Goal: Task Accomplishment & Management: Complete application form

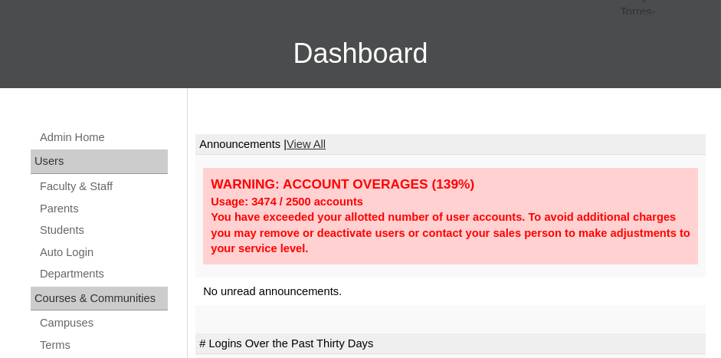
scroll to position [153, 0]
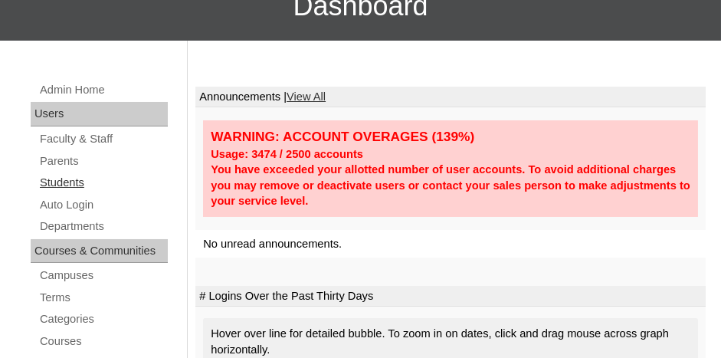
click at [51, 175] on link "Students" at bounding box center [103, 182] width 130 height 19
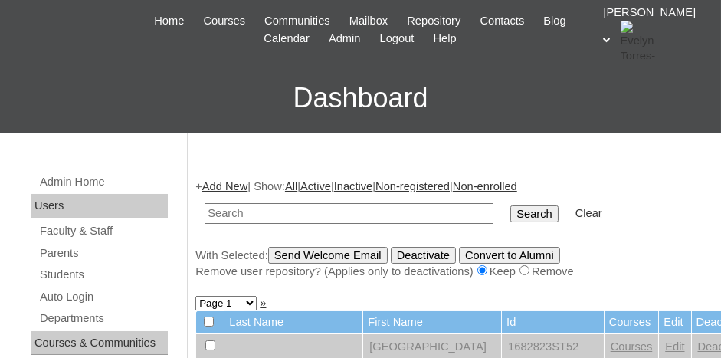
scroll to position [77, 0]
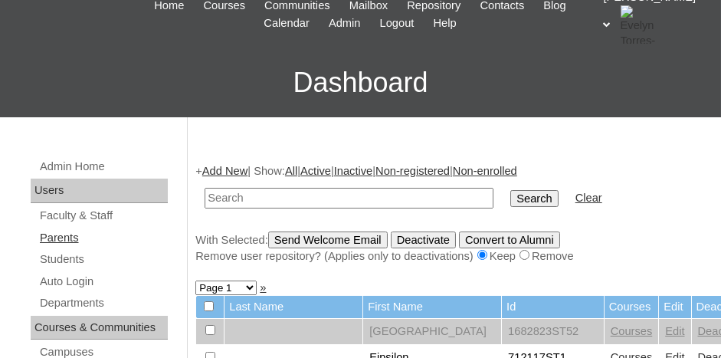
click at [77, 238] on link "Parents" at bounding box center [103, 237] width 130 height 19
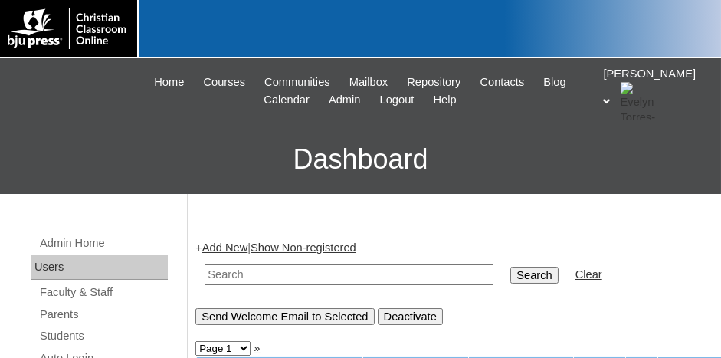
click at [321, 268] on input "text" at bounding box center [349, 274] width 289 height 21
type input "15887489"
click at [511, 267] on input "Search" at bounding box center [535, 275] width 48 height 17
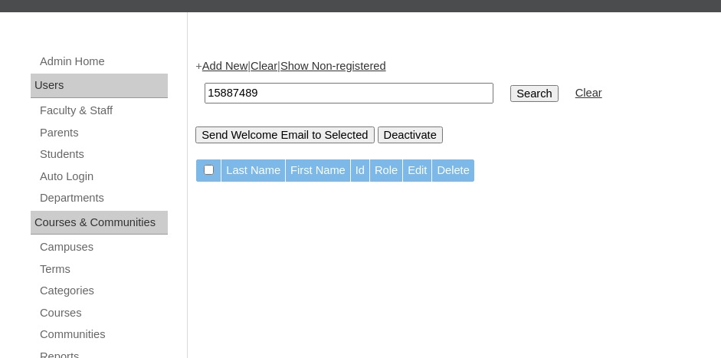
scroll to position [230, 0]
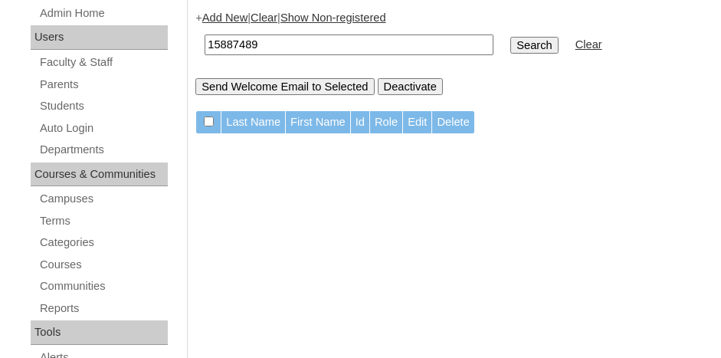
click at [304, 38] on input "15887489" at bounding box center [349, 44] width 289 height 21
type input "1"
click at [72, 105] on link "Students" at bounding box center [103, 106] width 130 height 19
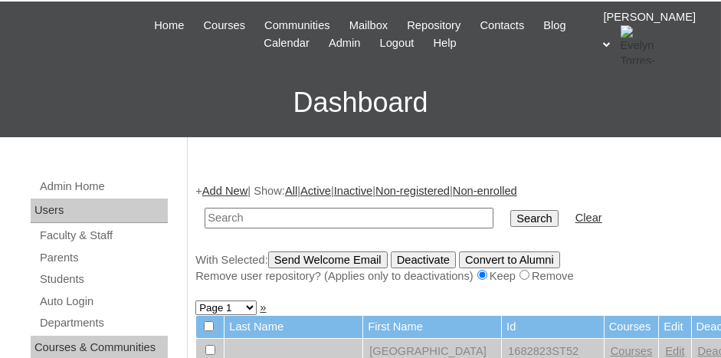
scroll to position [77, 0]
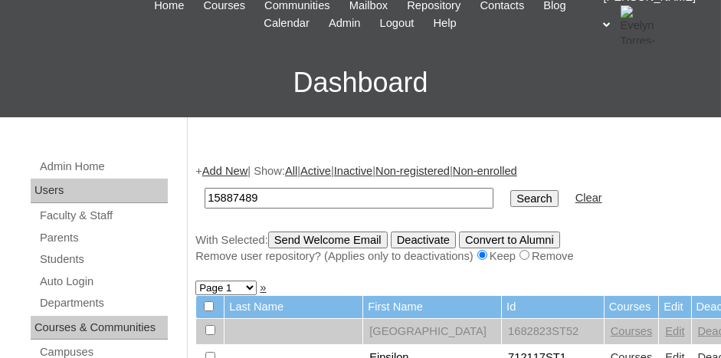
type input "15887489"
click at [511, 190] on input "Search" at bounding box center [535, 198] width 48 height 17
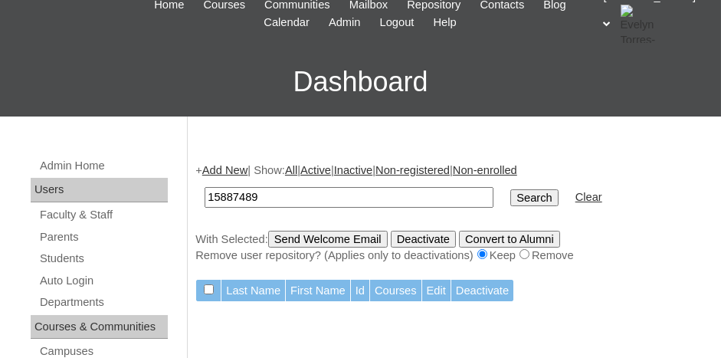
scroll to position [77, 0]
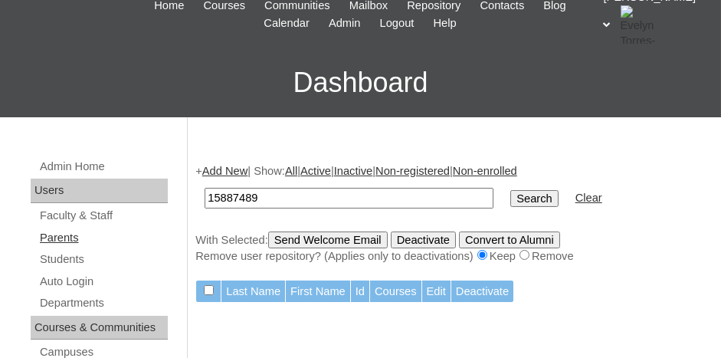
click at [77, 237] on link "Parents" at bounding box center [103, 237] width 130 height 19
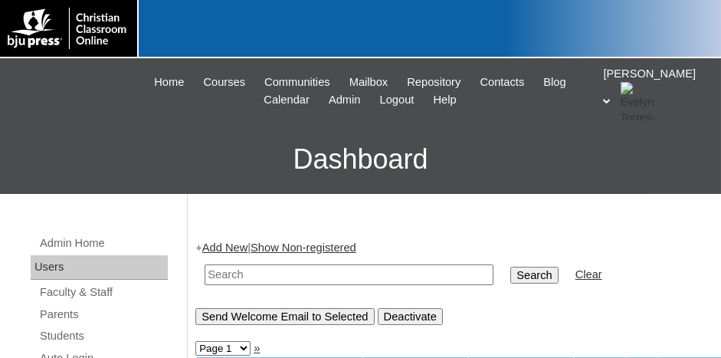
click at [286, 270] on input "text" at bounding box center [349, 274] width 289 height 21
type input "1"
type input "75887489"
click at [511, 271] on input "Search" at bounding box center [535, 275] width 48 height 17
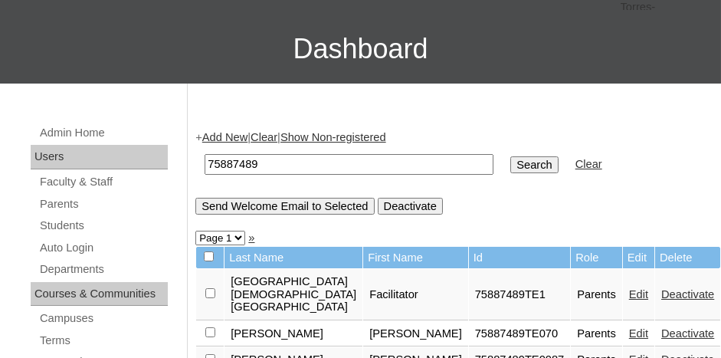
scroll to position [153, 0]
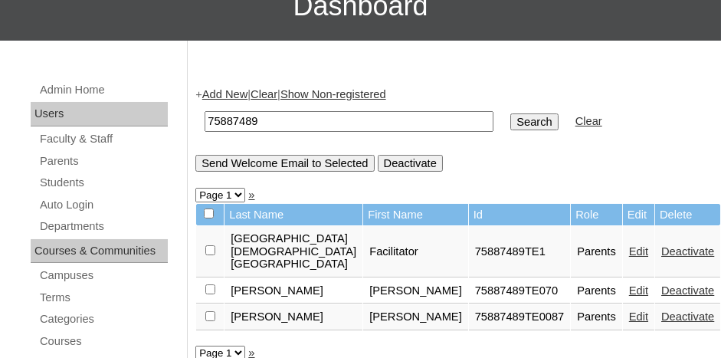
click at [232, 94] on link "Add New" at bounding box center [224, 94] width 45 height 12
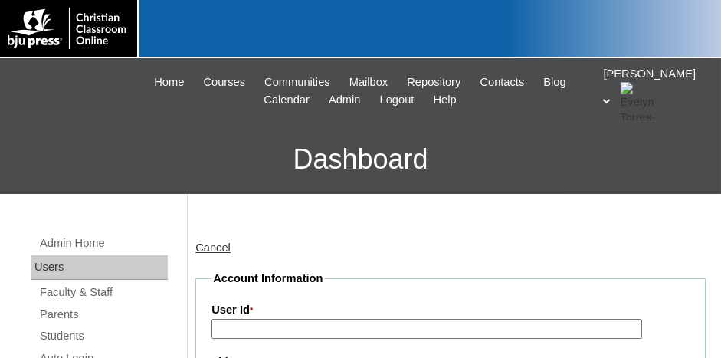
click at [287, 328] on input "User Id *" at bounding box center [427, 329] width 430 height 21
click at [65, 315] on link "Parents" at bounding box center [103, 314] width 130 height 19
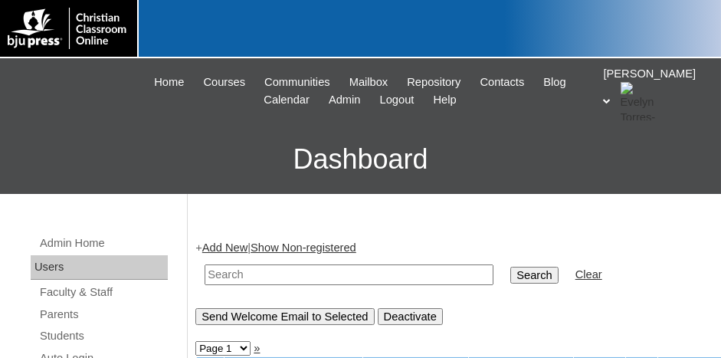
click at [253, 272] on input "text" at bounding box center [349, 274] width 289 height 21
type input "75887489"
click at [511, 268] on input "Search" at bounding box center [535, 275] width 48 height 17
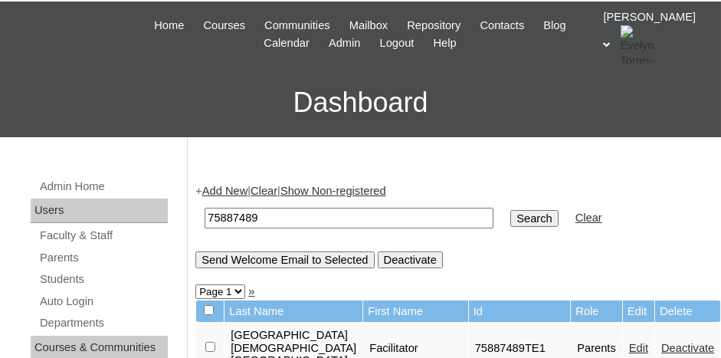
scroll to position [77, 0]
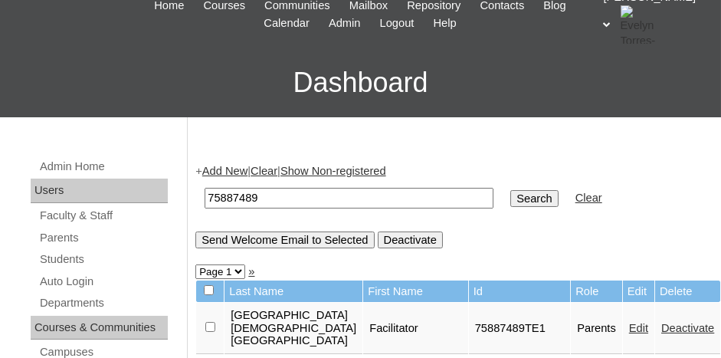
drag, startPoint x: 262, startPoint y: 193, endPoint x: 223, endPoint y: 198, distance: 39.4
click at [206, 199] on input "75887489" at bounding box center [349, 198] width 289 height 21
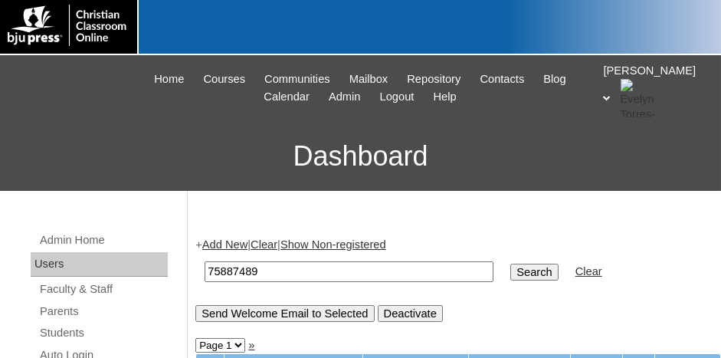
scroll to position [0, 0]
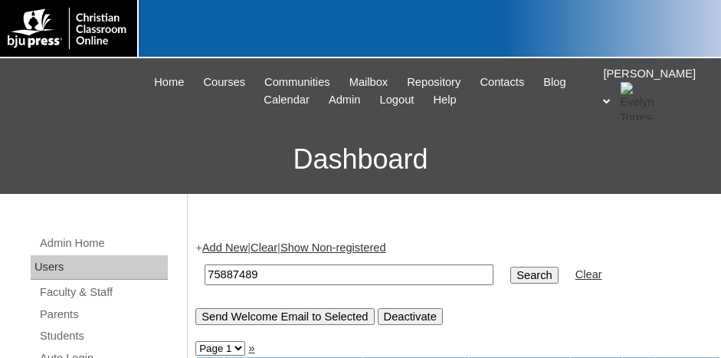
click at [230, 247] on link "Add New" at bounding box center [224, 247] width 45 height 12
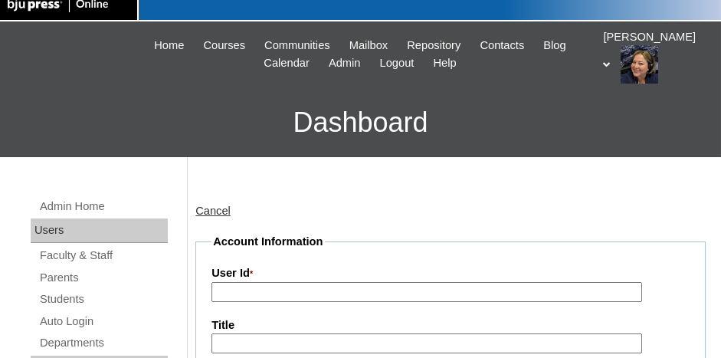
scroll to position [77, 0]
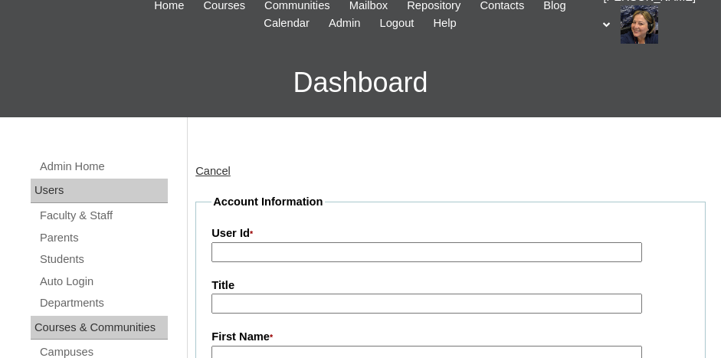
click at [338, 254] on input "User Id *" at bounding box center [427, 252] width 430 height 21
paste input "75887489"
type input "75887489TE2"
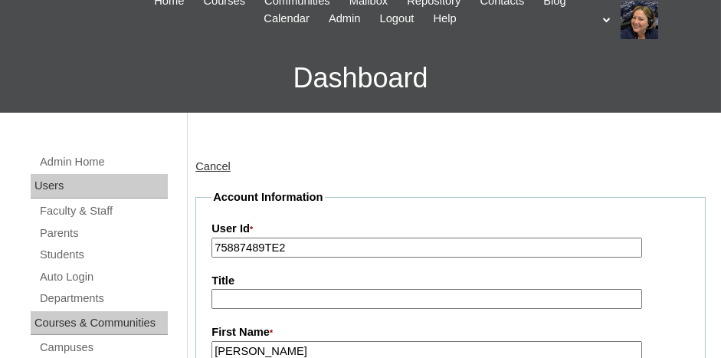
type input "Stephanie"
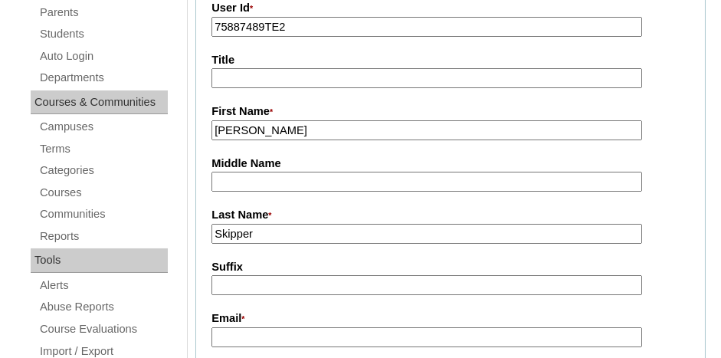
type input "Skipper"
click at [366, 328] on input "Email *" at bounding box center [427, 337] width 430 height 21
click at [356, 337] on input "stephanieskipper@" at bounding box center [427, 337] width 430 height 21
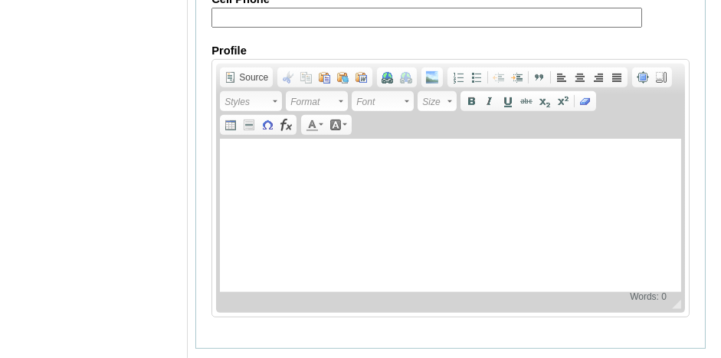
scroll to position [1755, 0]
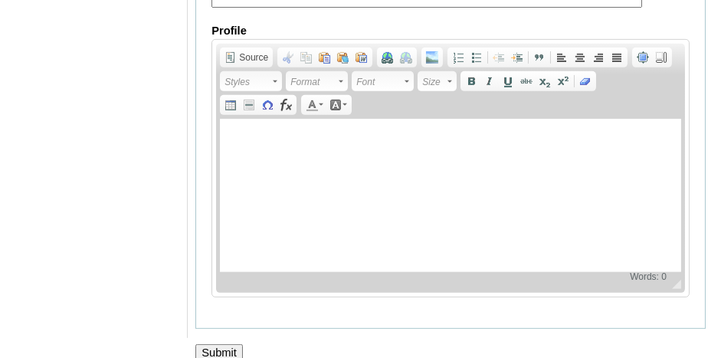
type input "stephanieskipper@canc.org"
click at [225, 344] on input "Submit" at bounding box center [219, 352] width 48 height 17
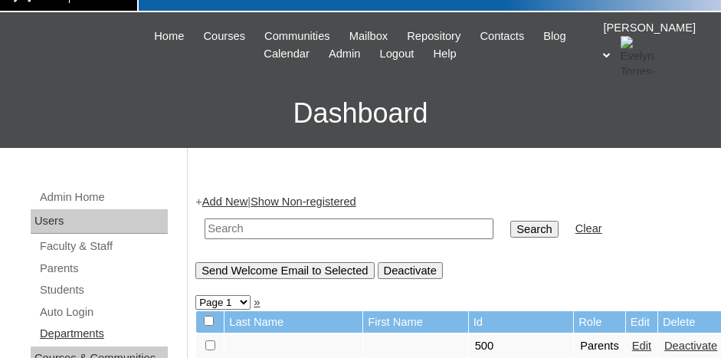
scroll to position [77, 0]
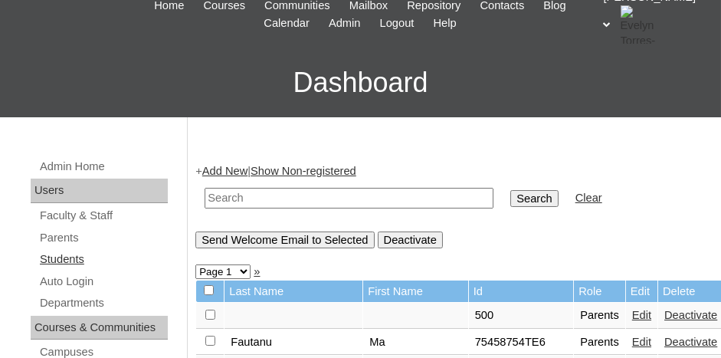
click at [70, 254] on link "Students" at bounding box center [103, 259] width 130 height 19
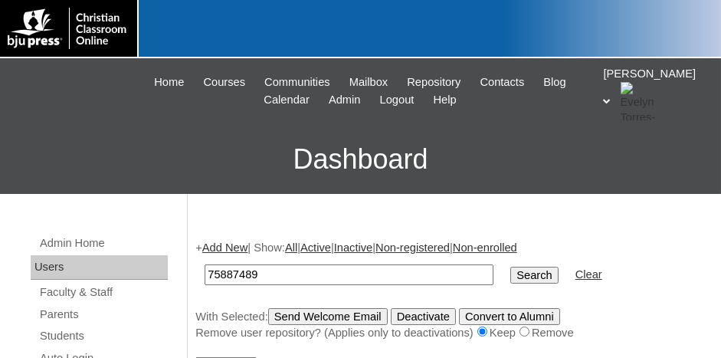
type input "75887489"
click at [511, 267] on input "Search" at bounding box center [535, 275] width 48 height 17
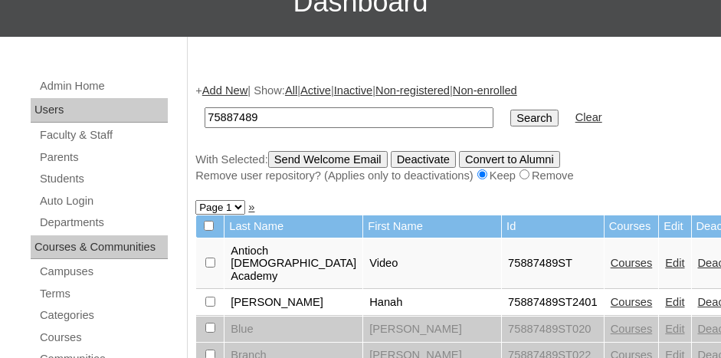
scroll to position [153, 0]
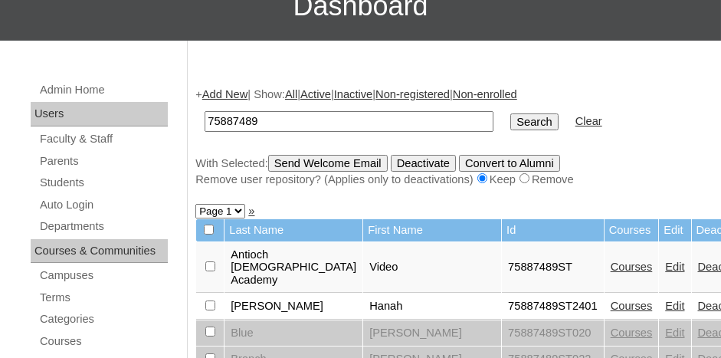
click at [238, 90] on link "Add New" at bounding box center [224, 94] width 45 height 12
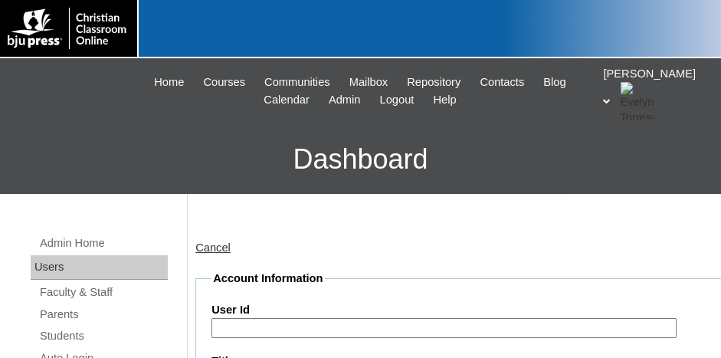
click at [298, 323] on input "User Id" at bounding box center [444, 328] width 465 height 21
paste input "75887489"
click at [338, 325] on input "75887489" at bounding box center [444, 328] width 465 height 21
click at [310, 327] on input "75887489" at bounding box center [444, 328] width 465 height 21
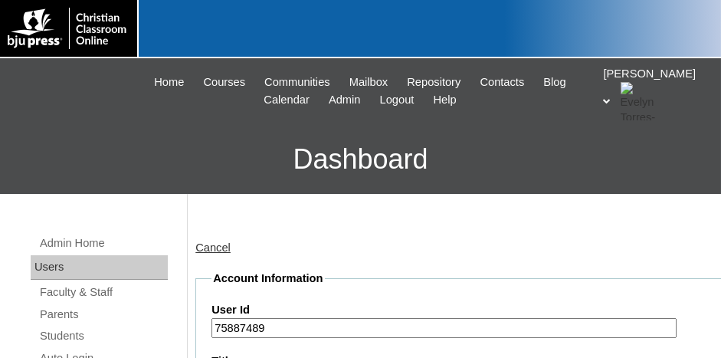
click at [306, 326] on input "75887489" at bounding box center [444, 328] width 465 height 21
type input "75887489ST20"
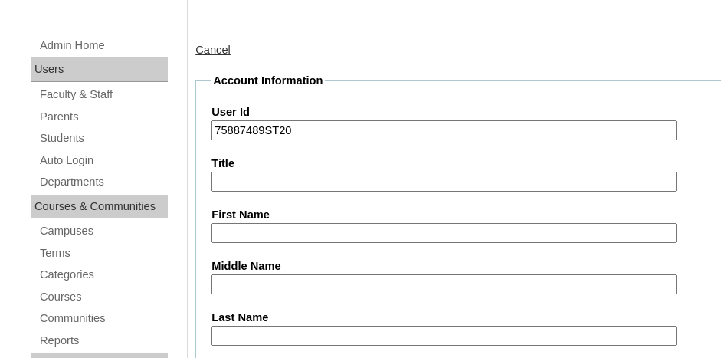
type input "c"
type input "Claire"
type input "b"
type input "Blanks"
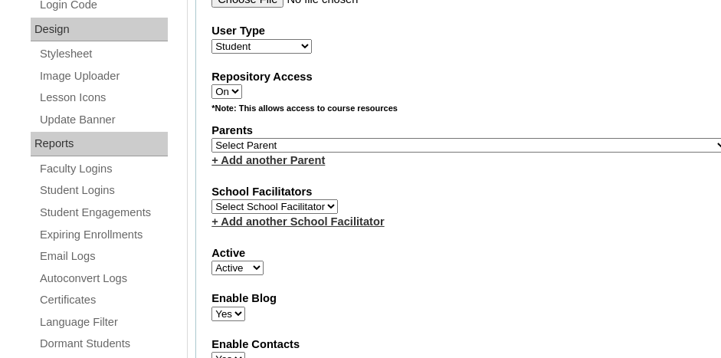
scroll to position [784, 0]
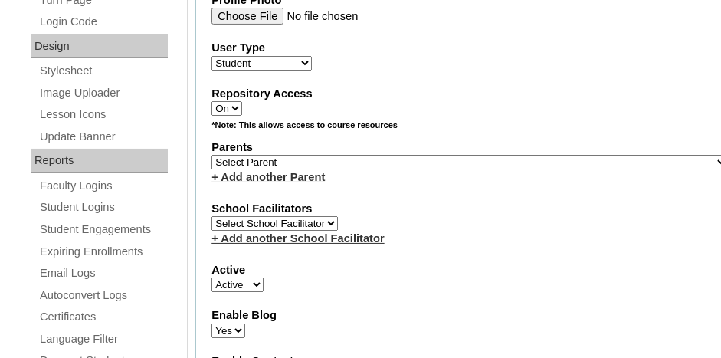
type input "claire.banks28@acanc.org"
click at [384, 155] on select "Select Parent , Fautanu, Ma 1, 1 23-24 accountMorgan, Jason 6th Street Mennonit…" at bounding box center [470, 162] width 517 height 15
select select "36907"
click at [376, 155] on select "Select Parent , [GEOGRAPHIC_DATA], Ma 1, 1 23-24 accountMorgan, [PERSON_NAME] 6…" at bounding box center [470, 162] width 517 height 15
click at [472, 201] on label "School Facilitators" at bounding box center [470, 209] width 517 height 16
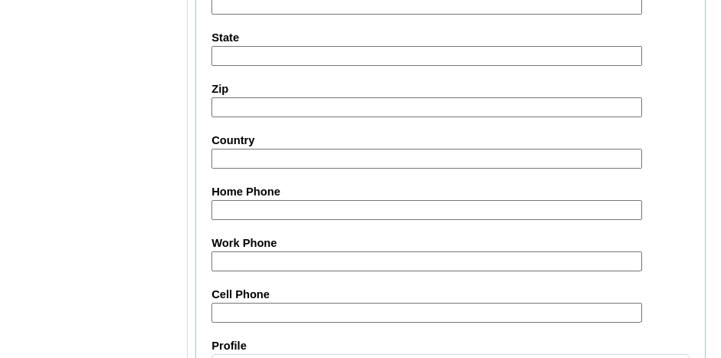
scroll to position [2009, 0]
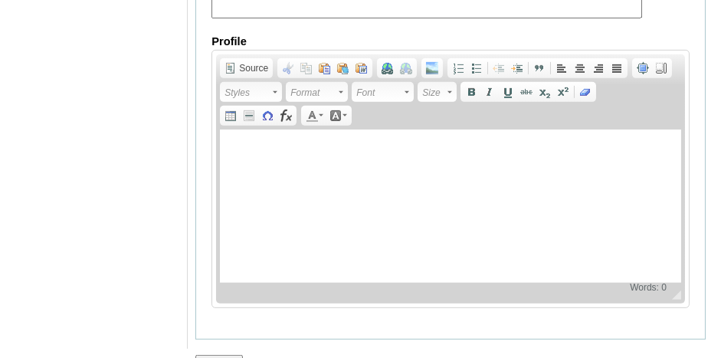
click at [227, 355] on input "Submit" at bounding box center [219, 363] width 48 height 17
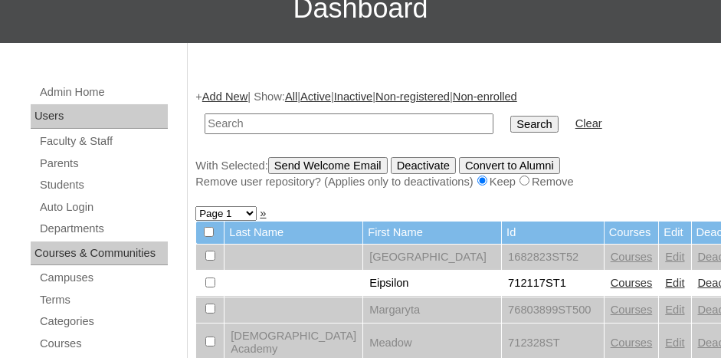
scroll to position [153, 0]
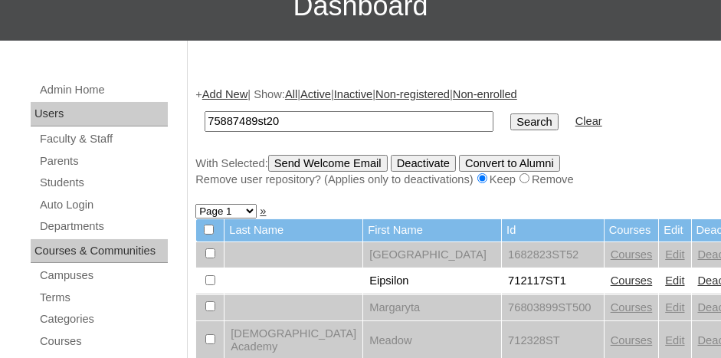
type input "75887489st20"
click at [511, 113] on input "Search" at bounding box center [535, 121] width 48 height 17
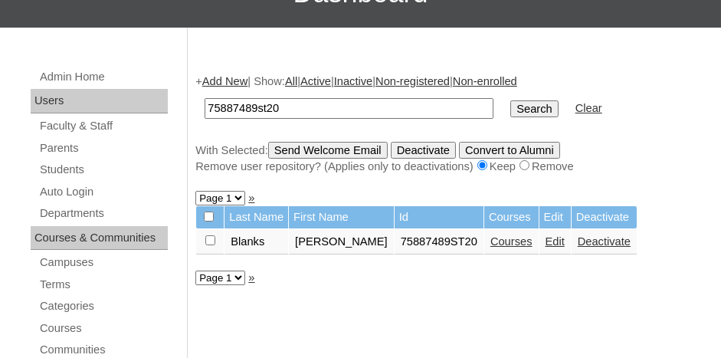
scroll to position [230, 0]
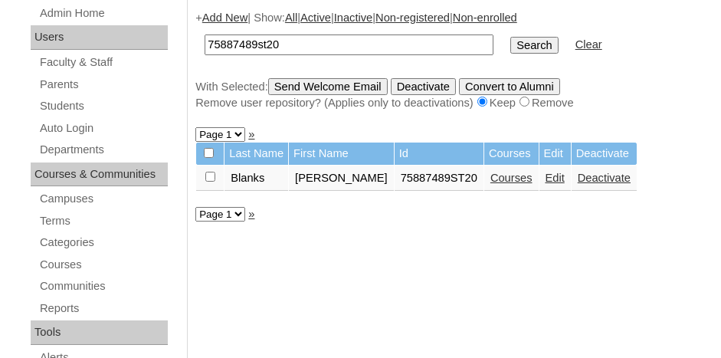
click at [209, 176] on input "checkbox" at bounding box center [210, 177] width 10 height 10
checkbox input "true"
click at [491, 177] on link "Courses" at bounding box center [512, 178] width 42 height 12
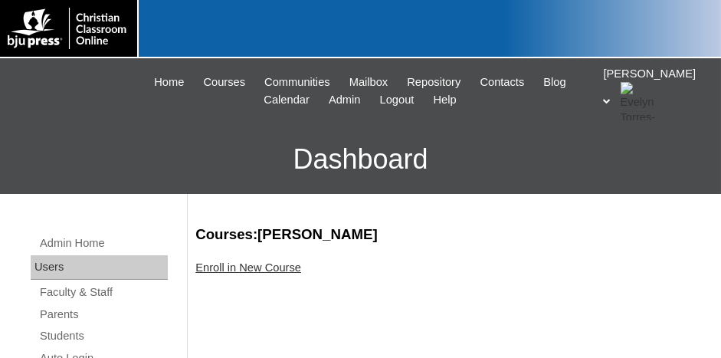
click at [260, 272] on link "Enroll in New Course" at bounding box center [248, 267] width 106 height 12
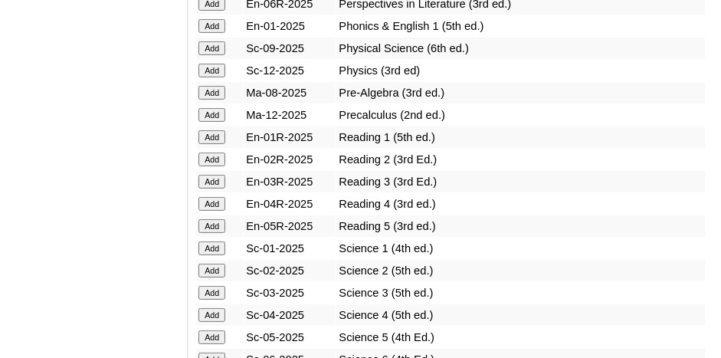
scroll to position [1840, 0]
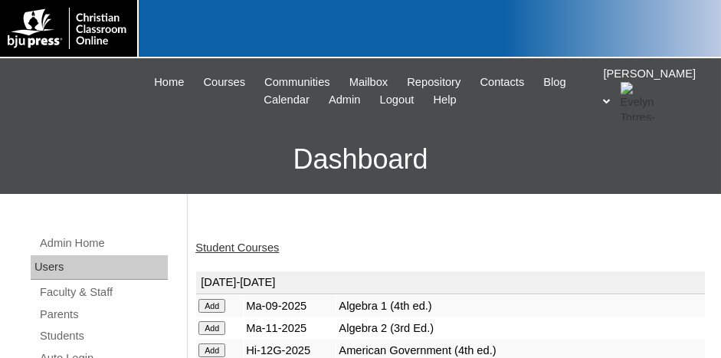
scroll to position [77, 0]
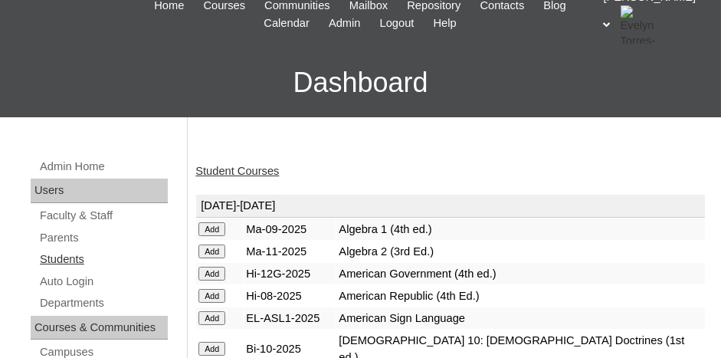
drag, startPoint x: 67, startPoint y: 259, endPoint x: 84, endPoint y: 257, distance: 17.0
click at [67, 259] on link "Students" at bounding box center [103, 259] width 130 height 19
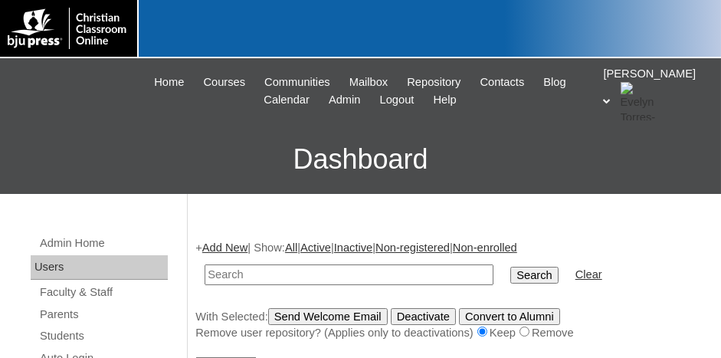
click at [256, 274] on input "text" at bounding box center [349, 274] width 289 height 21
type input "75887489st20"
click at [511, 267] on input "Search" at bounding box center [535, 275] width 48 height 17
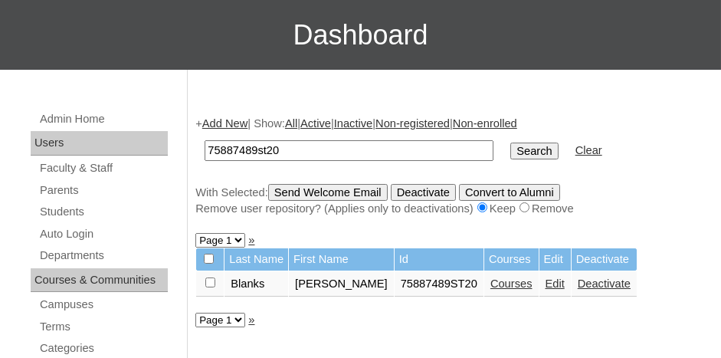
scroll to position [153, 0]
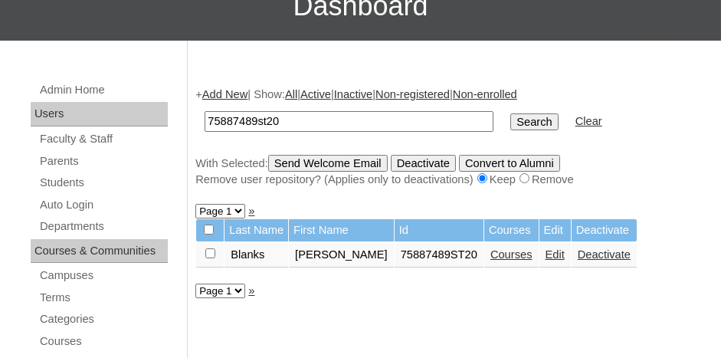
click at [210, 254] on input "checkbox" at bounding box center [210, 253] width 10 height 10
checkbox input "true"
click at [340, 166] on input "Send Welcome Email" at bounding box center [328, 163] width 120 height 17
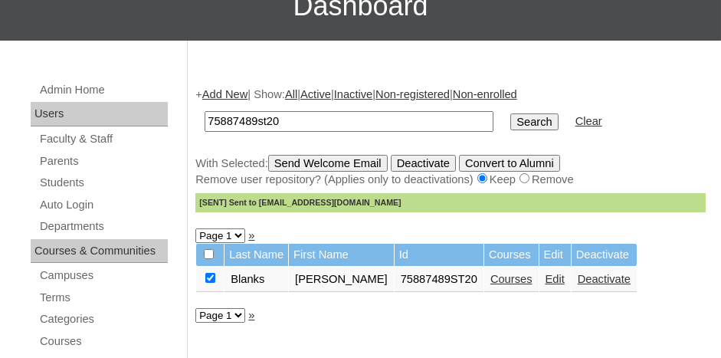
click at [310, 122] on input "75887489st20" at bounding box center [349, 121] width 289 height 21
type input "75887489"
click at [226, 90] on link "Add New" at bounding box center [224, 94] width 45 height 12
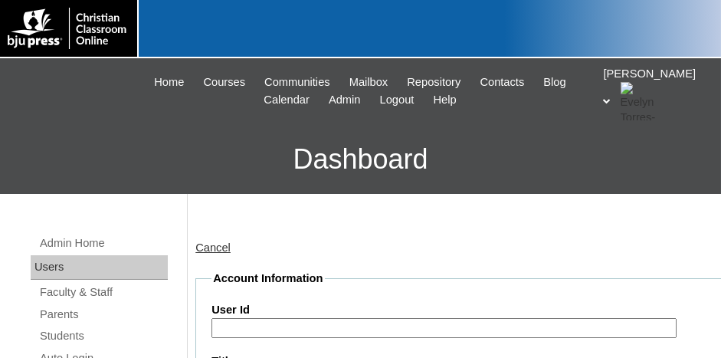
click at [282, 323] on input "User Id" at bounding box center [444, 328] width 465 height 21
paste input "75887489"
click at [309, 328] on input "75887489" at bounding box center [444, 328] width 465 height 21
type input "75887489ST21"
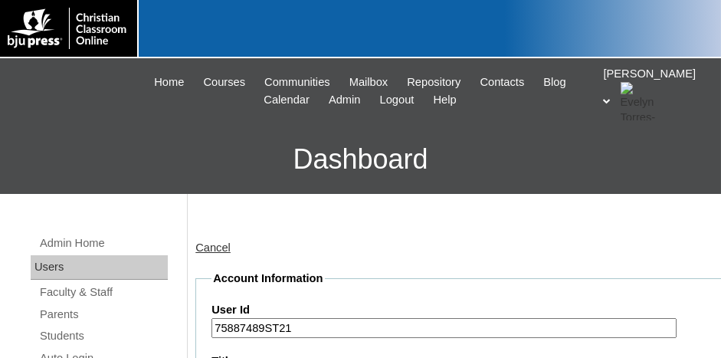
scroll to position [198, 0]
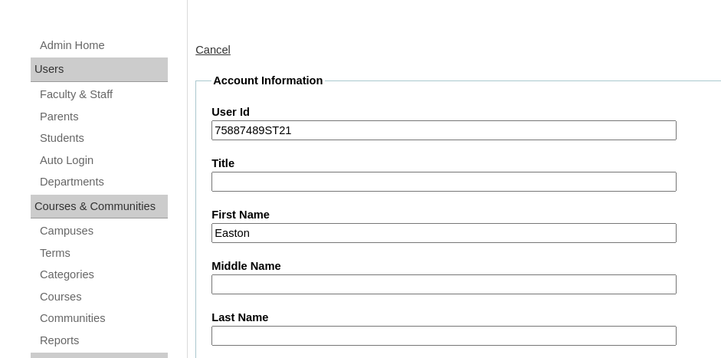
type input "Easton"
type input "Britt"
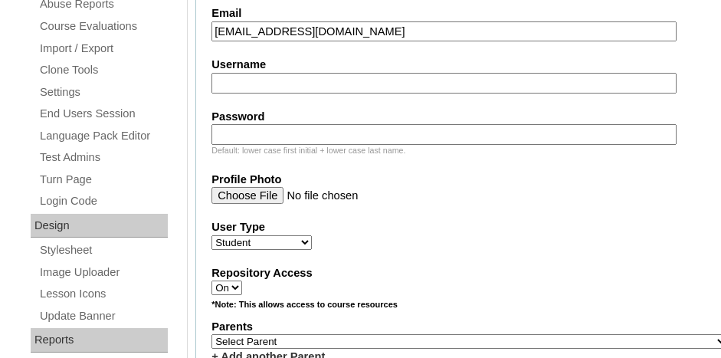
scroll to position [708, 0]
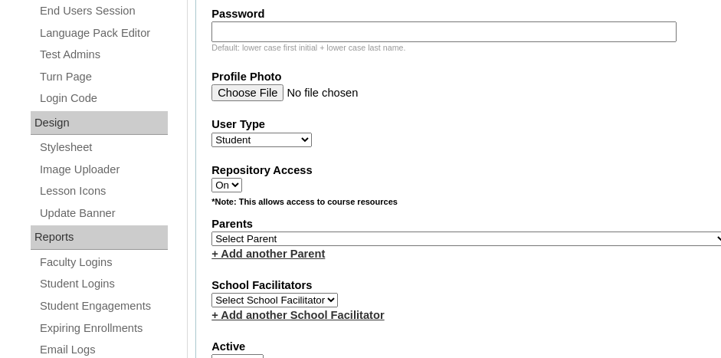
type input "ebritt@acanc.org"
click at [362, 232] on select "Select Parent , Fautanu, Ma 1, 1 23-24 accountMorgan, Jason 6th Street Mennonit…" at bounding box center [470, 239] width 517 height 15
select select "36907"
click at [212, 232] on select "Select Parent , Fautanu, Ma 1, 1 23-24 accountMorgan, Jason 6th Street Mennonit…" at bounding box center [470, 239] width 517 height 15
click at [402, 278] on label "School Facilitators" at bounding box center [470, 285] width 517 height 16
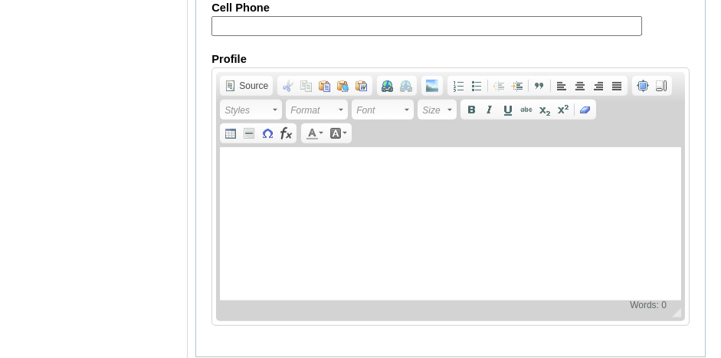
scroll to position [2009, 0]
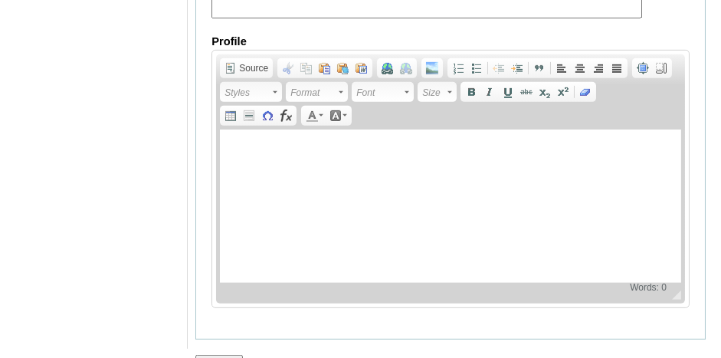
click at [222, 355] on input "Submit" at bounding box center [219, 363] width 48 height 17
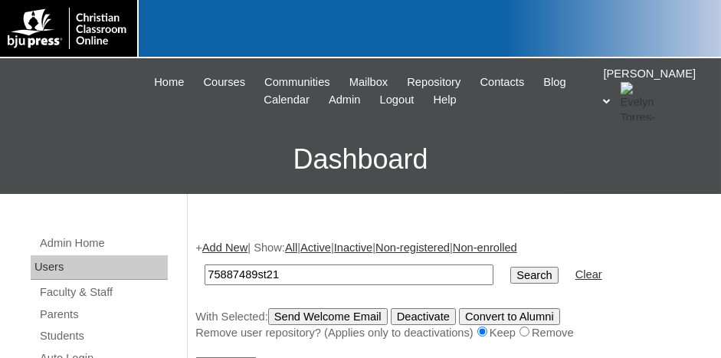
type input "75887489st21"
click at [511, 267] on input "Search" at bounding box center [535, 275] width 48 height 17
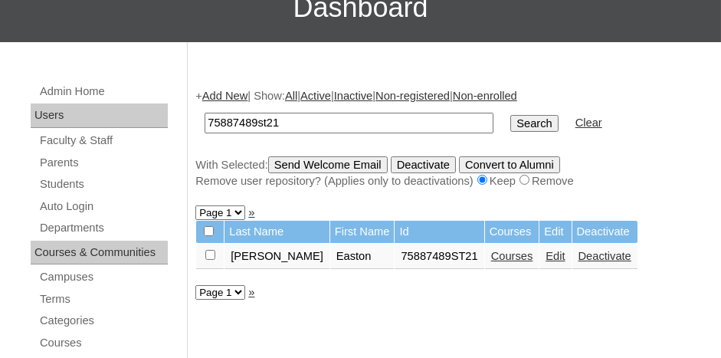
scroll to position [153, 0]
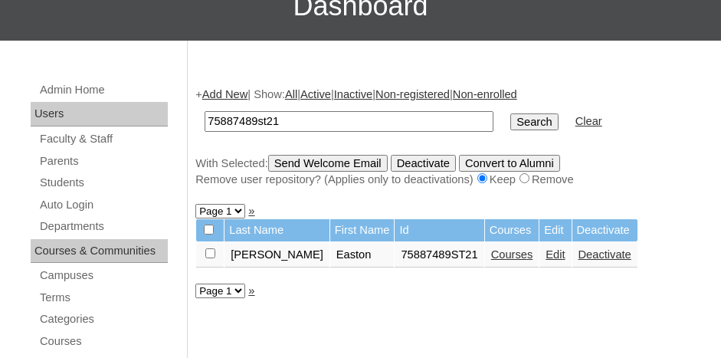
click at [209, 249] on input "checkbox" at bounding box center [210, 253] width 10 height 10
checkbox input "true"
click at [491, 254] on link "Courses" at bounding box center [512, 254] width 42 height 12
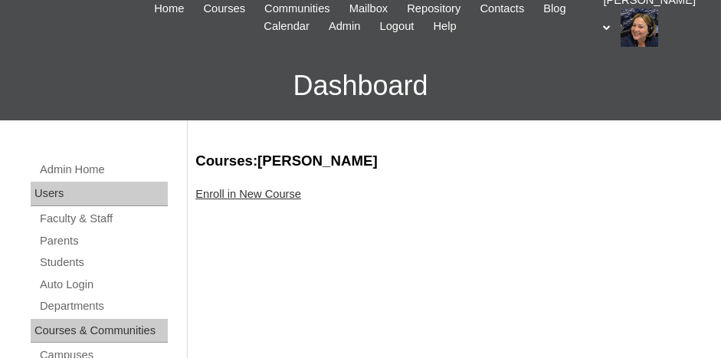
scroll to position [153, 0]
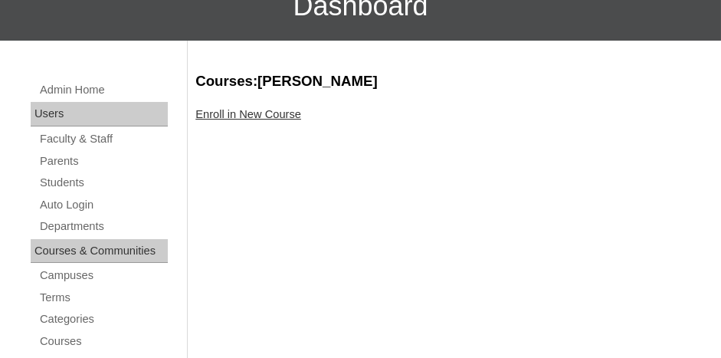
click at [258, 115] on link "Enroll in New Course" at bounding box center [248, 114] width 106 height 12
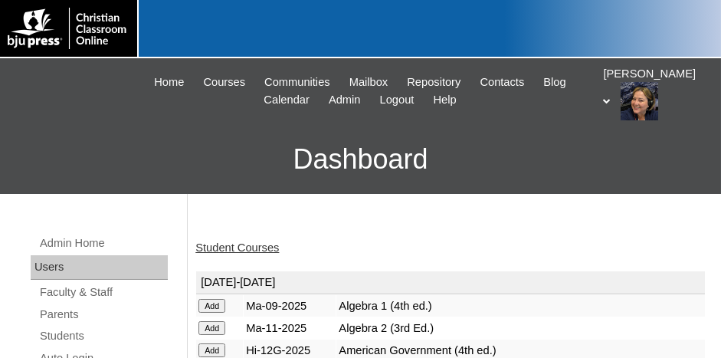
click at [264, 245] on link "Student Courses" at bounding box center [237, 247] width 84 height 12
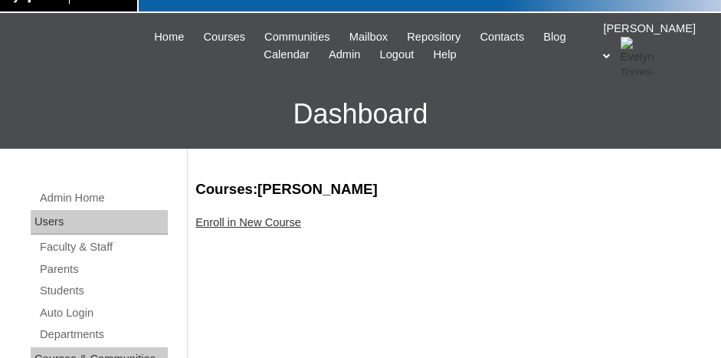
scroll to position [77, 0]
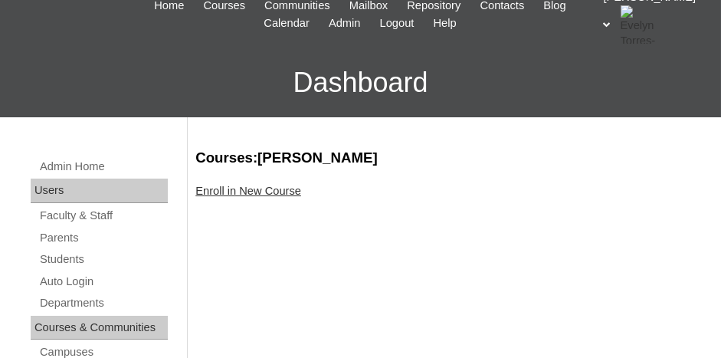
click at [265, 192] on link "Enroll in New Course" at bounding box center [248, 191] width 106 height 12
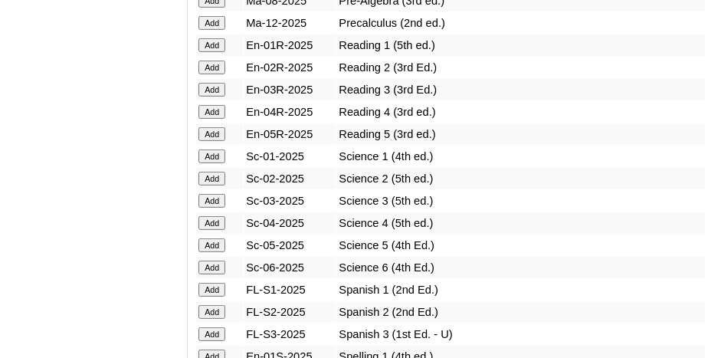
scroll to position [1916, 0]
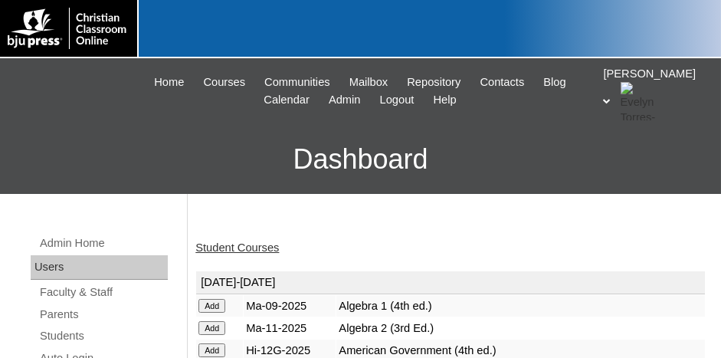
click at [250, 248] on link "Student Courses" at bounding box center [237, 247] width 84 height 12
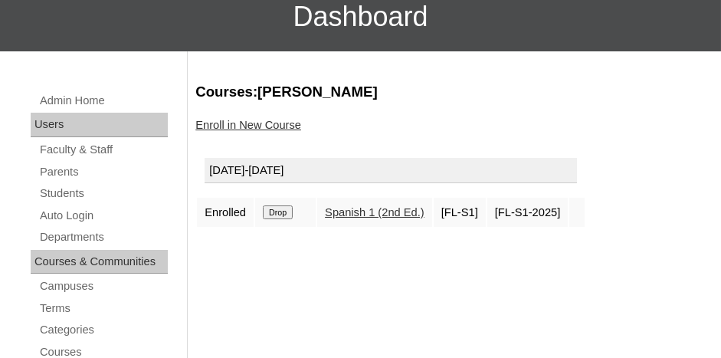
scroll to position [153, 0]
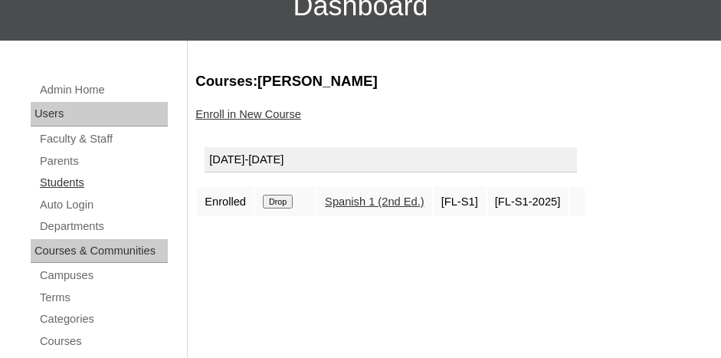
click at [73, 181] on link "Students" at bounding box center [103, 182] width 130 height 19
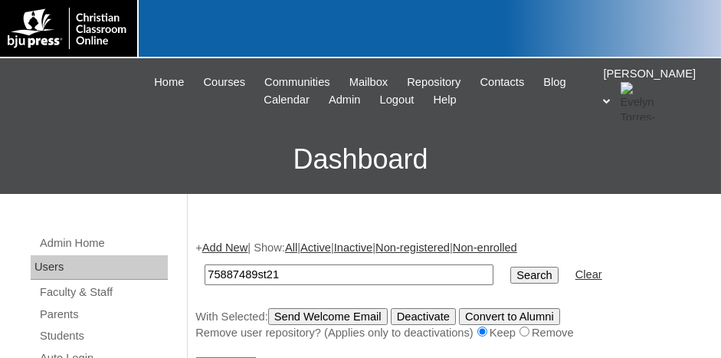
type input "75887489st21"
click at [511, 267] on input "Search" at bounding box center [535, 275] width 48 height 17
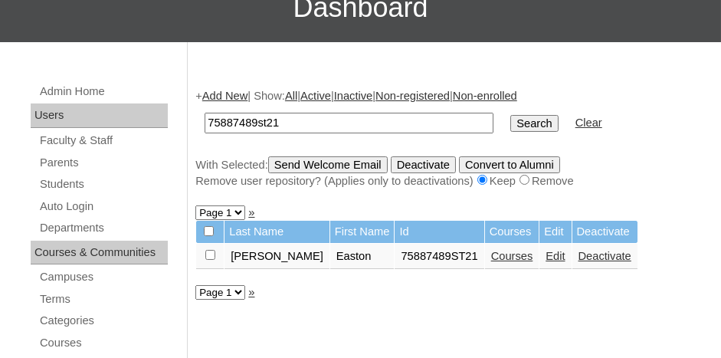
scroll to position [153, 0]
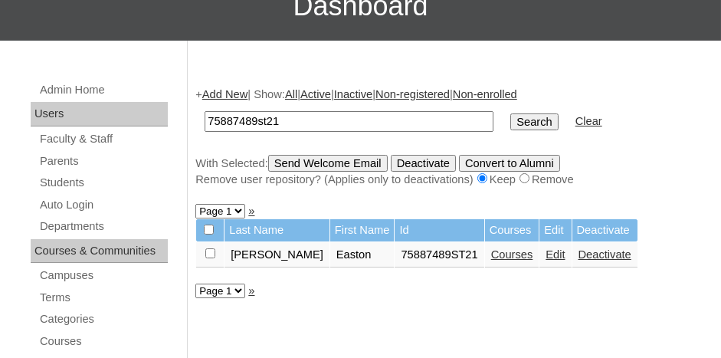
click at [206, 254] on input "checkbox" at bounding box center [210, 253] width 10 height 10
checkbox input "true"
click at [314, 159] on input "Send Welcome Email" at bounding box center [328, 163] width 120 height 17
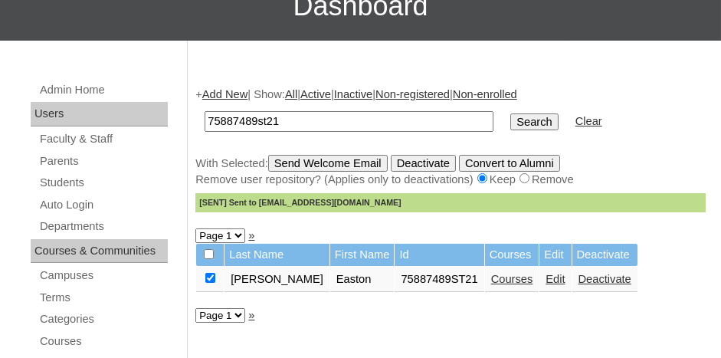
click at [217, 94] on link "Add New" at bounding box center [224, 94] width 45 height 12
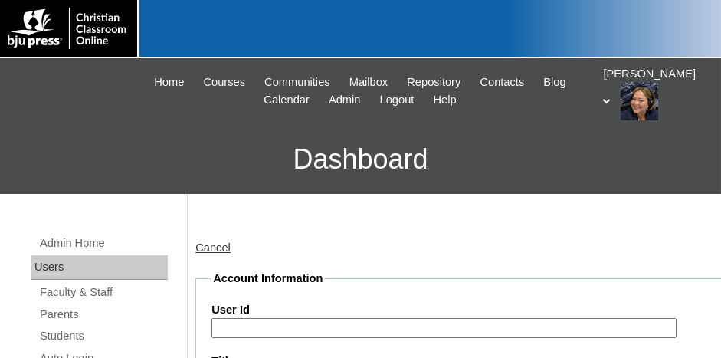
click at [264, 326] on input "User Id" at bounding box center [444, 328] width 465 height 21
paste input "75887489"
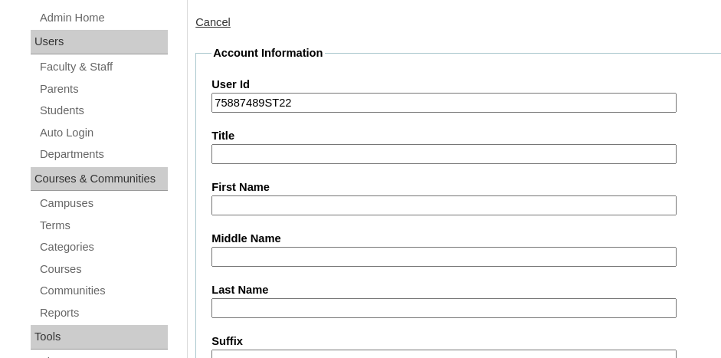
scroll to position [230, 0]
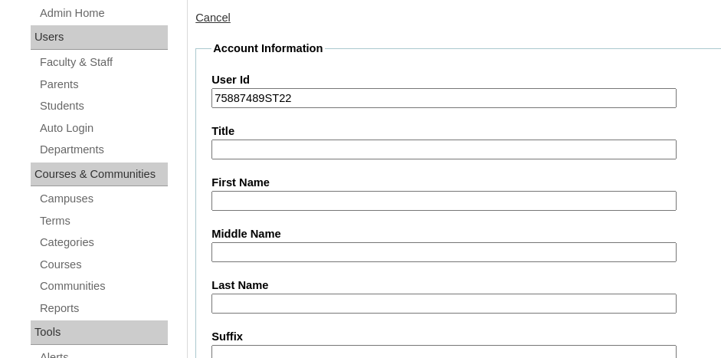
type input "75887489ST22"
click at [264, 196] on input "First Name" at bounding box center [444, 201] width 465 height 21
type input "[PERSON_NAME]"
type input "Bruce"
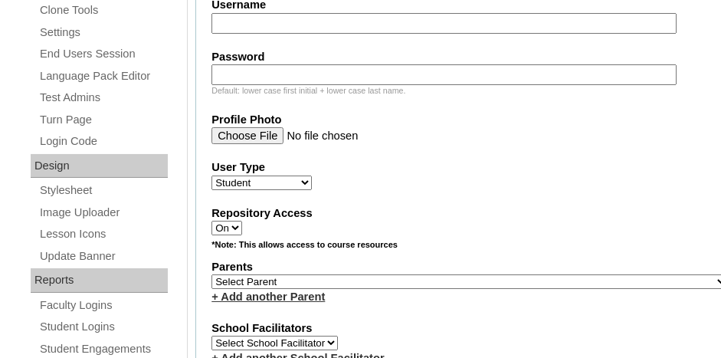
scroll to position [681, 0]
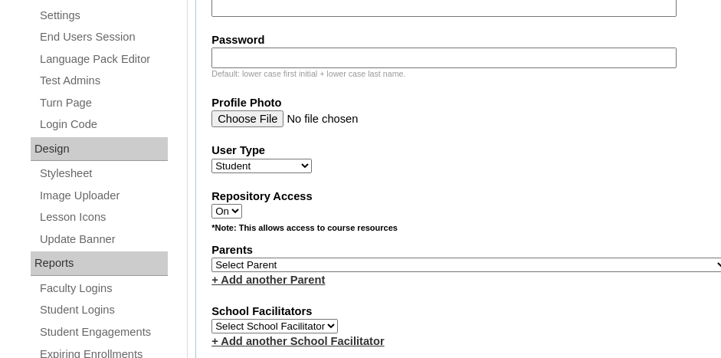
type input "landonbruce@acanc.org"
click at [340, 258] on select "Select Parent , Fautanu, Ma 1, 1 23-24 accountMorgan, Jason 6th Street Mennonit…" at bounding box center [470, 265] width 517 height 15
select select "36907"
click at [212, 258] on select "Select Parent , Fautanu, Ma 1, 1 23-24 accountMorgan, Jason 6th Street Mennonit…" at bounding box center [470, 265] width 517 height 15
click at [392, 304] on label "School Facilitators" at bounding box center [470, 312] width 517 height 16
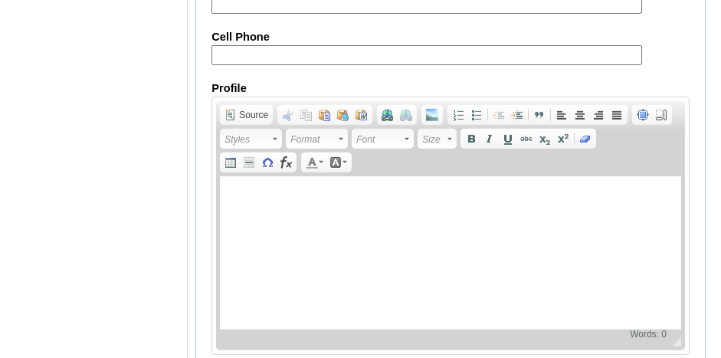
scroll to position [2009, 0]
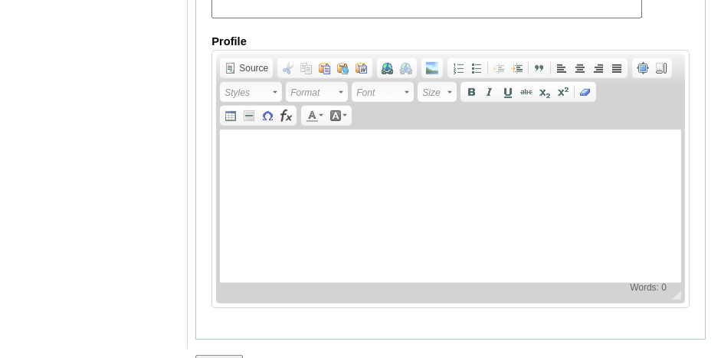
click at [222, 355] on input "Submit" at bounding box center [219, 363] width 48 height 17
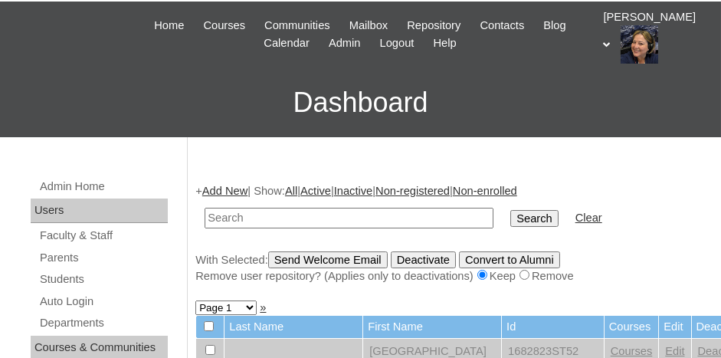
scroll to position [77, 0]
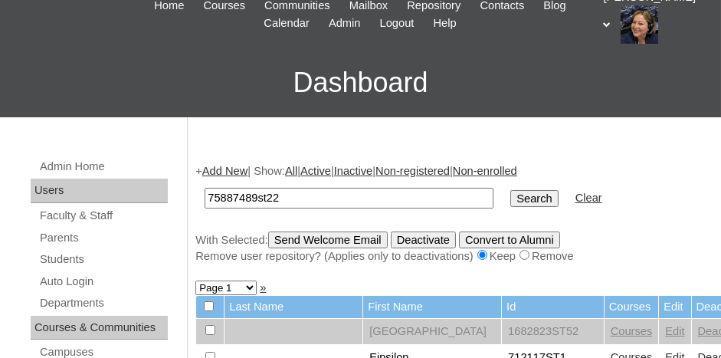
type input "75887489st22"
click at [511, 190] on input "Search" at bounding box center [535, 198] width 48 height 17
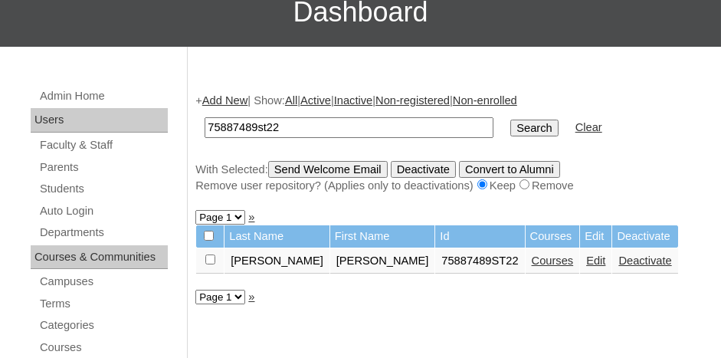
scroll to position [153, 0]
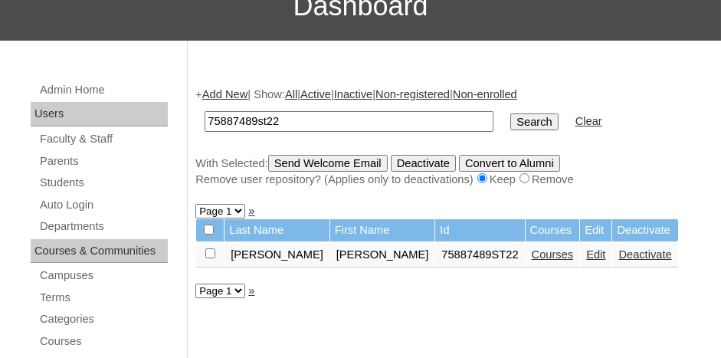
click at [209, 250] on input "checkbox" at bounding box center [210, 253] width 10 height 10
checkbox input "true"
click at [532, 254] on link "Courses" at bounding box center [553, 254] width 42 height 12
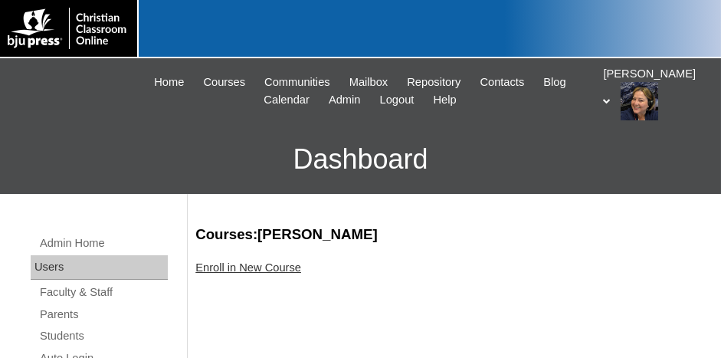
click at [284, 268] on link "Enroll in New Course" at bounding box center [248, 267] width 106 height 12
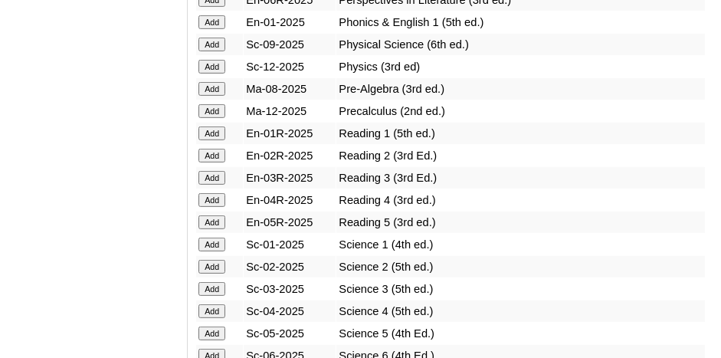
scroll to position [1916, 0]
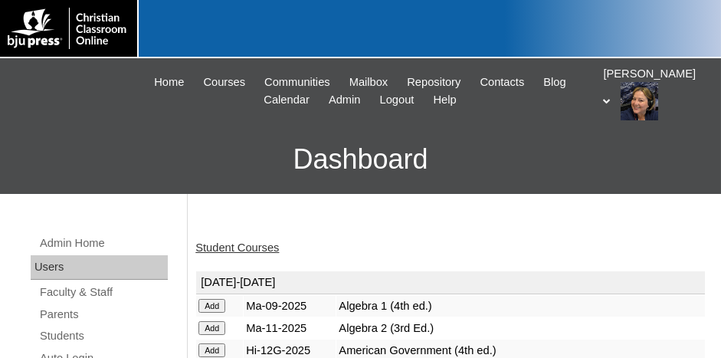
click at [241, 242] on link "Student Courses" at bounding box center [237, 247] width 84 height 12
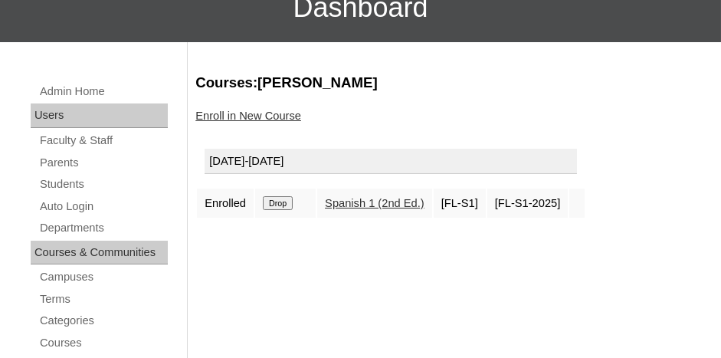
scroll to position [153, 0]
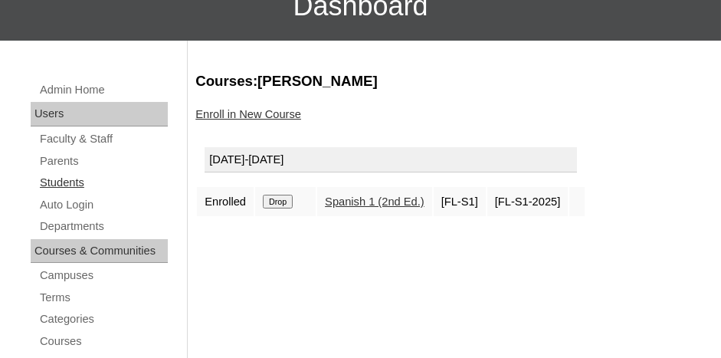
click at [55, 179] on link "Students" at bounding box center [103, 182] width 130 height 19
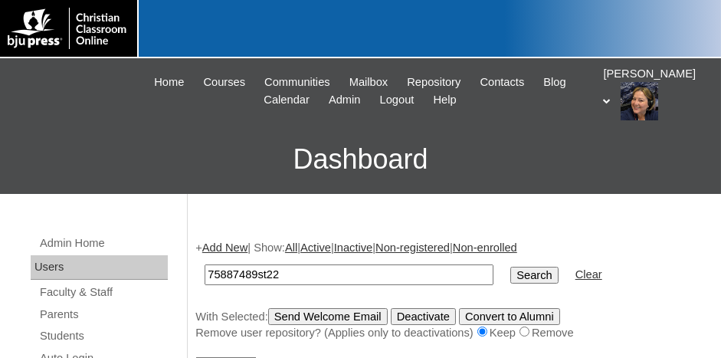
type input "75887489st22"
click at [511, 267] on input "Search" at bounding box center [535, 275] width 48 height 17
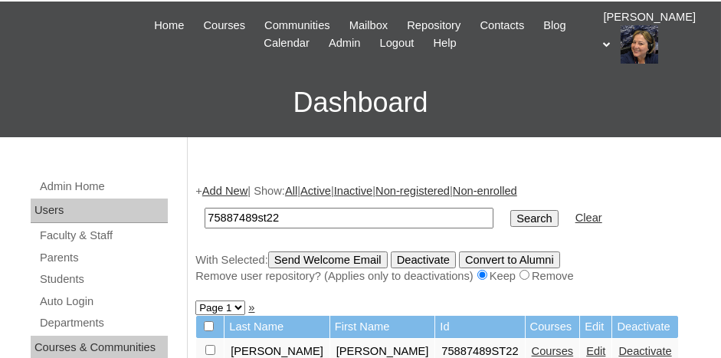
scroll to position [153, 0]
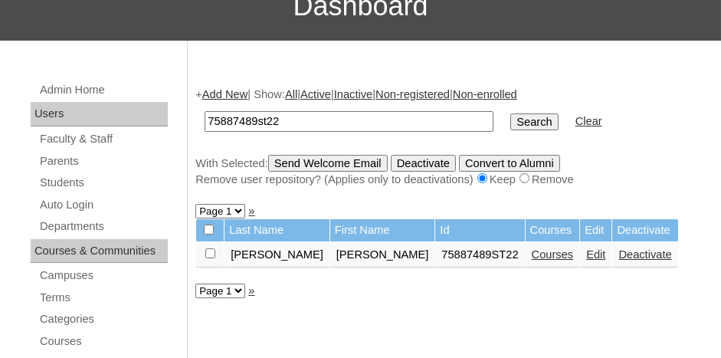
click at [209, 248] on input "checkbox" at bounding box center [210, 253] width 10 height 10
checkbox input "true"
click at [337, 158] on input "Send Welcome Email" at bounding box center [328, 163] width 120 height 17
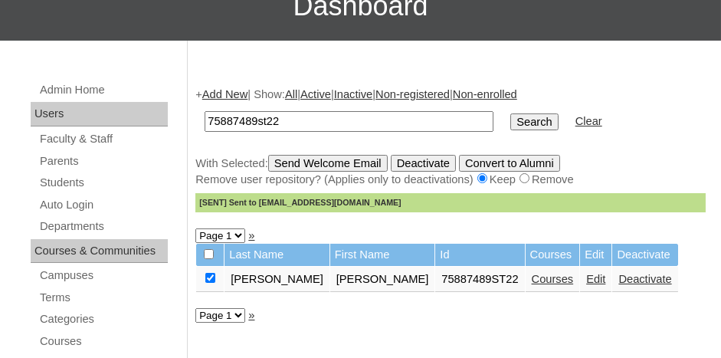
click at [225, 94] on link "Add New" at bounding box center [224, 94] width 45 height 12
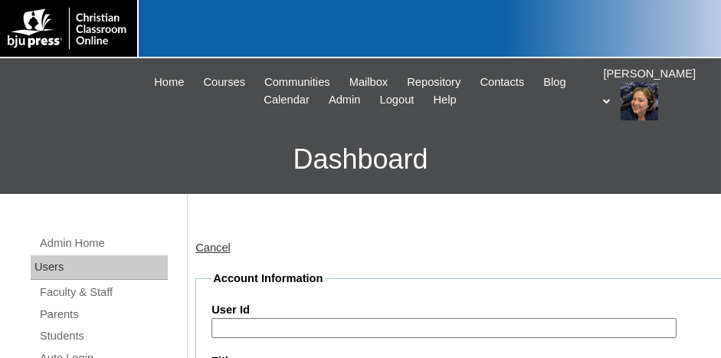
click at [278, 319] on input "User Id" at bounding box center [444, 328] width 465 height 21
click at [81, 335] on link "Students" at bounding box center [103, 336] width 130 height 19
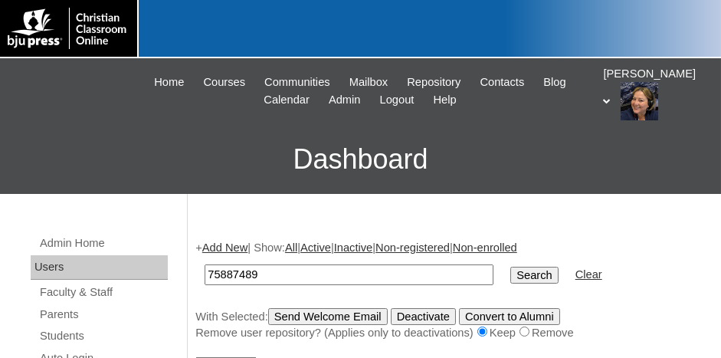
type input "75887489"
click at [511, 267] on input "Search" at bounding box center [535, 275] width 48 height 17
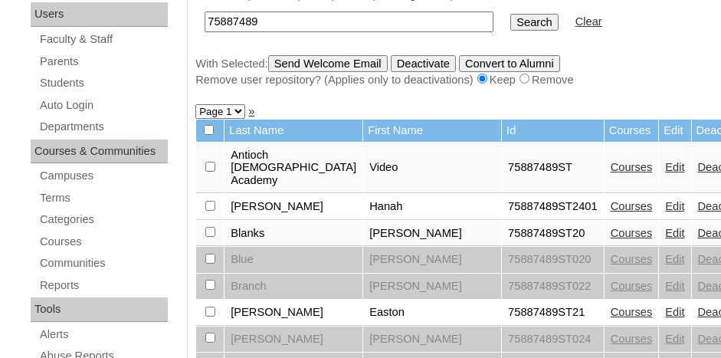
scroll to position [153, 0]
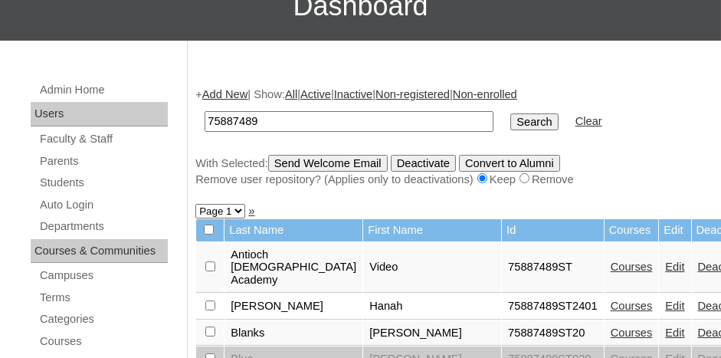
click at [222, 98] on link "Add New" at bounding box center [224, 94] width 45 height 12
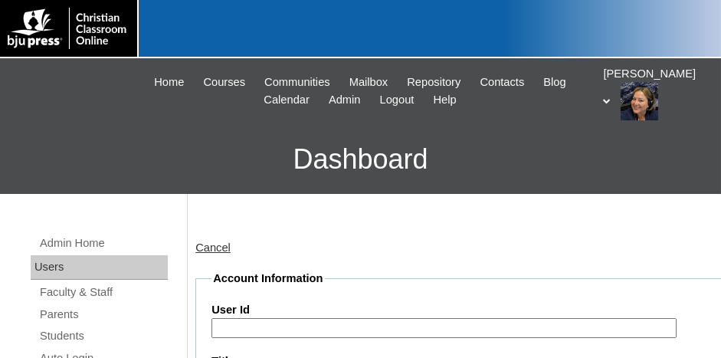
click at [373, 331] on input "User Id" at bounding box center [444, 328] width 465 height 21
paste input "75887489"
type input "75887489ST23"
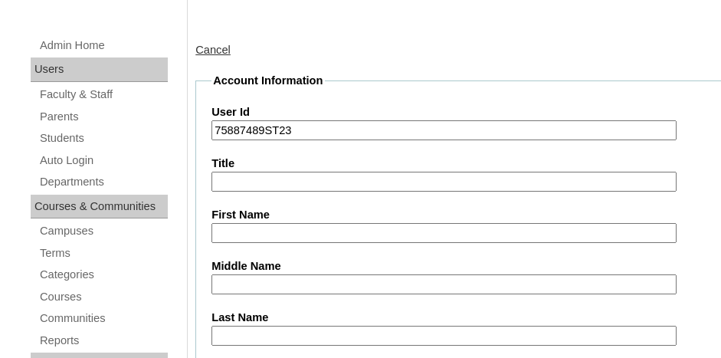
type input "r"
type input "River"
type input "Butler"
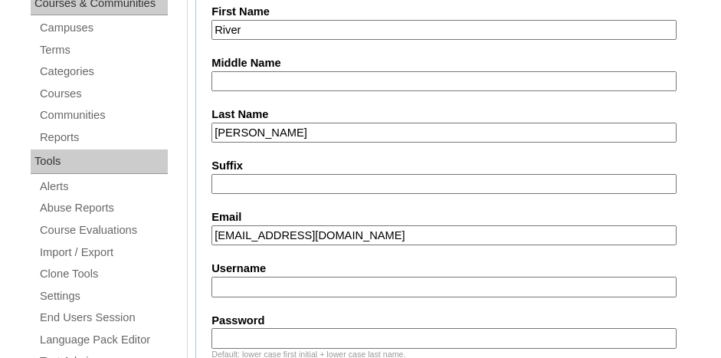
type input "rbutler@acanc.org"
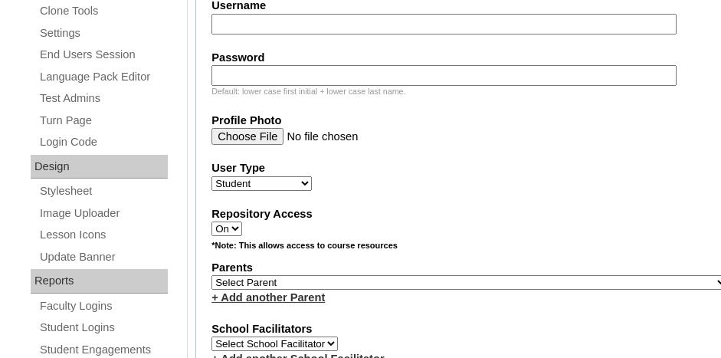
scroll to position [691, 0]
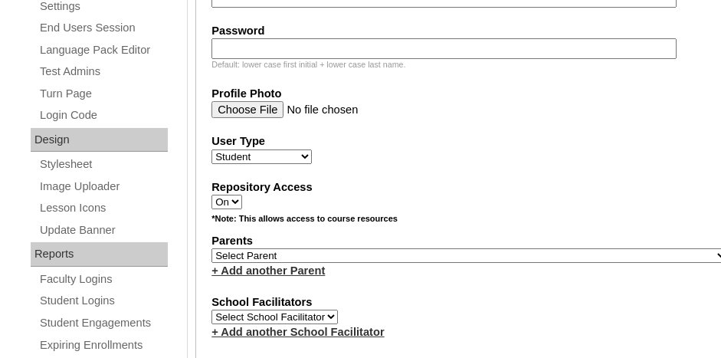
click at [353, 248] on select "Select Parent , Fautanu, Ma 1, 1 23-24 accountMorgan, Jason 6th Street Mennonit…" at bounding box center [470, 255] width 517 height 15
select select "36907"
click at [212, 248] on select "Select Parent , Fautanu, Ma 1, 1 23-24 accountMorgan, Jason 6th Street Mennonit…" at bounding box center [470, 255] width 517 height 15
click at [461, 308] on div "School Facilitators Select School Facilitator + Add another School Facilitator" at bounding box center [470, 317] width 517 height 46
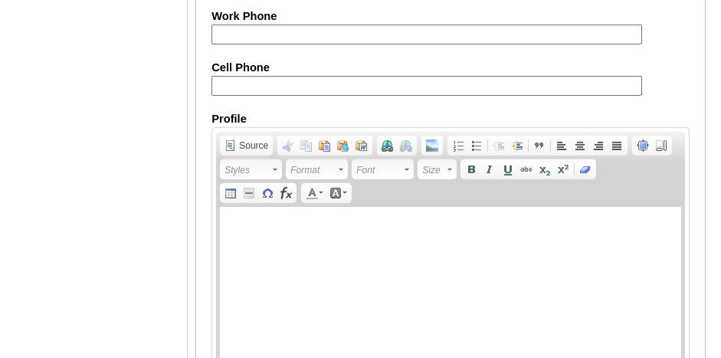
scroll to position [2009, 0]
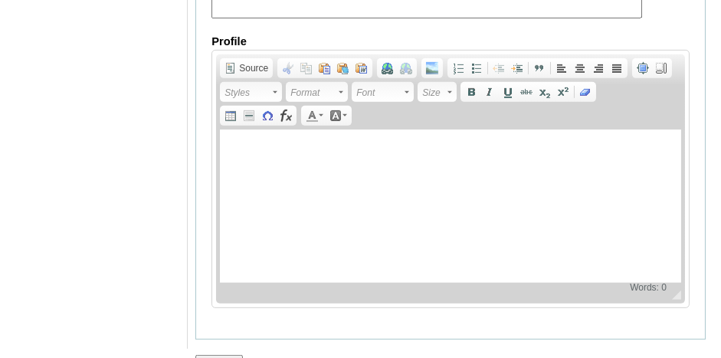
click at [219, 355] on input "Submit" at bounding box center [219, 363] width 48 height 17
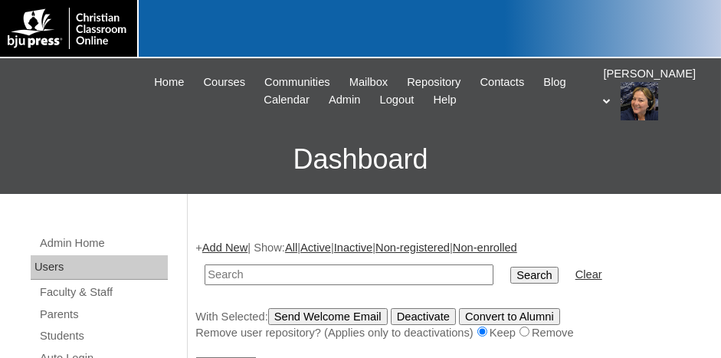
type input "V"
type input "75887489st23"
click at [511, 267] on input "Search" at bounding box center [535, 275] width 48 height 17
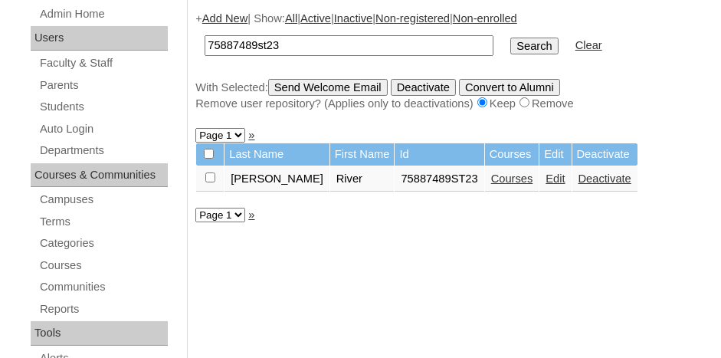
scroll to position [230, 0]
click at [491, 179] on link "Courses" at bounding box center [512, 178] width 42 height 12
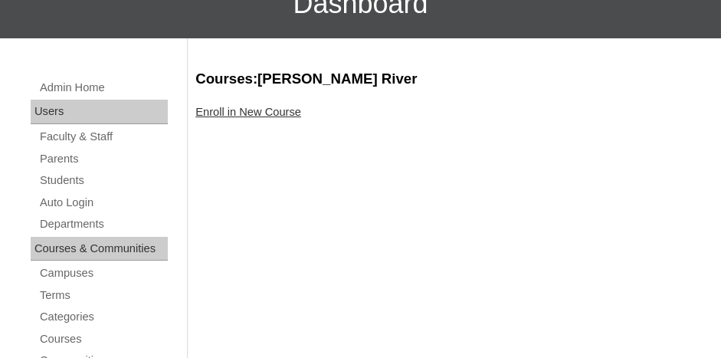
scroll to position [153, 0]
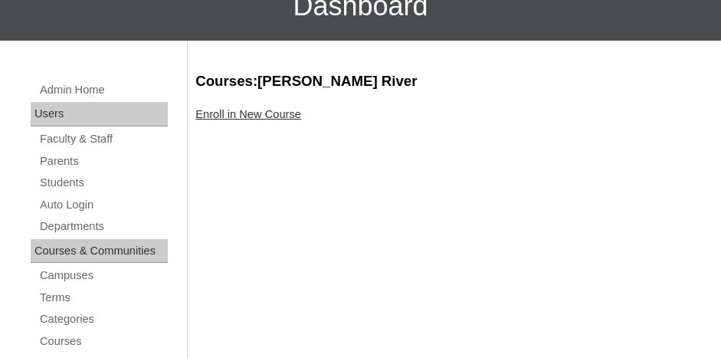
click at [248, 116] on link "Enroll in New Course" at bounding box center [248, 114] width 106 height 12
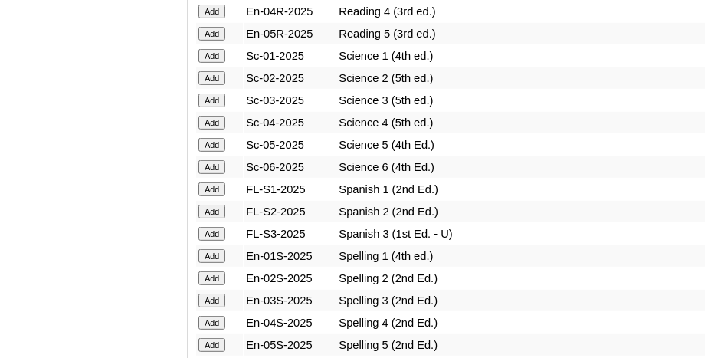
scroll to position [1993, 0]
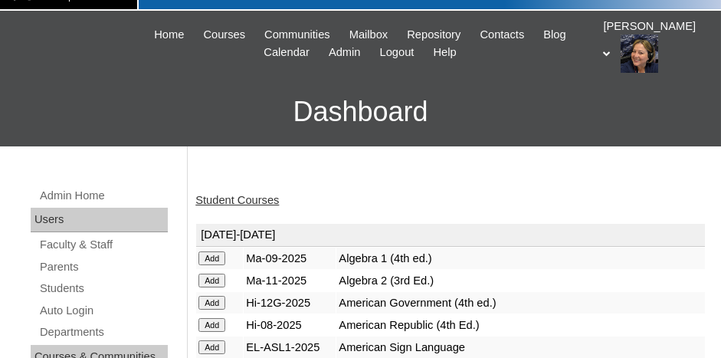
scroll to position [77, 0]
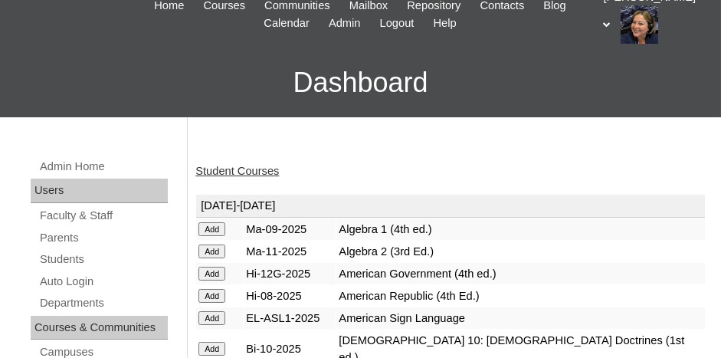
click at [246, 166] on link "Student Courses" at bounding box center [237, 171] width 84 height 12
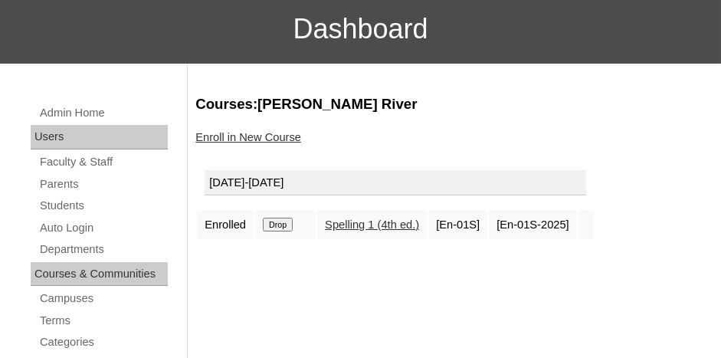
scroll to position [153, 0]
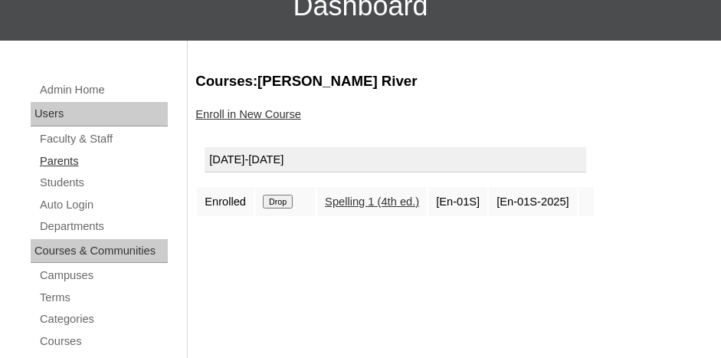
click at [65, 161] on link "Parents" at bounding box center [103, 161] width 130 height 19
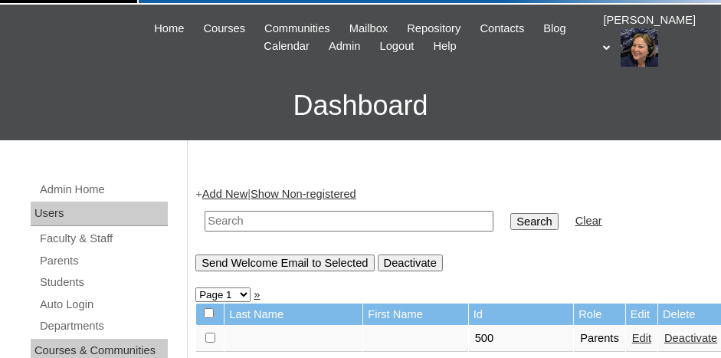
scroll to position [153, 0]
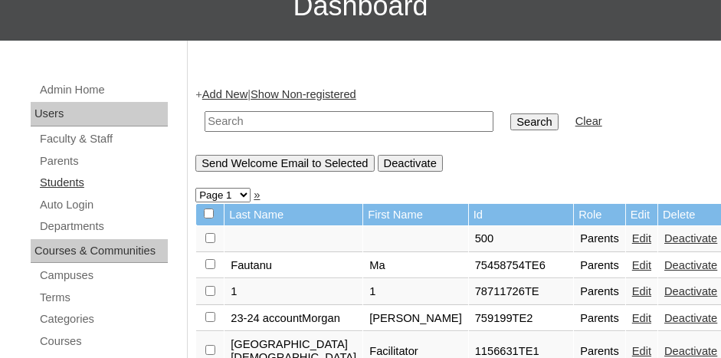
click at [69, 181] on link "Students" at bounding box center [103, 182] width 130 height 19
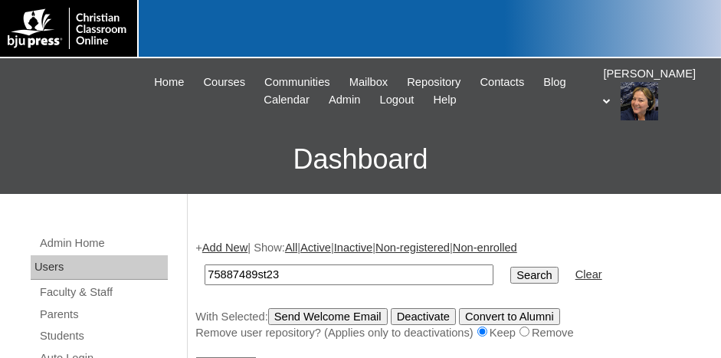
type input "75887489st23"
click at [511, 267] on input "Search" at bounding box center [535, 275] width 48 height 17
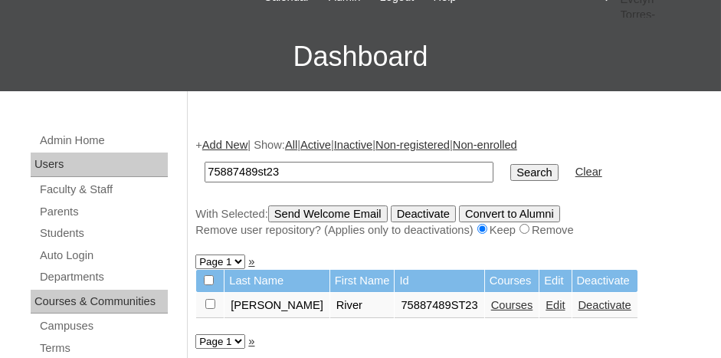
scroll to position [153, 0]
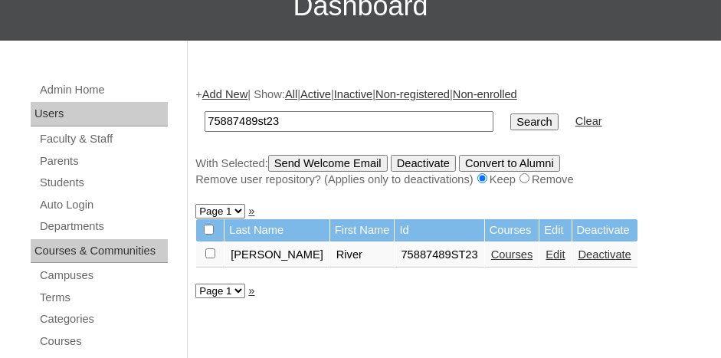
click at [211, 249] on input "checkbox" at bounding box center [210, 253] width 10 height 10
checkbox input "true"
click at [353, 163] on input "Send Welcome Email" at bounding box center [328, 163] width 120 height 17
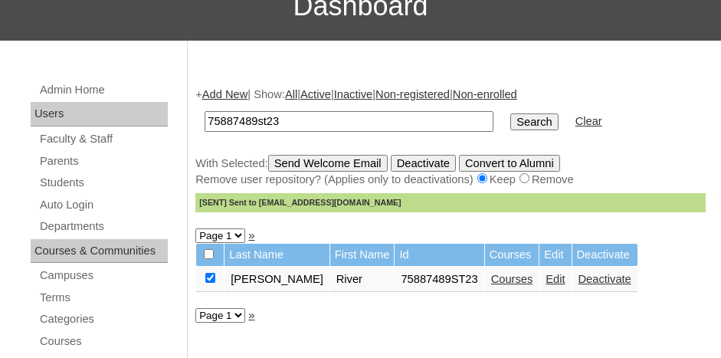
click at [220, 92] on link "Add New" at bounding box center [224, 94] width 45 height 12
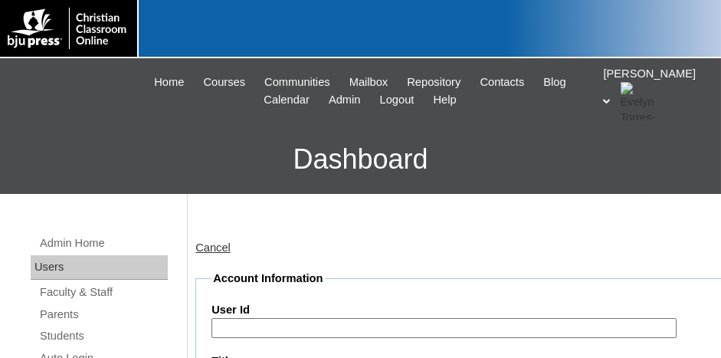
click at [270, 331] on input "User Id" at bounding box center [444, 328] width 465 height 21
paste input "75887489"
type input "75887489ST24"
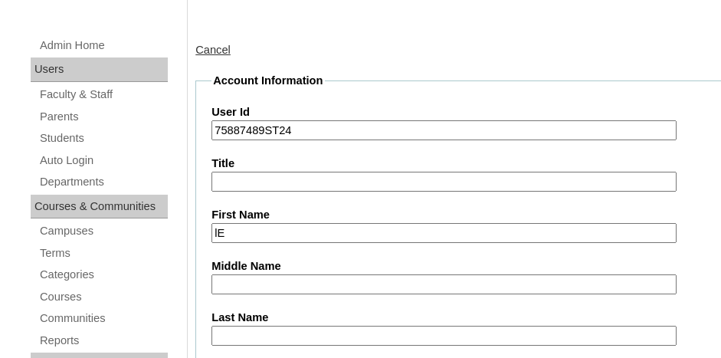
type input "l"
type input "Lexus"
type input "Clark"
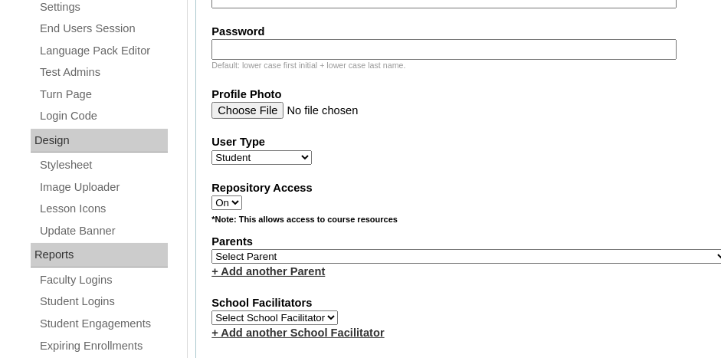
scroll to position [708, 0]
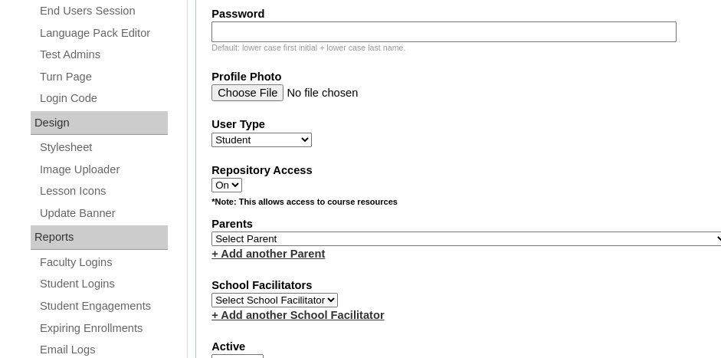
type input "lexusclark@acanc.org"
click at [330, 232] on select "Select Parent , Fautanu, Ma 1, 1 23-24 accountMorgan, Jason 6th Street Mennonit…" at bounding box center [470, 239] width 517 height 15
select select "36907"
click at [212, 232] on select "Select Parent , Fautanu, Ma 1, 1 23-24 accountMorgan, Jason 6th Street Mennonit…" at bounding box center [470, 239] width 517 height 15
click at [392, 256] on fieldset "Account Information User Id 75887489ST24 Title First Name Lexus Middle Name Las…" at bounding box center [469, 194] width 549 height 1263
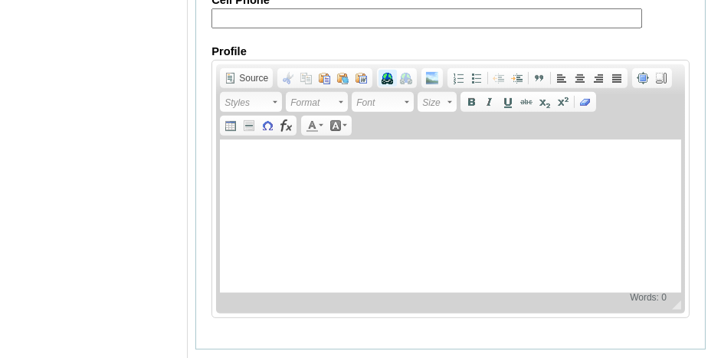
scroll to position [2009, 0]
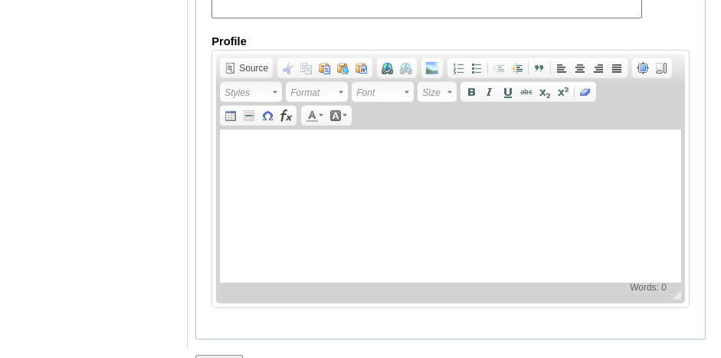
click at [232, 355] on input "Submit" at bounding box center [219, 363] width 48 height 17
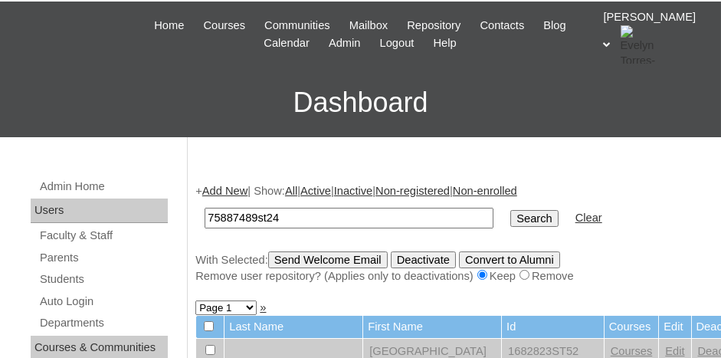
scroll to position [77, 0]
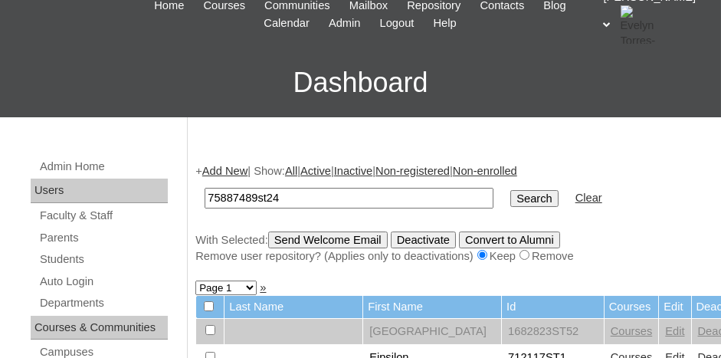
type input "75887489st24"
click at [511, 195] on input "Search" at bounding box center [535, 198] width 48 height 17
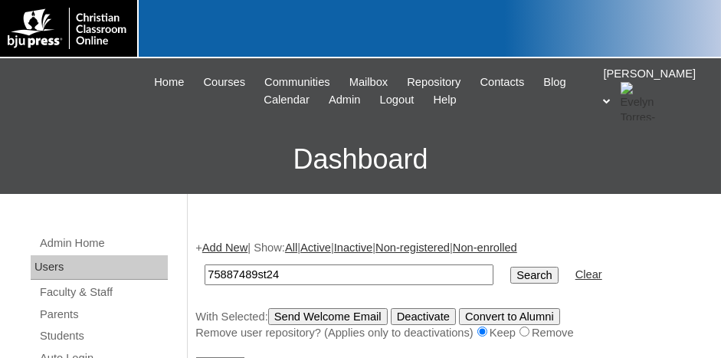
click at [511, 274] on input "Search" at bounding box center [535, 275] width 48 height 17
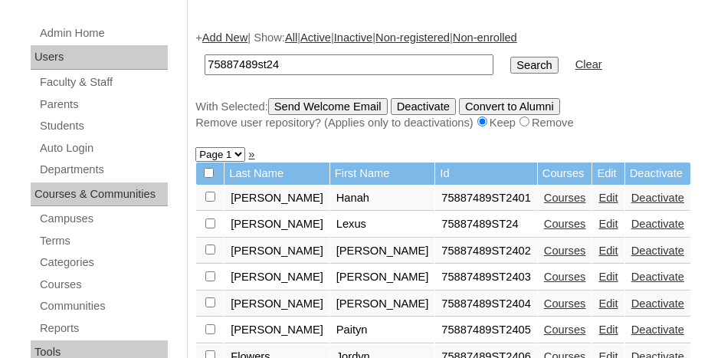
scroll to position [230, 0]
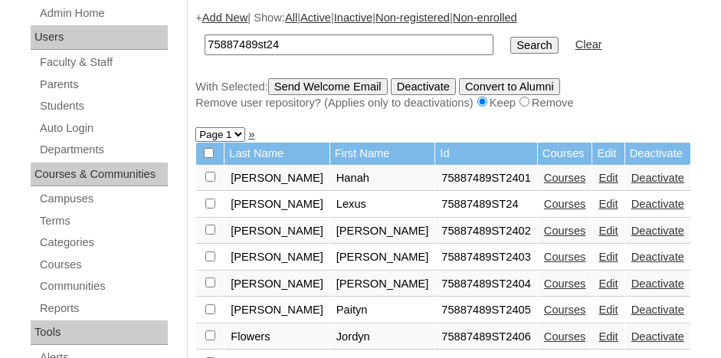
click at [215, 182] on input "checkbox" at bounding box center [210, 177] width 10 height 10
checkbox input "true"
click at [544, 198] on link "Courses" at bounding box center [565, 204] width 42 height 12
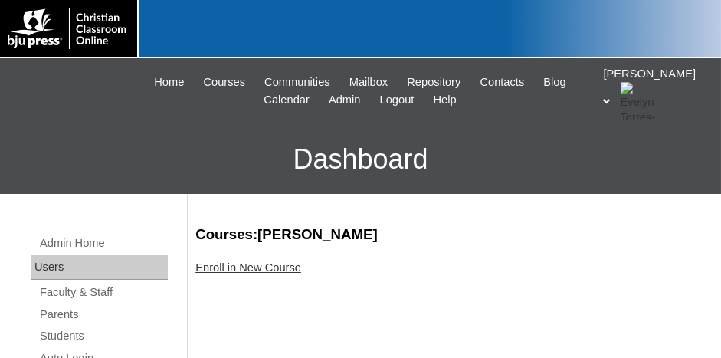
click at [261, 266] on link "Enroll in New Course" at bounding box center [248, 267] width 106 height 12
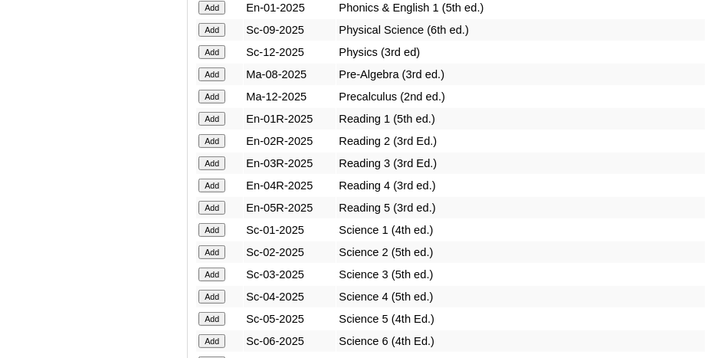
scroll to position [1916, 0]
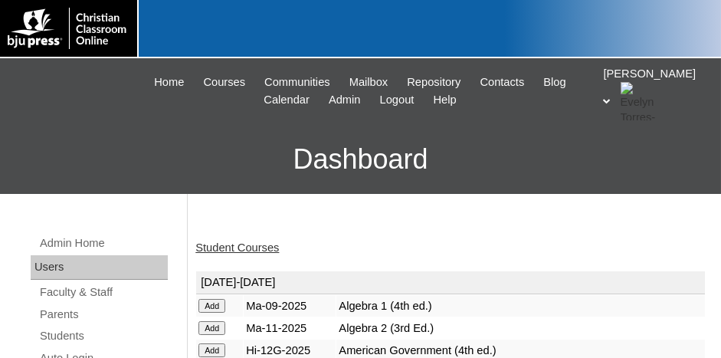
click at [263, 246] on link "Student Courses" at bounding box center [237, 247] width 84 height 12
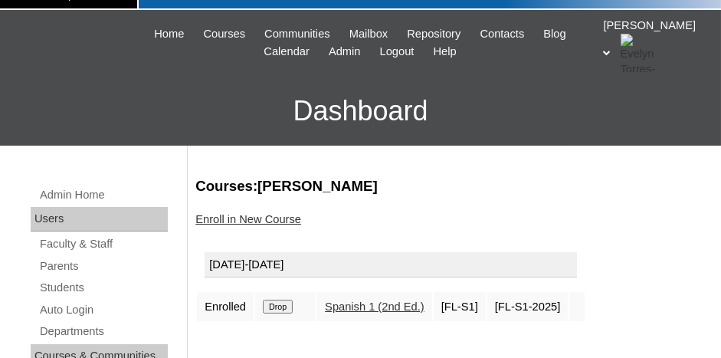
scroll to position [153, 0]
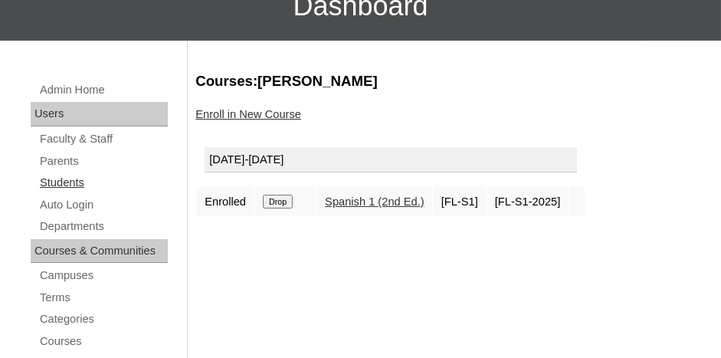
click at [71, 182] on link "Students" at bounding box center [103, 182] width 130 height 19
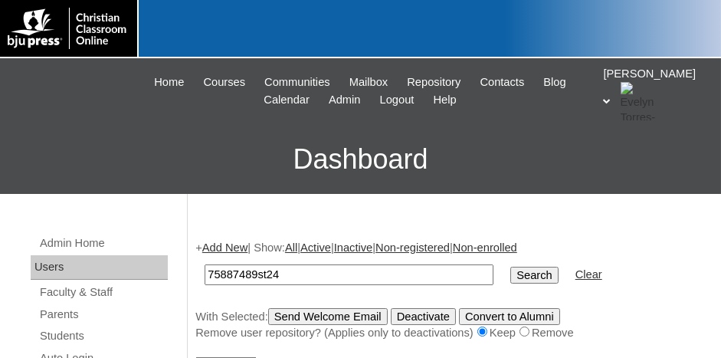
type input "75887489st24"
click at [511, 267] on input "Search" at bounding box center [535, 275] width 48 height 17
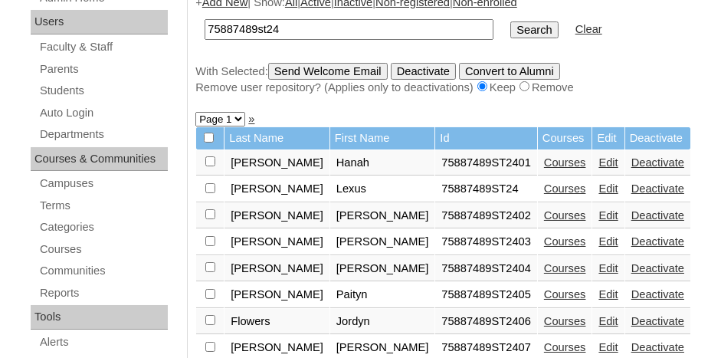
scroll to position [307, 0]
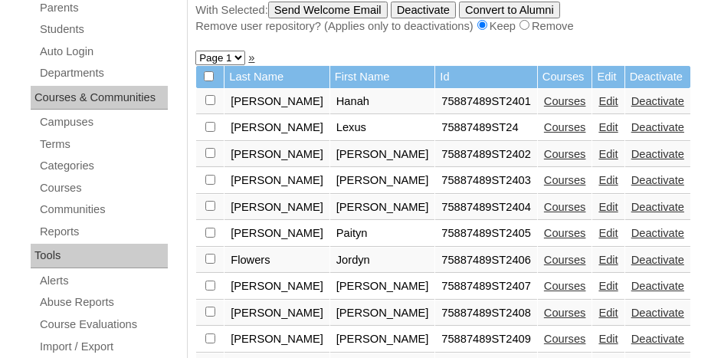
click at [206, 105] on input "checkbox" at bounding box center [210, 100] width 10 height 10
checkbox input "true"
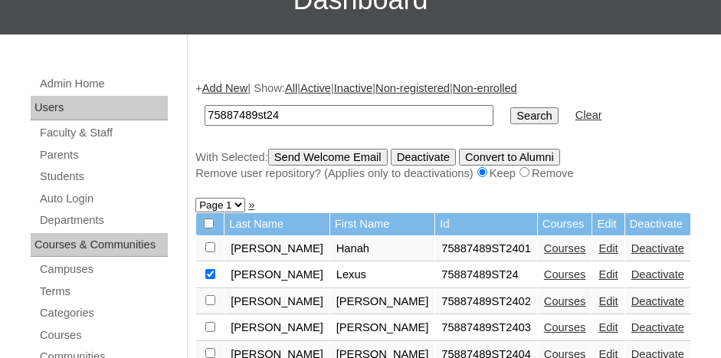
scroll to position [77, 0]
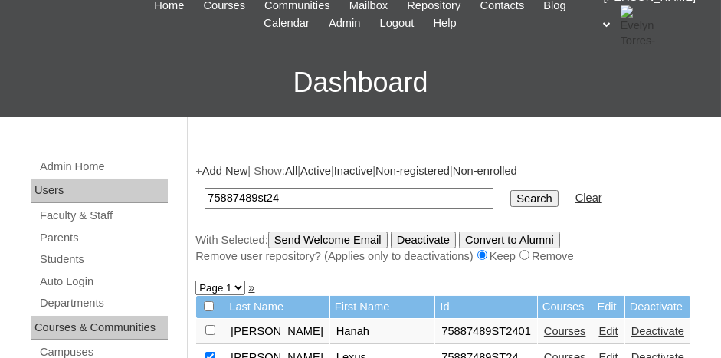
click at [313, 236] on input "Send Welcome Email" at bounding box center [328, 240] width 120 height 17
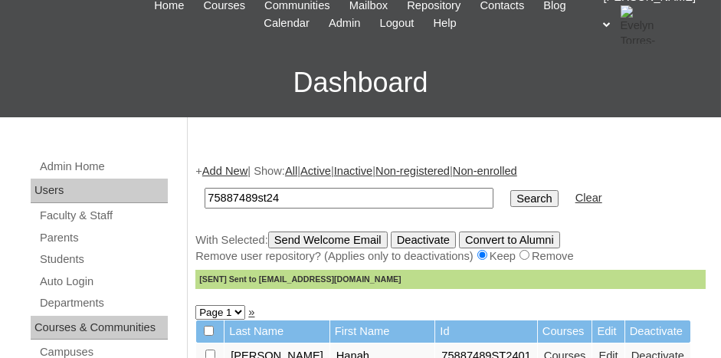
click at [235, 169] on link "Add New" at bounding box center [224, 171] width 45 height 12
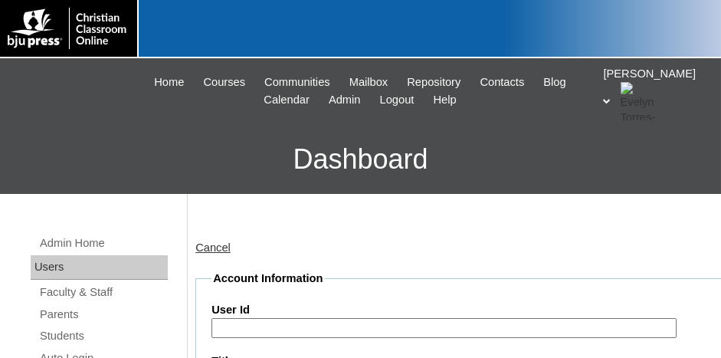
click at [270, 331] on input "User Id" at bounding box center [444, 328] width 465 height 21
paste input "75887489"
type input "75887489ST25"
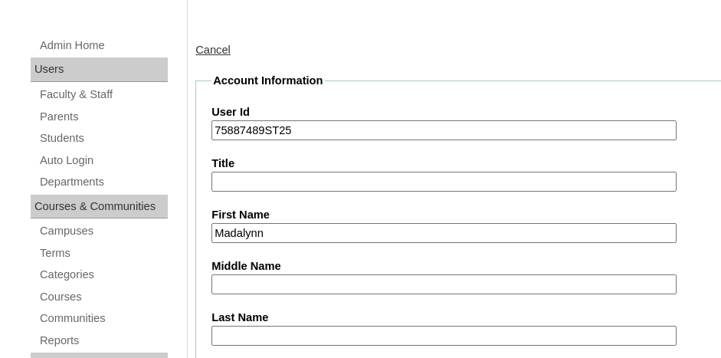
type input "Madalynn"
type input "Fairfax"
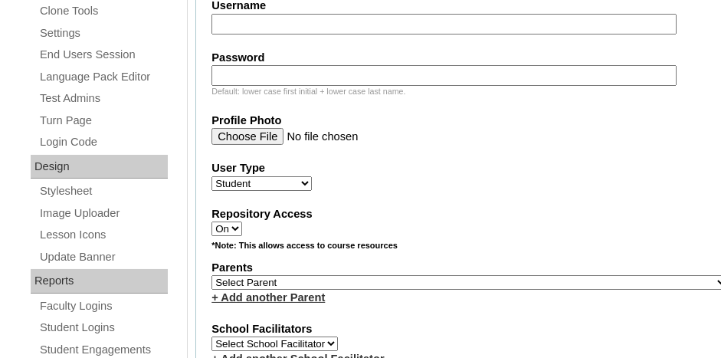
scroll to position [708, 0]
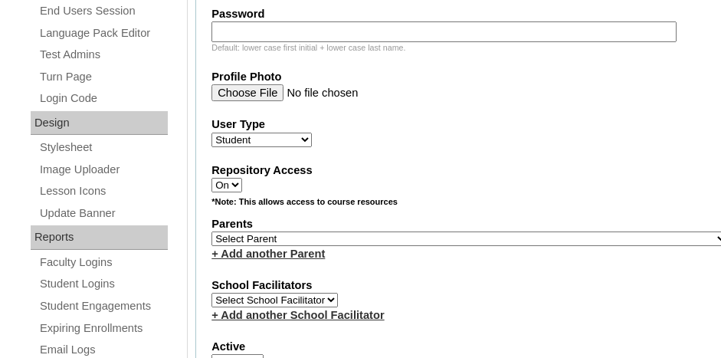
type input "mfairfax@acanc.org"
click at [410, 232] on select "Select Parent , Fautanu, Ma 1, 1 23-24 accountMorgan, Jason 6th Street Mennonit…" at bounding box center [470, 239] width 517 height 15
select select "36907"
click at [212, 232] on select "Select Parent , Fautanu, Ma 1, 1 23-24 accountMorgan, Jason 6th Street Mennonit…" at bounding box center [470, 239] width 517 height 15
click at [476, 277] on label "School Facilitators" at bounding box center [470, 285] width 517 height 16
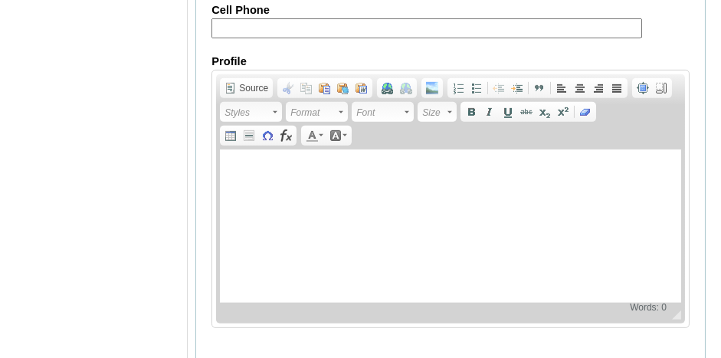
scroll to position [2009, 0]
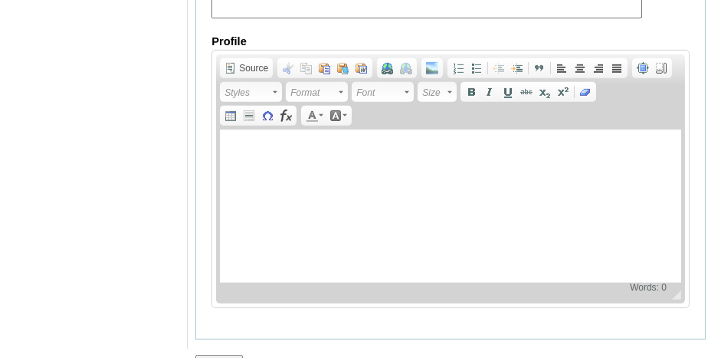
click at [215, 355] on input "Submit" at bounding box center [219, 363] width 48 height 17
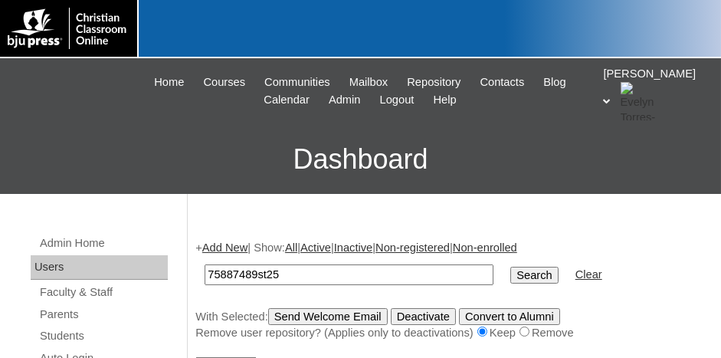
type input "75887489st25"
click at [511, 267] on input "Search" at bounding box center [535, 275] width 48 height 17
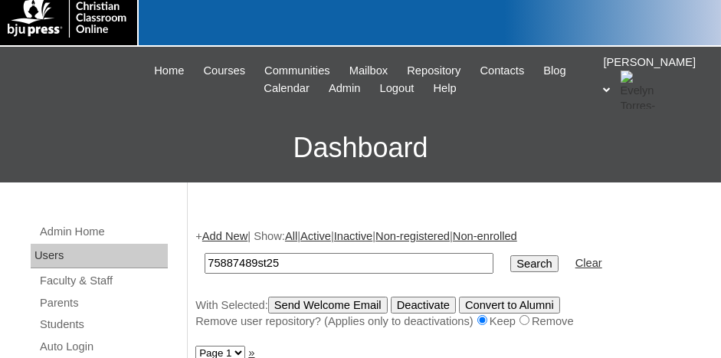
scroll to position [230, 0]
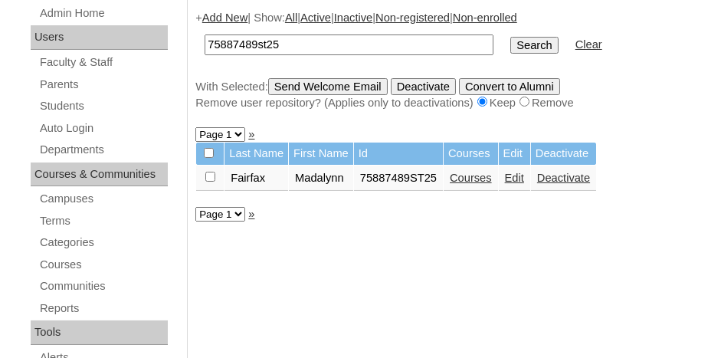
click at [209, 172] on input "checkbox" at bounding box center [210, 177] width 10 height 10
checkbox input "true"
click at [470, 178] on link "Courses" at bounding box center [471, 178] width 42 height 12
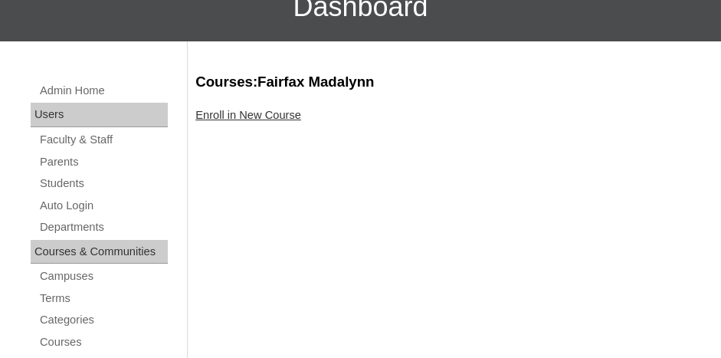
scroll to position [153, 0]
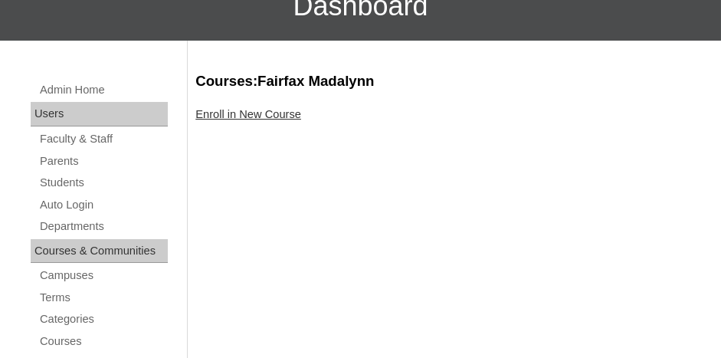
click at [274, 119] on link "Enroll in New Course" at bounding box center [248, 114] width 106 height 12
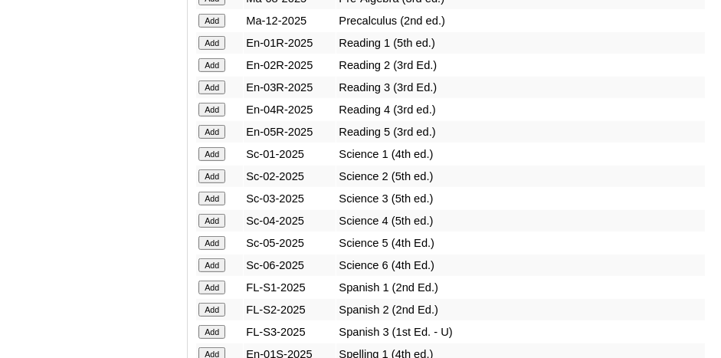
scroll to position [1916, 0]
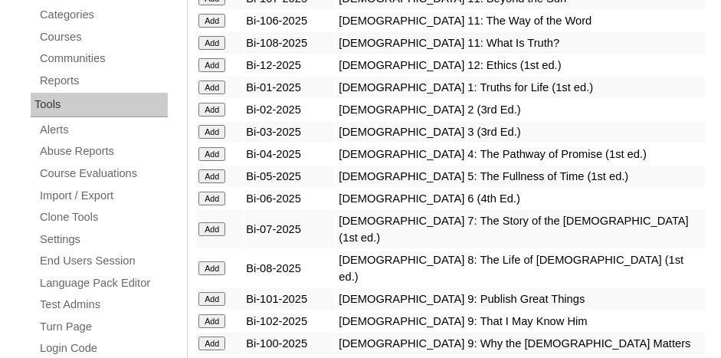
scroll to position [460, 0]
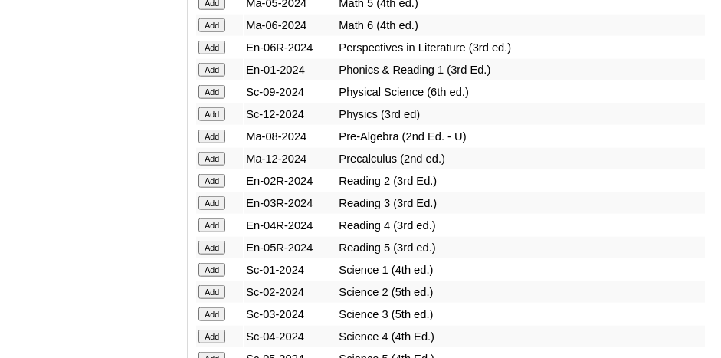
scroll to position [3986, 0]
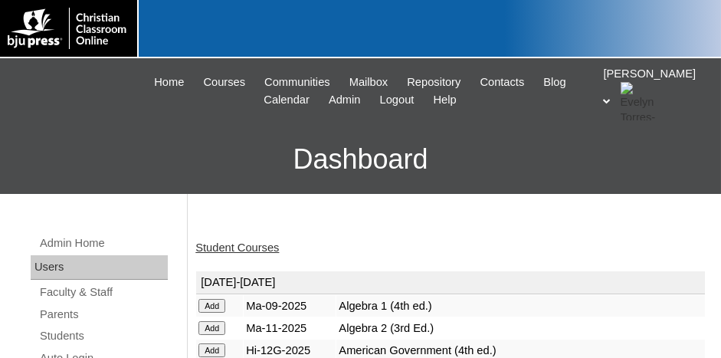
click at [229, 245] on link "Student Courses" at bounding box center [237, 247] width 84 height 12
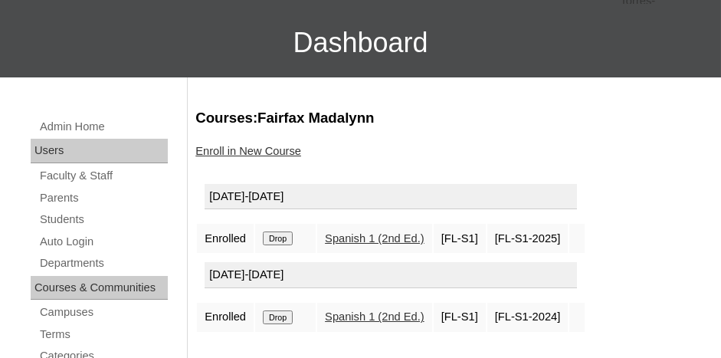
scroll to position [153, 0]
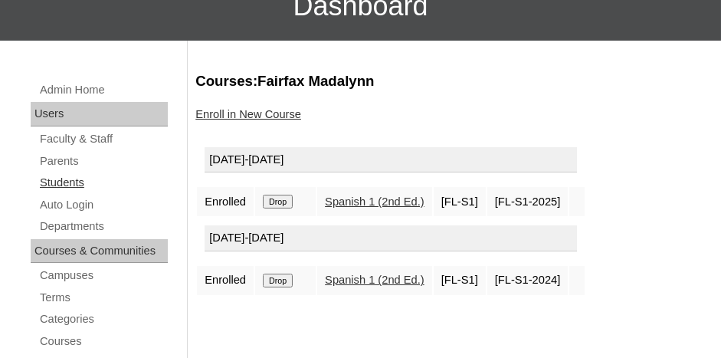
click at [73, 186] on link "Students" at bounding box center [103, 182] width 130 height 19
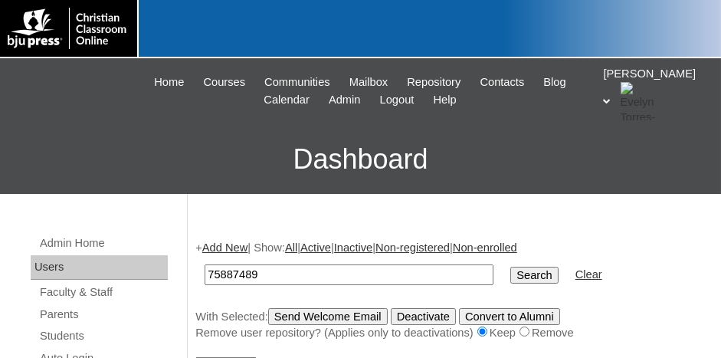
type input "75887489"
click at [511, 267] on input "Search" at bounding box center [535, 275] width 48 height 17
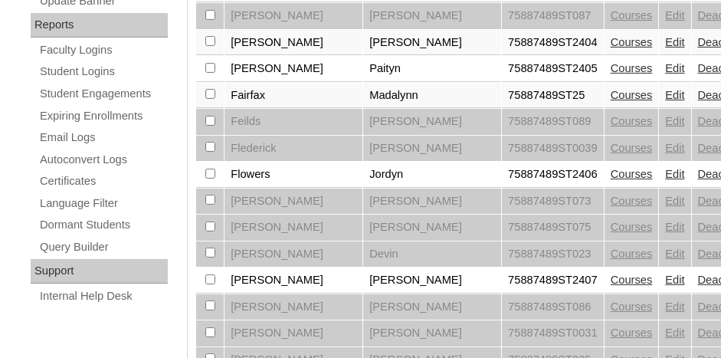
scroll to position [843, 0]
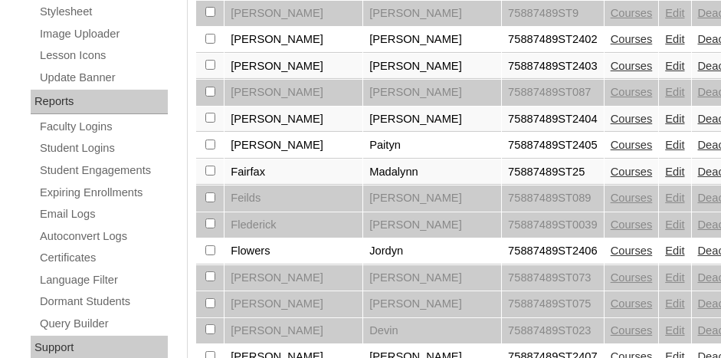
checkbox input "true"
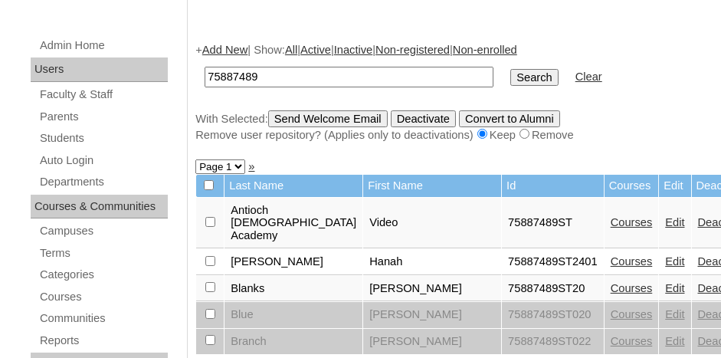
scroll to position [0, 0]
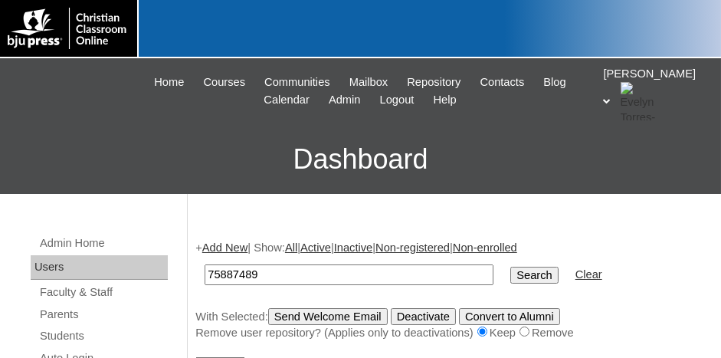
click at [341, 317] on input "Send Welcome Email" at bounding box center [328, 316] width 120 height 17
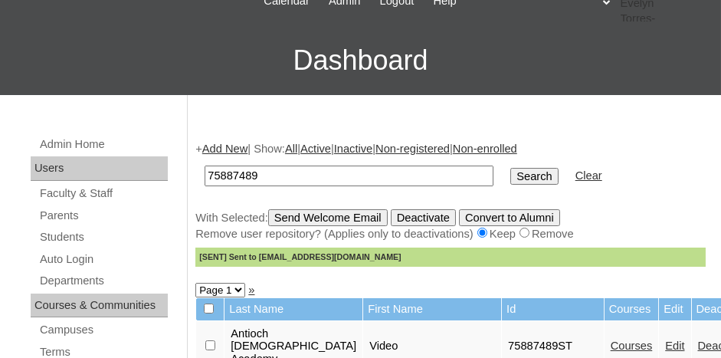
scroll to position [153, 0]
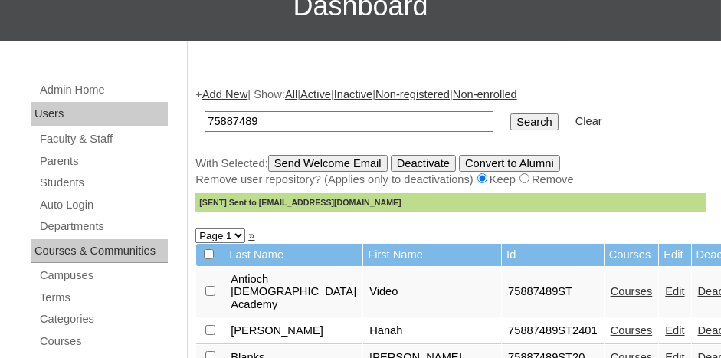
click at [277, 121] on input "75887489" at bounding box center [349, 121] width 289 height 21
type input "75887489st26"
click at [511, 113] on input "Search" at bounding box center [535, 121] width 48 height 17
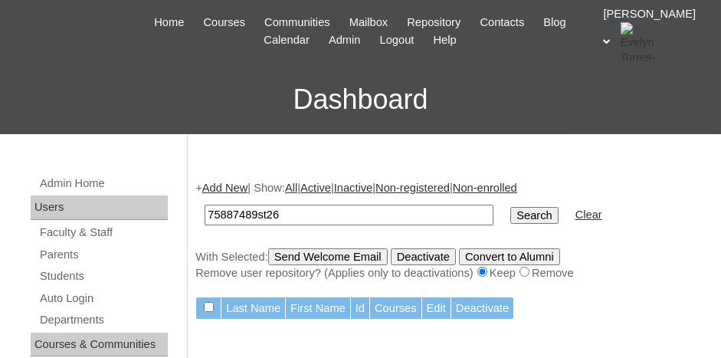
scroll to position [153, 0]
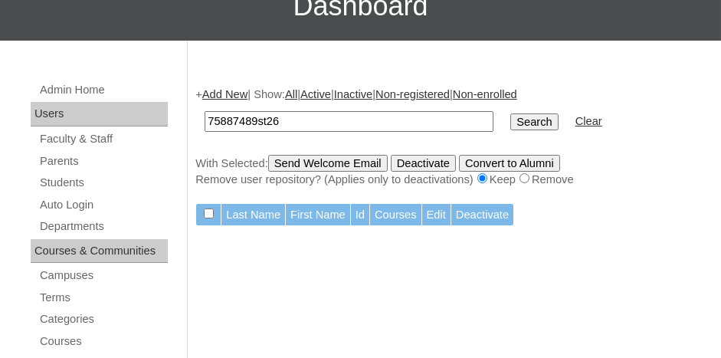
click at [511, 121] on input "Search" at bounding box center [535, 121] width 48 height 17
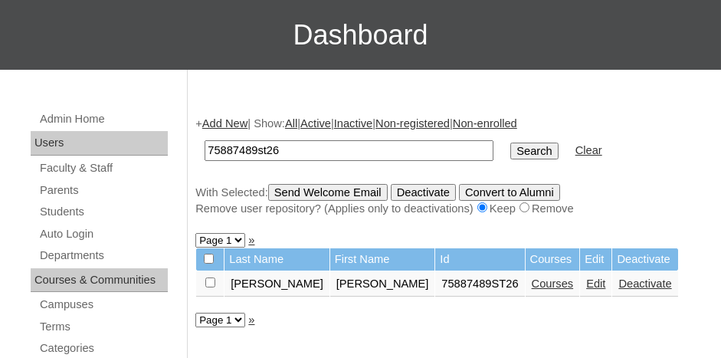
scroll to position [153, 0]
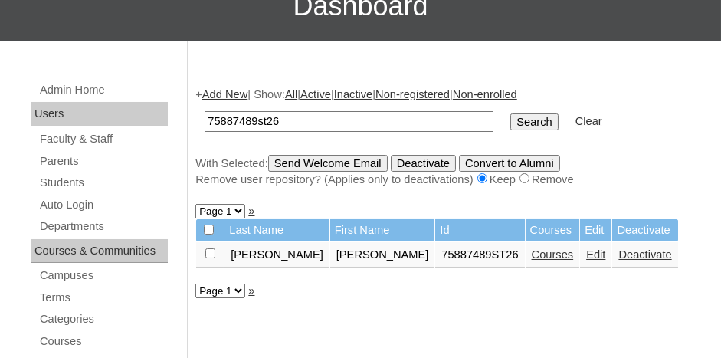
drag, startPoint x: 474, startPoint y: 251, endPoint x: 465, endPoint y: 251, distance: 8.5
click at [532, 252] on link "Courses" at bounding box center [553, 254] width 42 height 12
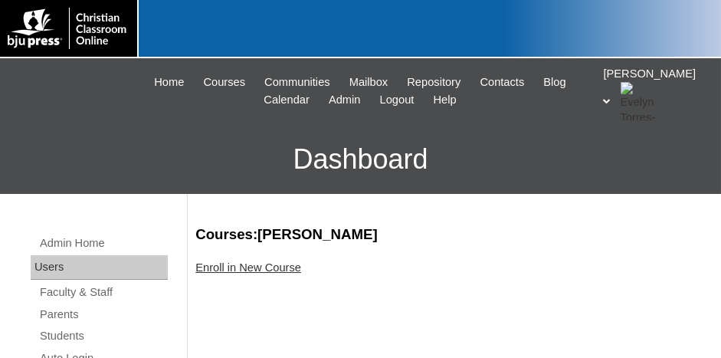
click at [254, 272] on link "Enroll in New Course" at bounding box center [248, 267] width 106 height 12
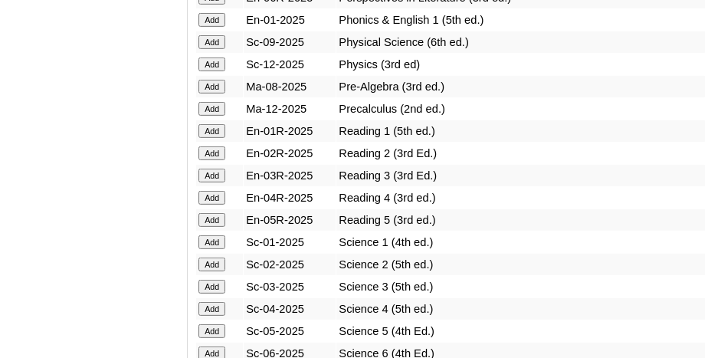
scroll to position [1916, 0]
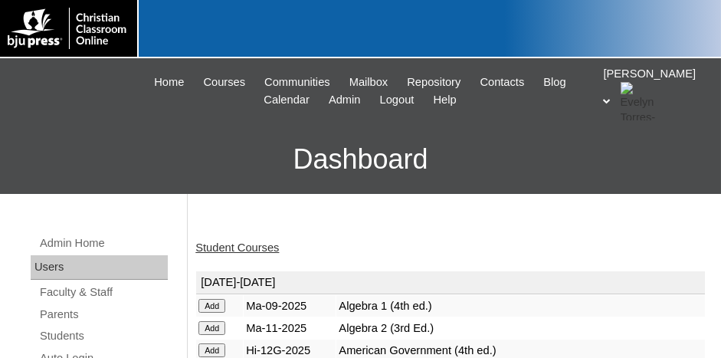
click at [241, 248] on link "Student Courses" at bounding box center [237, 247] width 84 height 12
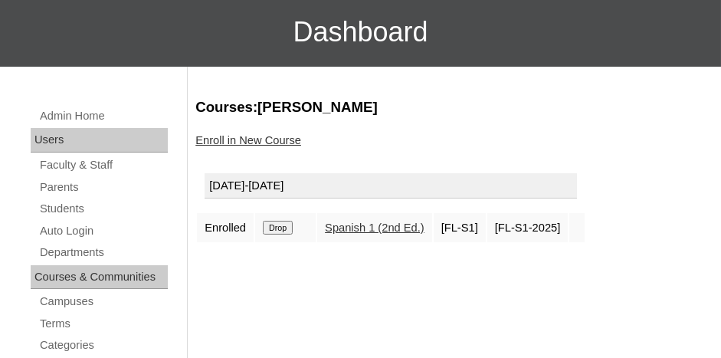
scroll to position [153, 0]
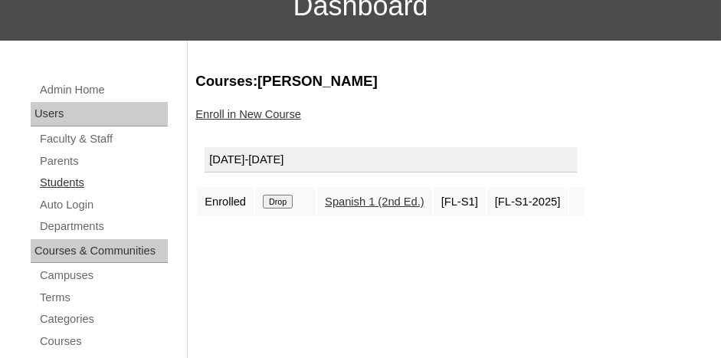
click at [65, 181] on link "Students" at bounding box center [103, 182] width 130 height 19
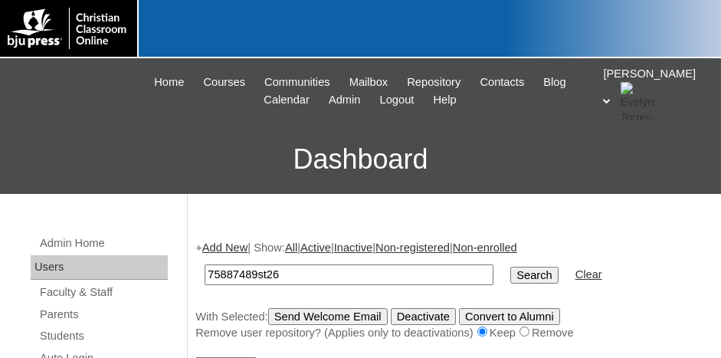
type input "75887489st26"
click at [511, 267] on input "Search" at bounding box center [535, 275] width 48 height 17
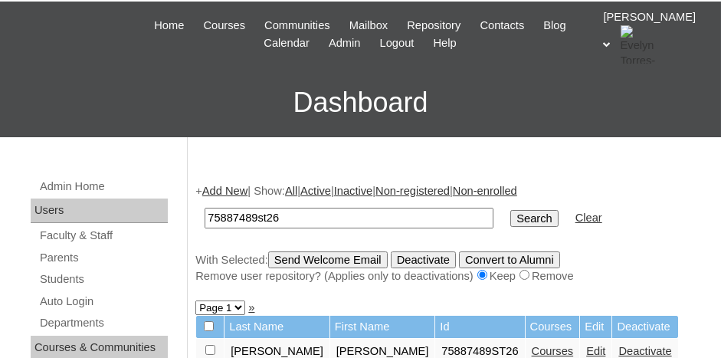
scroll to position [153, 0]
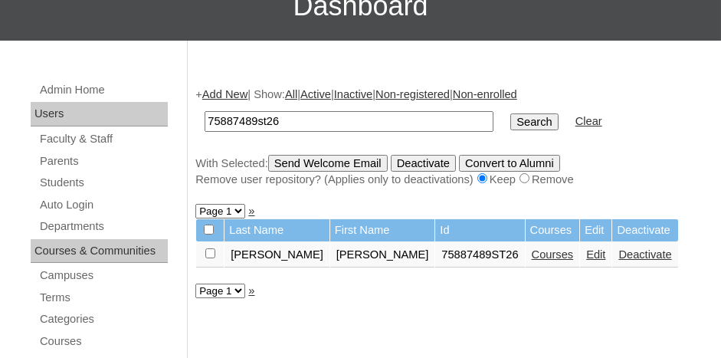
click at [210, 252] on input "checkbox" at bounding box center [210, 253] width 10 height 10
checkbox input "true"
click at [314, 156] on input "Send Welcome Email" at bounding box center [328, 163] width 120 height 17
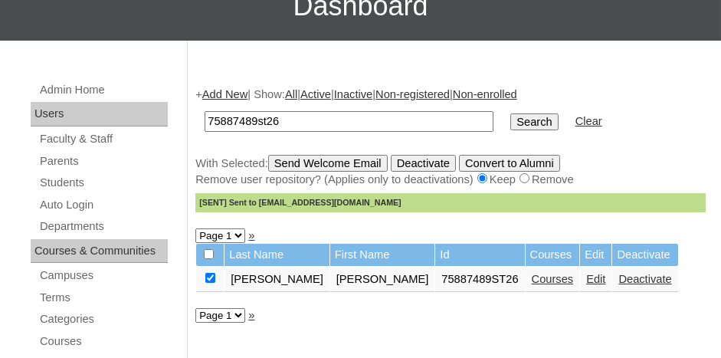
click at [293, 118] on input "75887489st26" at bounding box center [349, 121] width 289 height 21
type input "75887489st27"
click at [511, 113] on input "Search" at bounding box center [535, 121] width 48 height 17
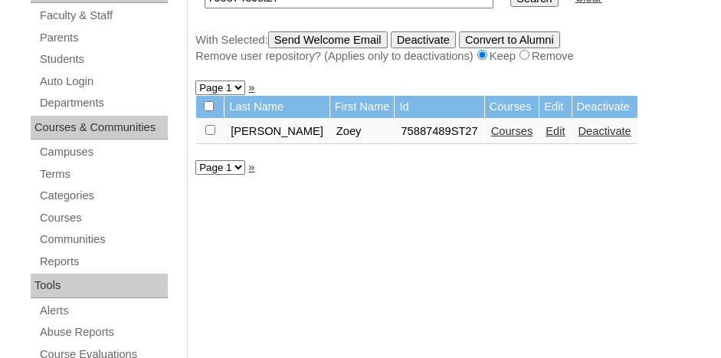
scroll to position [307, 0]
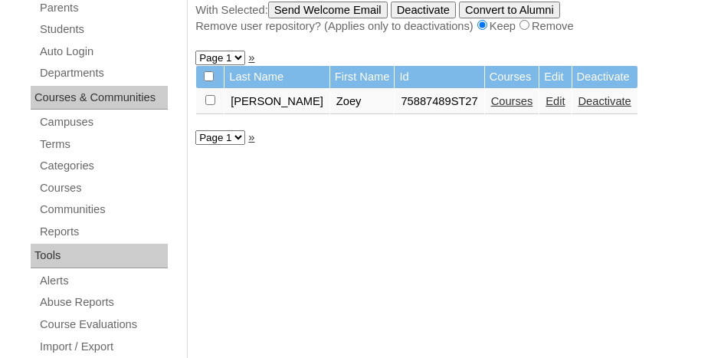
drag, startPoint x: 210, startPoint y: 97, endPoint x: 353, endPoint y: 107, distance: 143.7
click at [211, 97] on input "checkbox" at bounding box center [210, 100] width 10 height 10
checkbox input "true"
click at [491, 98] on link "Courses" at bounding box center [512, 101] width 42 height 12
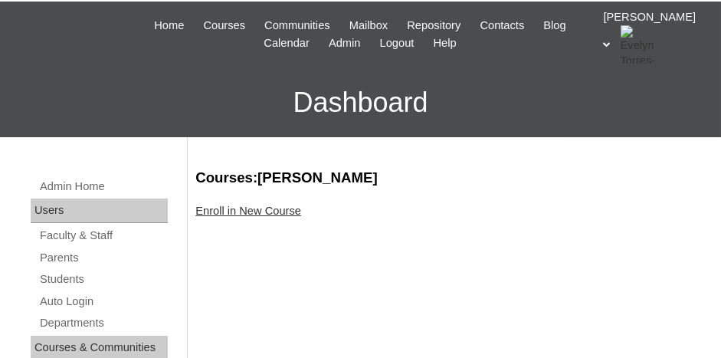
scroll to position [77, 0]
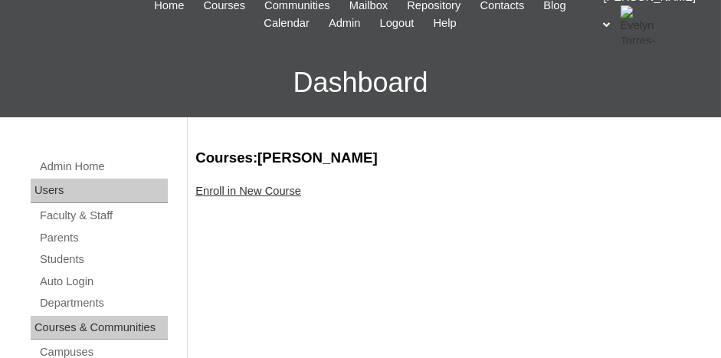
click at [253, 186] on link "Enroll in New Course" at bounding box center [248, 191] width 106 height 12
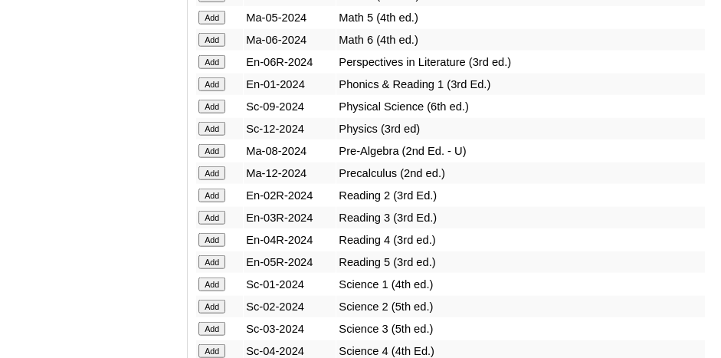
scroll to position [3986, 0]
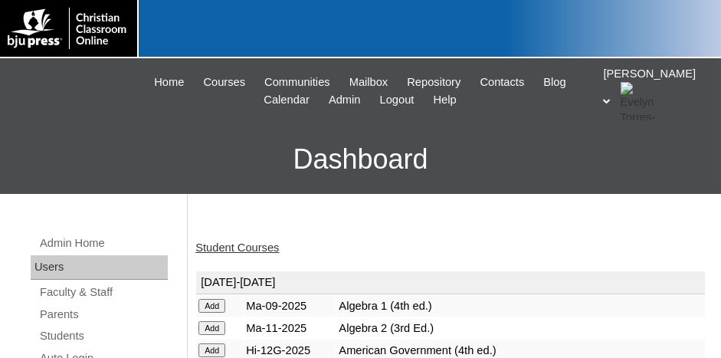
click at [247, 246] on link "Student Courses" at bounding box center [237, 247] width 84 height 12
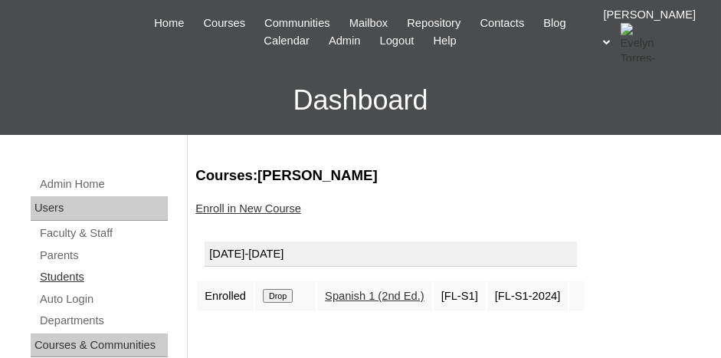
scroll to position [77, 0]
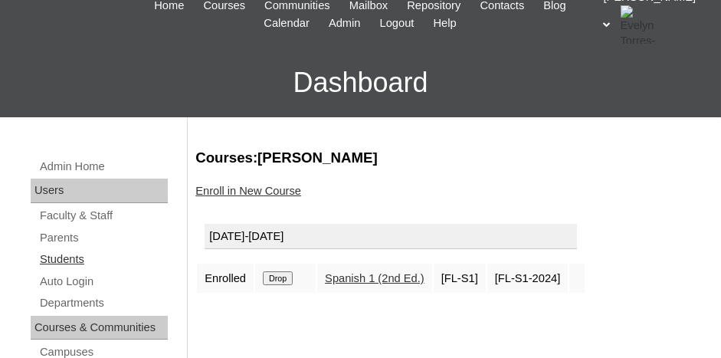
click at [67, 259] on link "Students" at bounding box center [103, 259] width 130 height 19
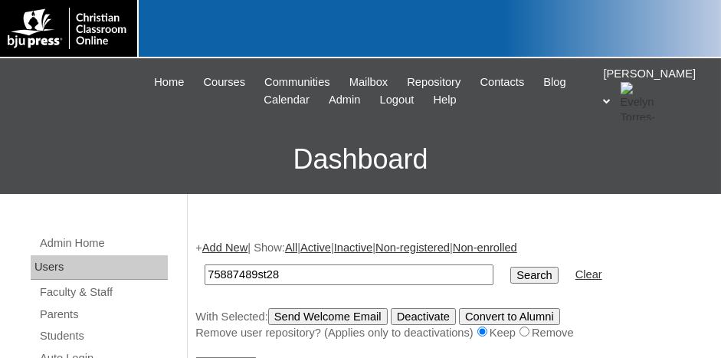
type input "75887489st28"
click at [511, 267] on input "Search" at bounding box center [535, 275] width 48 height 17
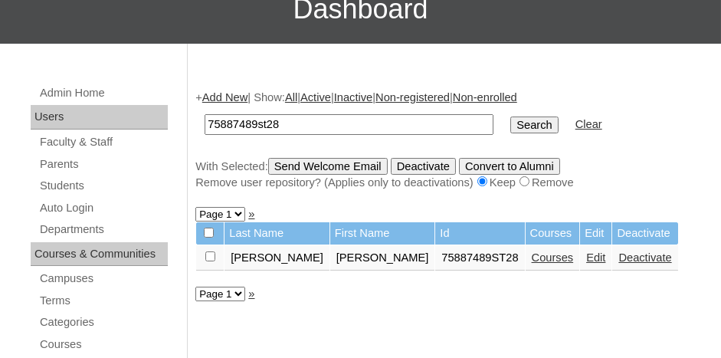
scroll to position [153, 0]
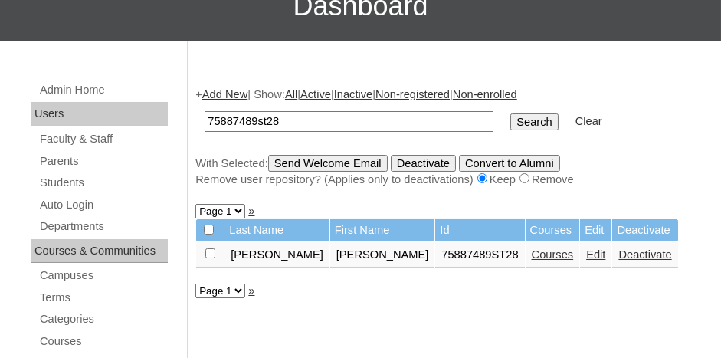
click at [208, 250] on input "checkbox" at bounding box center [210, 253] width 10 height 10
checkbox input "true"
click at [325, 155] on input "Send Welcome Email" at bounding box center [328, 163] width 120 height 17
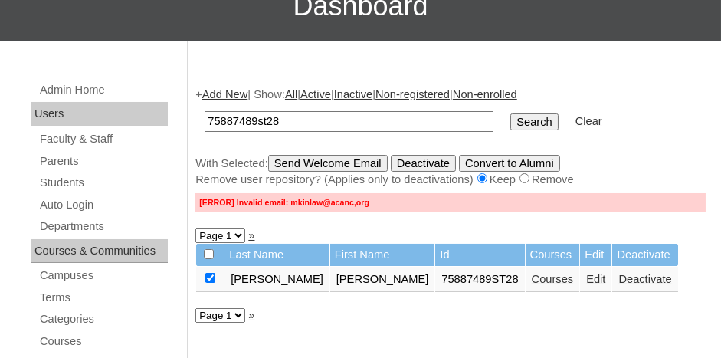
click at [338, 162] on input "Send Welcome Email" at bounding box center [328, 163] width 120 height 17
click at [586, 277] on link "Edit" at bounding box center [595, 279] width 19 height 12
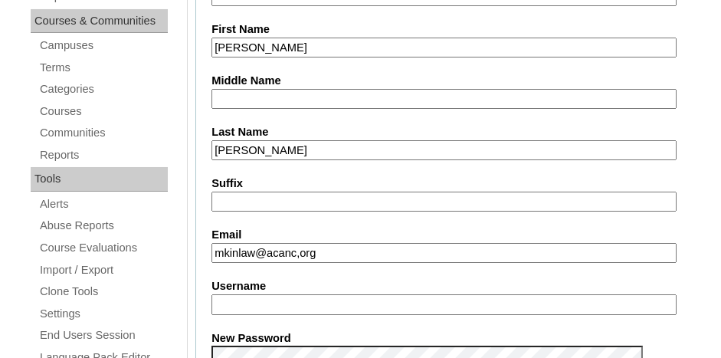
scroll to position [460, 0]
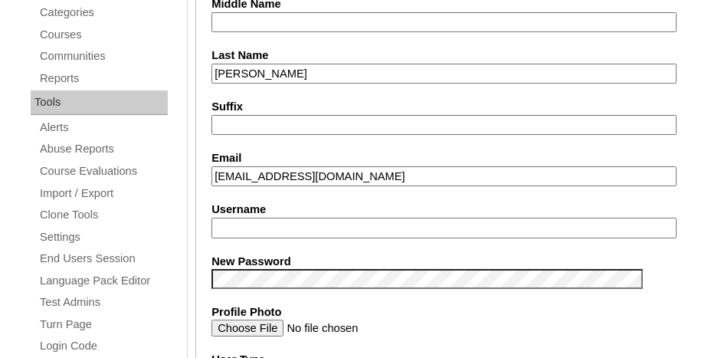
type input "mkinlaw@acanc.org"
click at [455, 128] on input "Suffix" at bounding box center [444, 125] width 465 height 21
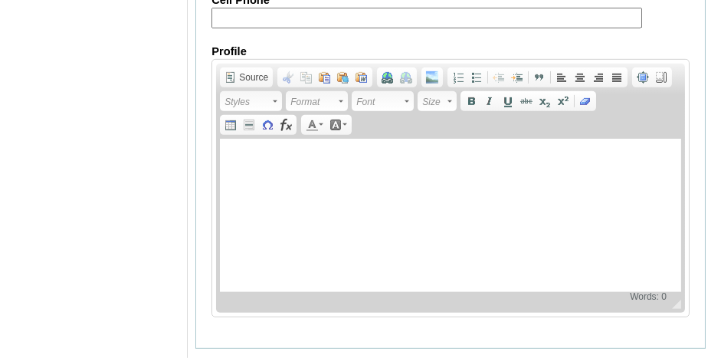
scroll to position [2011, 0]
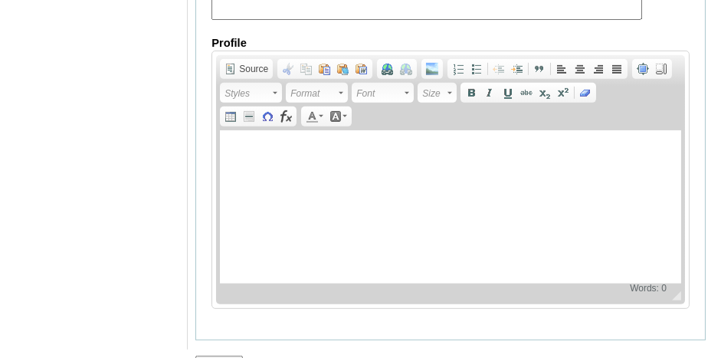
click at [219, 356] on input "Submit" at bounding box center [219, 364] width 48 height 17
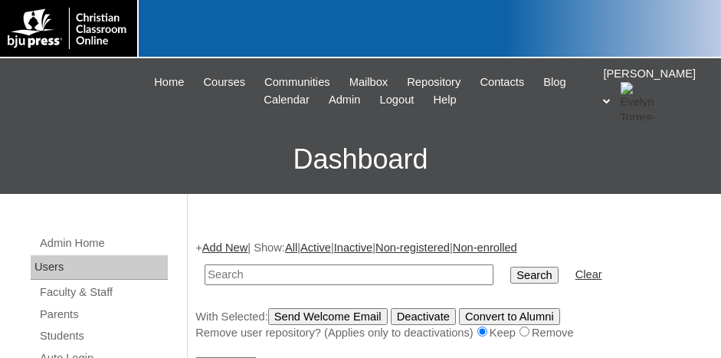
click at [268, 271] on input "text" at bounding box center [349, 274] width 289 height 21
paste input "75887489"
type input "75887489st28"
click at [511, 267] on input "Search" at bounding box center [535, 275] width 48 height 17
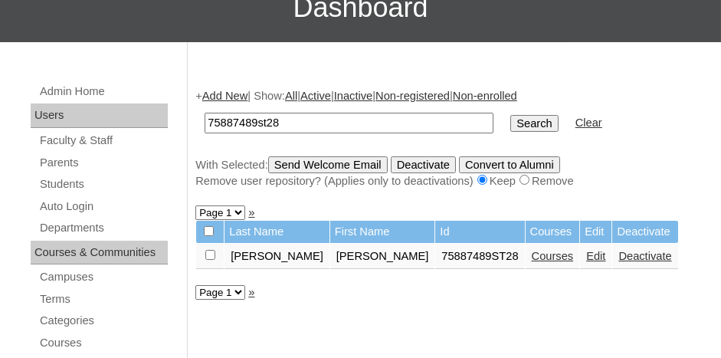
scroll to position [153, 0]
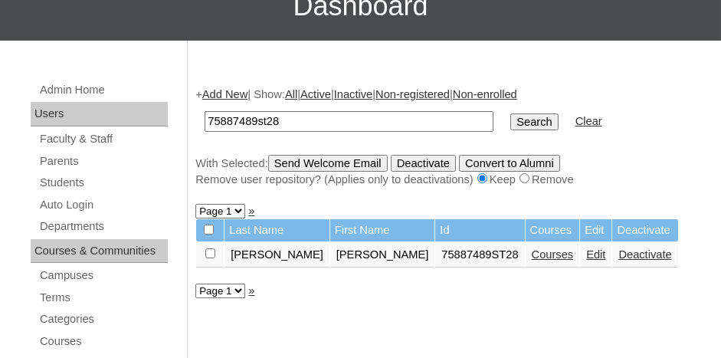
click at [204, 251] on td at bounding box center [210, 255] width 28 height 26
click at [215, 251] on input "checkbox" at bounding box center [210, 253] width 10 height 10
checkbox input "true"
click at [314, 158] on input "Send Welcome Email" at bounding box center [328, 163] width 120 height 17
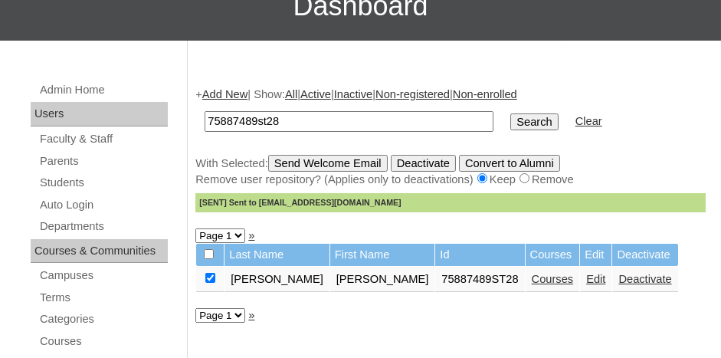
click at [312, 115] on input "75887489st28" at bounding box center [349, 121] width 289 height 21
type input "75887489st29"
click at [511, 113] on input "Search" at bounding box center [535, 121] width 48 height 17
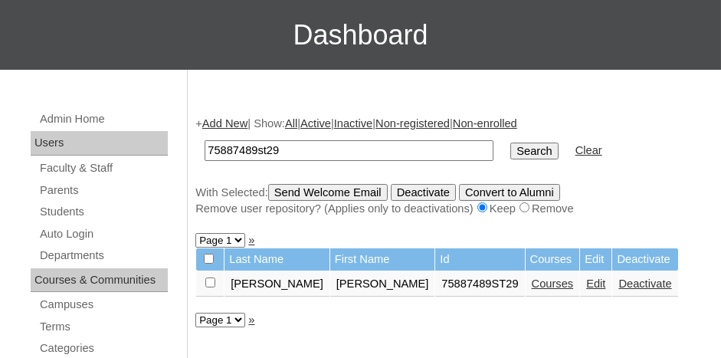
scroll to position [153, 0]
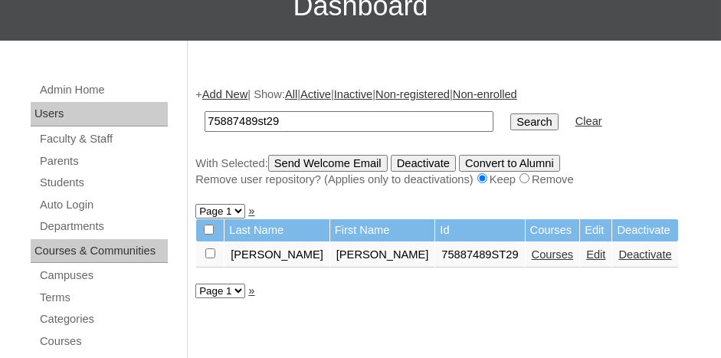
click at [212, 251] on input "checkbox" at bounding box center [210, 253] width 10 height 10
checkbox input "true"
click at [307, 161] on input "Send Welcome Email" at bounding box center [328, 163] width 120 height 17
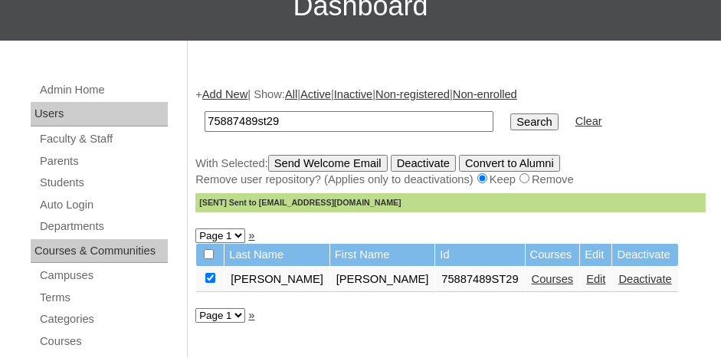
click at [389, 116] on input "75887489st29" at bounding box center [349, 121] width 289 height 21
type input "75887489st30"
click at [511, 123] on input "Search" at bounding box center [535, 121] width 48 height 17
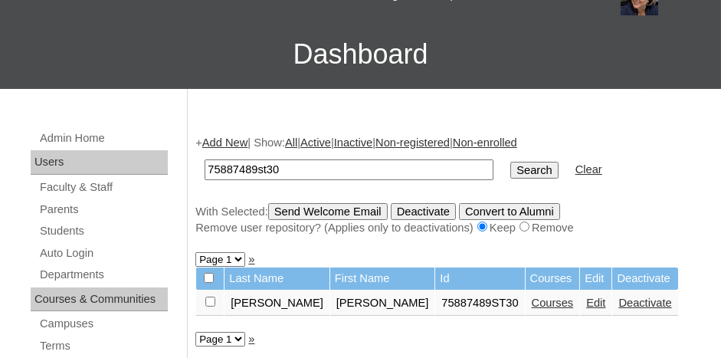
scroll to position [153, 0]
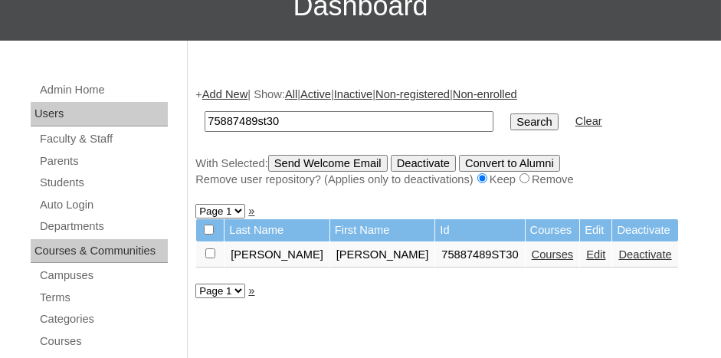
click at [532, 252] on link "Courses" at bounding box center [553, 254] width 42 height 12
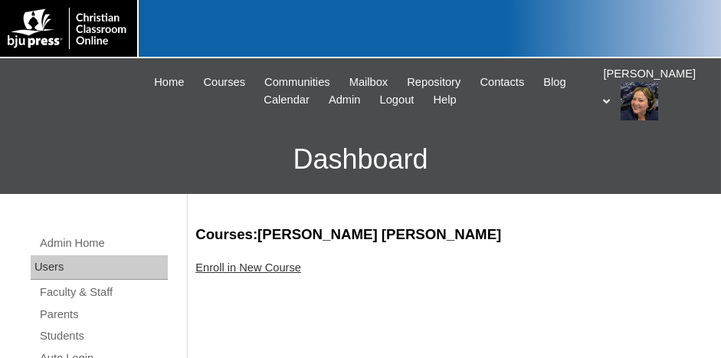
click at [262, 274] on div "Enroll in New Course" at bounding box center [450, 268] width 511 height 16
click at [272, 268] on link "Enroll in New Course" at bounding box center [248, 267] width 106 height 12
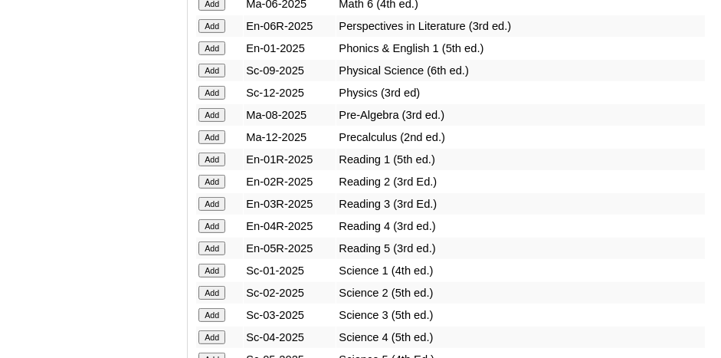
scroll to position [1840, 0]
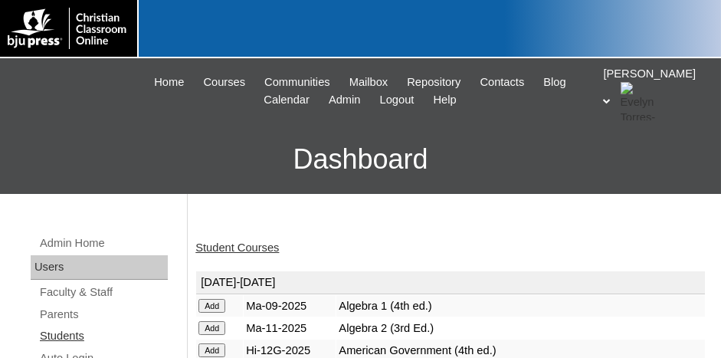
click at [72, 336] on link "Students" at bounding box center [103, 336] width 130 height 19
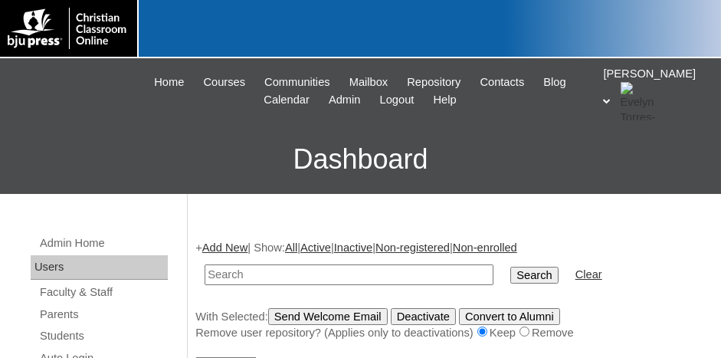
click at [307, 274] on input "text" at bounding box center [349, 274] width 289 height 21
type input "v"
paste input "75887489"
type input "75887489ST31"
click at [511, 270] on input "Search" at bounding box center [535, 275] width 48 height 17
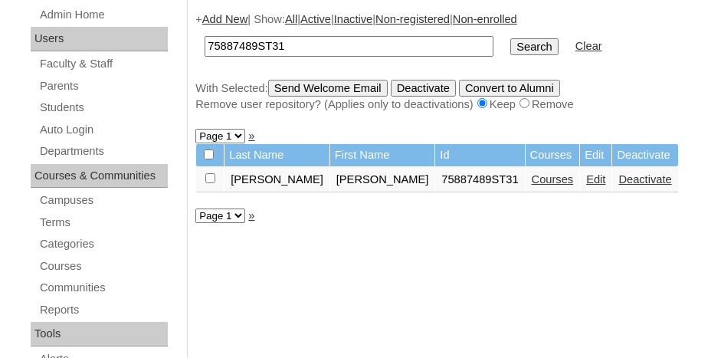
scroll to position [230, 0]
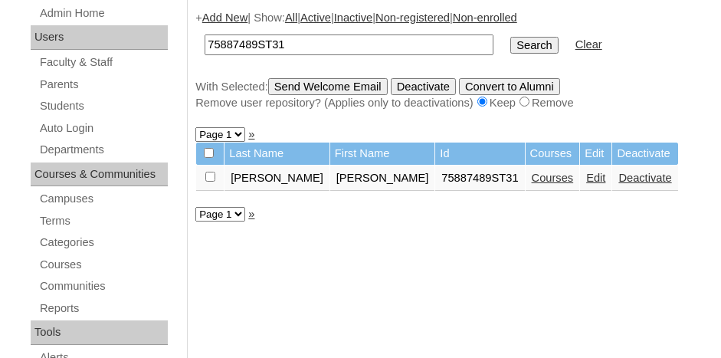
click at [532, 179] on link "Courses" at bounding box center [553, 178] width 42 height 12
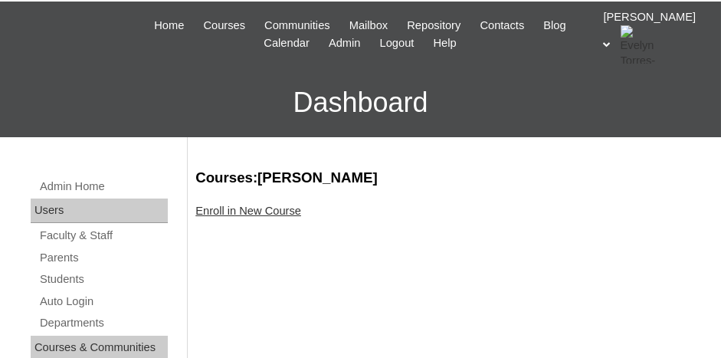
scroll to position [77, 0]
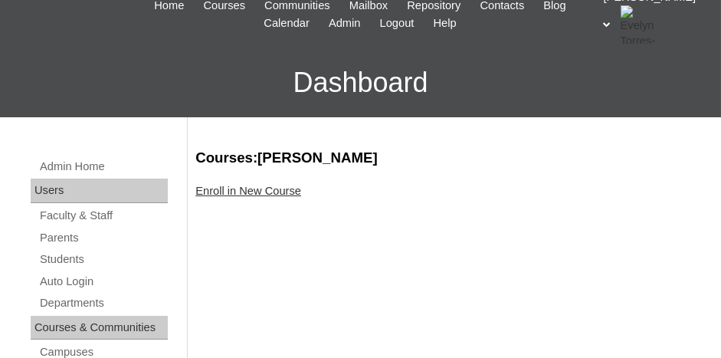
click at [257, 192] on link "Enroll in New Course" at bounding box center [248, 191] width 106 height 12
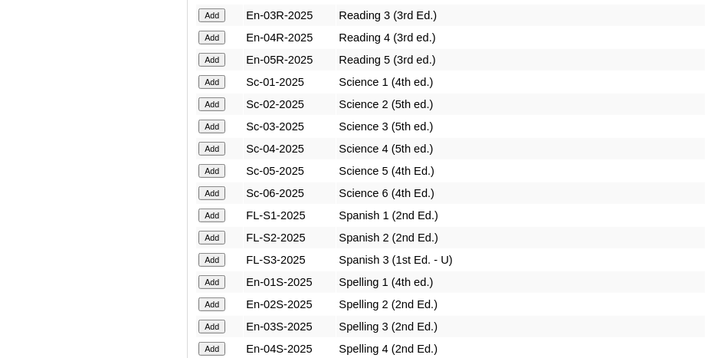
scroll to position [1916, 0]
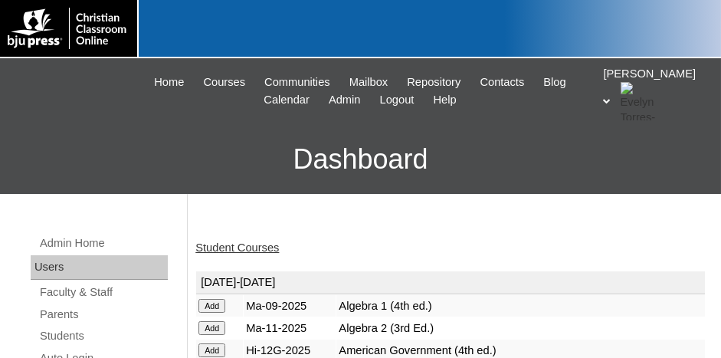
click at [241, 251] on link "Student Courses" at bounding box center [237, 247] width 84 height 12
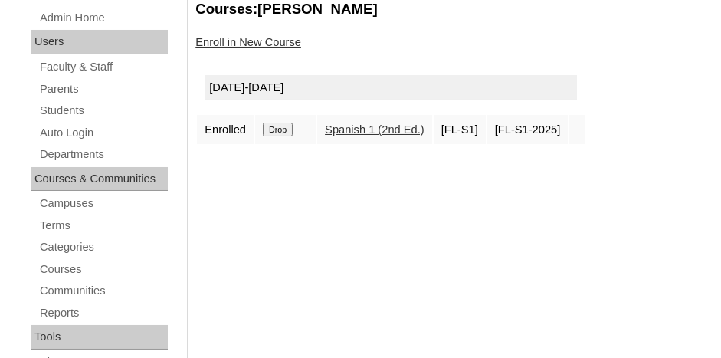
scroll to position [230, 0]
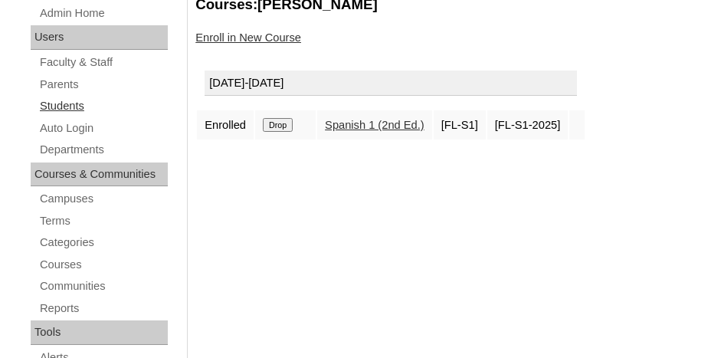
click at [69, 103] on link "Students" at bounding box center [103, 106] width 130 height 19
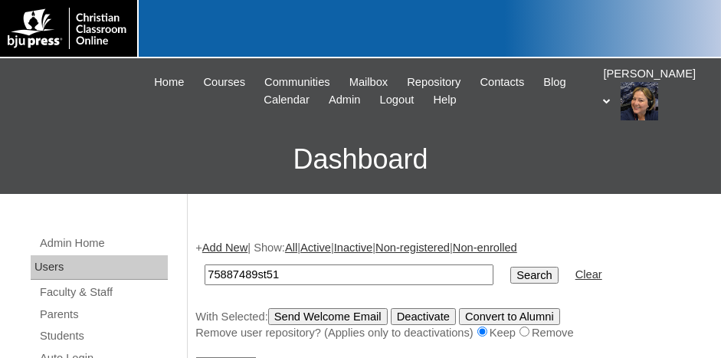
type input "75887489st51"
click at [511, 268] on input "Search" at bounding box center [535, 275] width 48 height 17
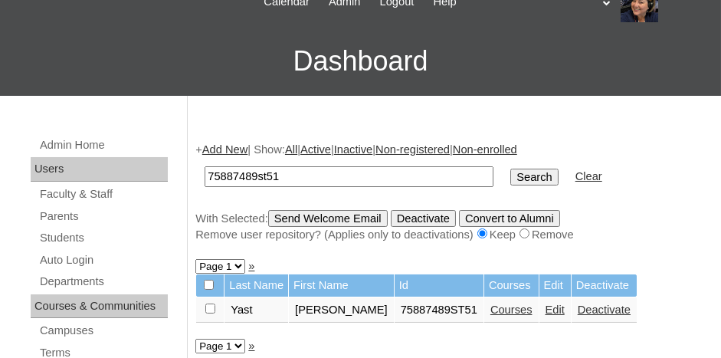
scroll to position [153, 0]
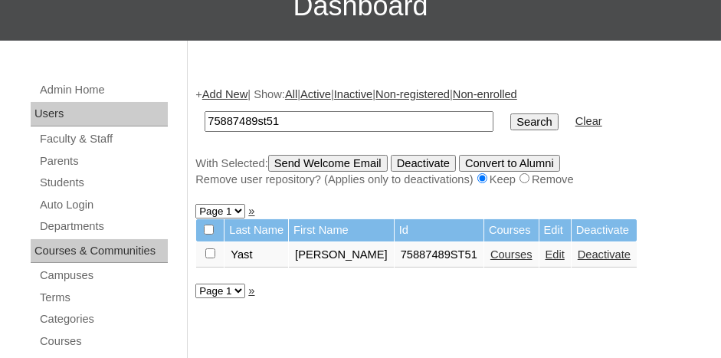
click at [491, 251] on link "Courses" at bounding box center [512, 254] width 42 height 12
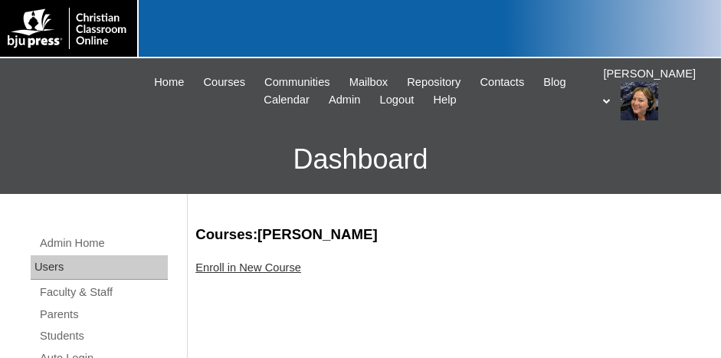
click at [287, 268] on link "Enroll in New Course" at bounding box center [248, 267] width 106 height 12
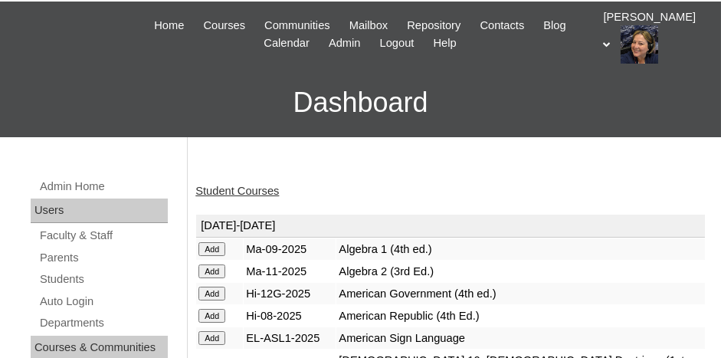
scroll to position [77, 0]
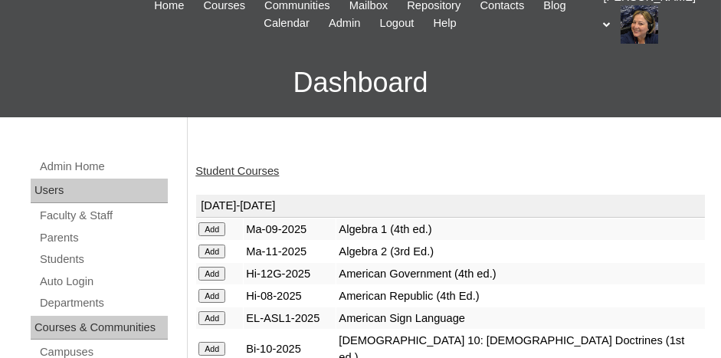
click at [250, 165] on link "Student Courses" at bounding box center [237, 171] width 84 height 12
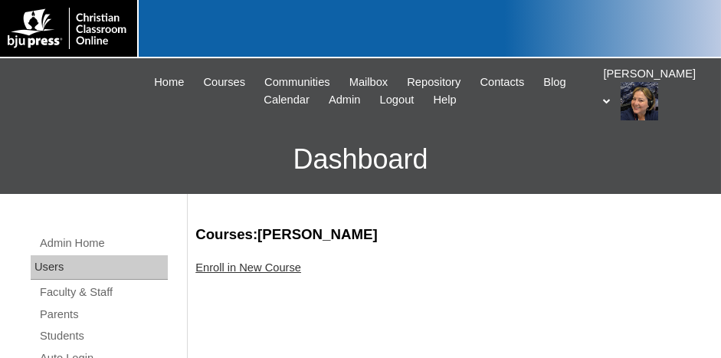
click at [242, 270] on link "Enroll in New Course" at bounding box center [248, 267] width 106 height 12
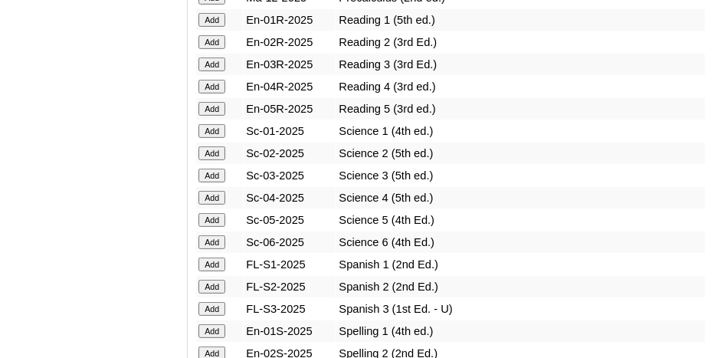
scroll to position [1993, 0]
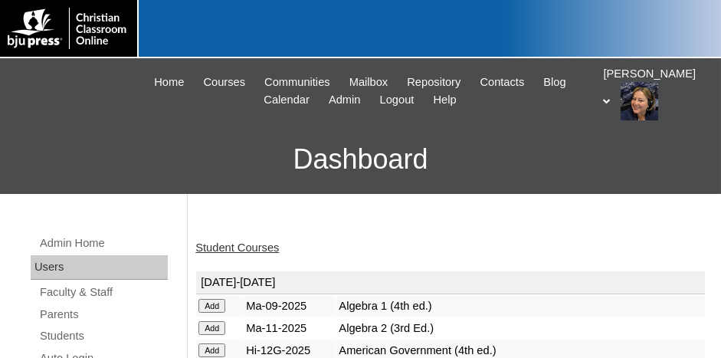
click at [253, 246] on link "Student Courses" at bounding box center [237, 247] width 84 height 12
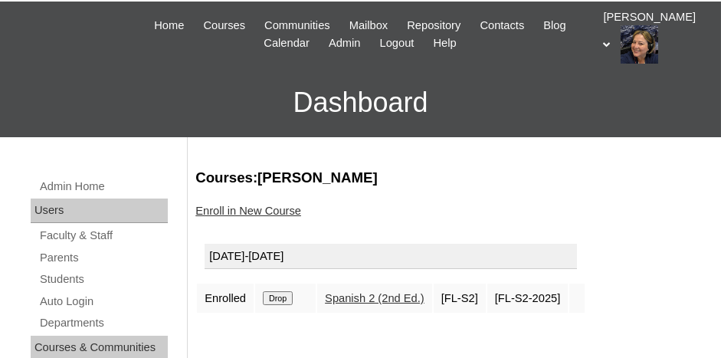
scroll to position [77, 0]
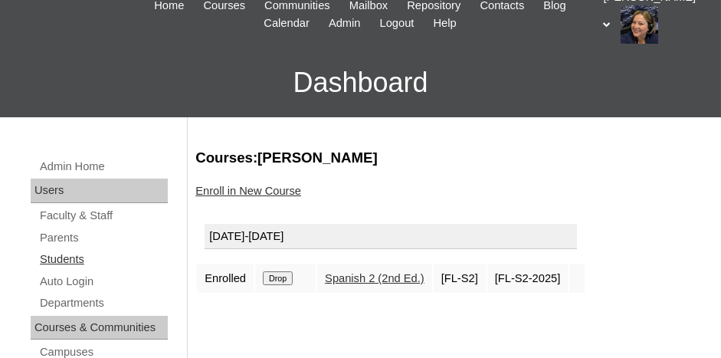
drag, startPoint x: 64, startPoint y: 256, endPoint x: 121, endPoint y: 251, distance: 57.7
click at [64, 257] on link "Students" at bounding box center [103, 259] width 130 height 19
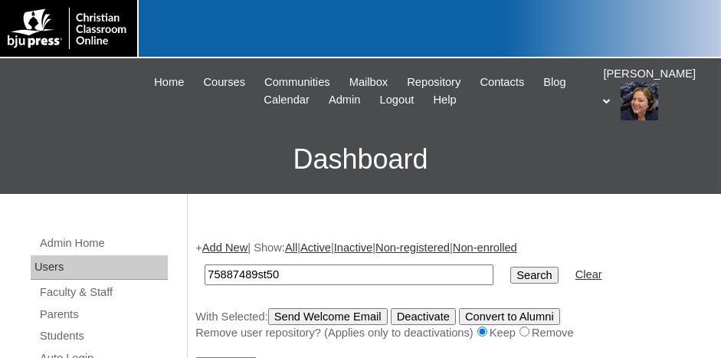
type input "75887489st50"
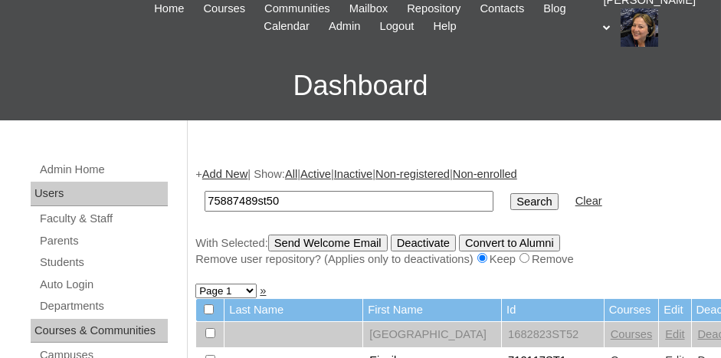
scroll to position [230, 0]
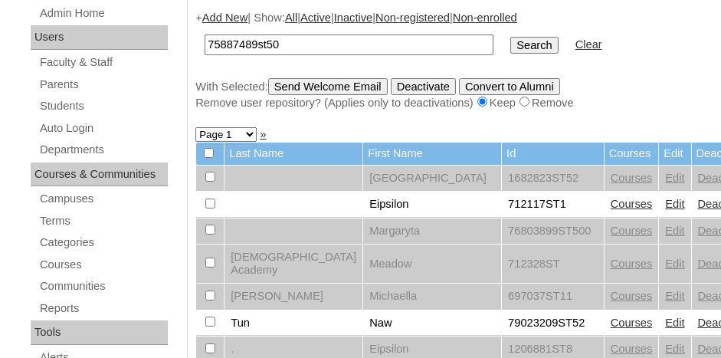
click at [511, 41] on input "Search" at bounding box center [535, 45] width 48 height 17
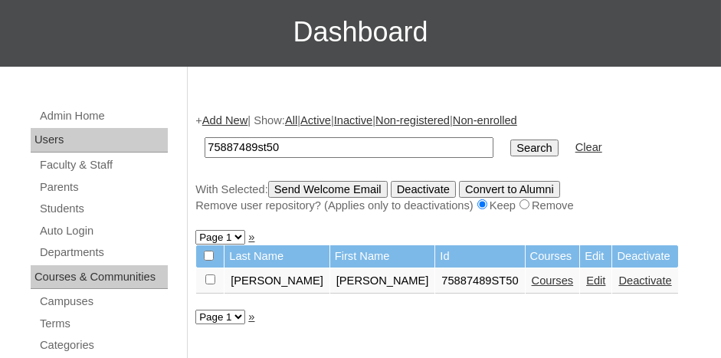
scroll to position [153, 0]
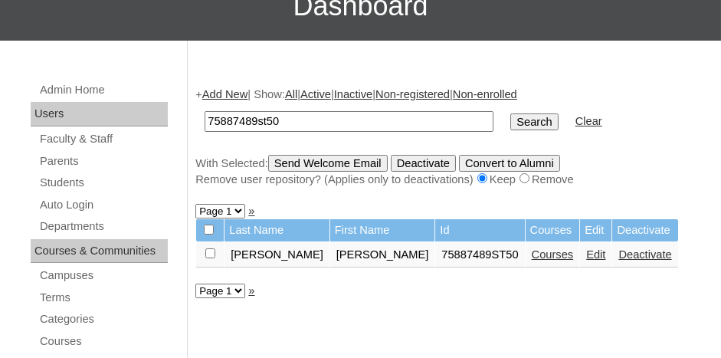
click at [213, 251] on input "checkbox" at bounding box center [210, 253] width 10 height 10
checkbox input "true"
click at [349, 166] on input "Send Welcome Email" at bounding box center [328, 163] width 120 height 17
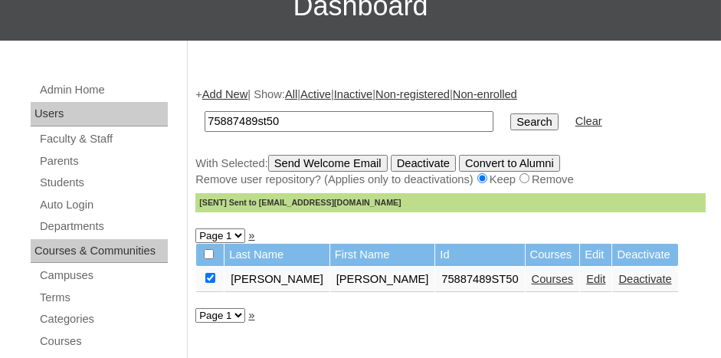
click at [294, 117] on input "75887489st50" at bounding box center [349, 121] width 289 height 21
type input "75887489st46"
click at [232, 90] on link "Add New" at bounding box center [224, 94] width 45 height 12
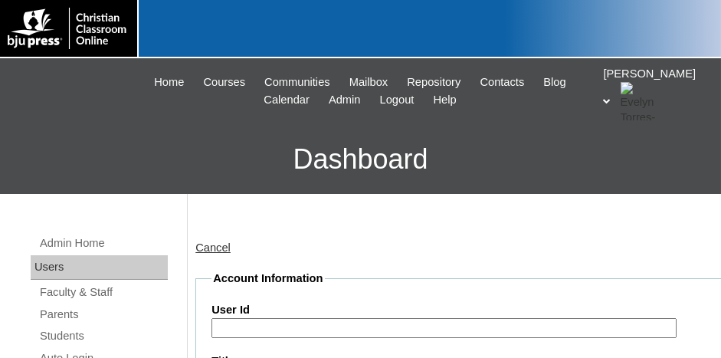
click at [269, 323] on input "User Id" at bounding box center [444, 328] width 465 height 21
paste input "75887489"
click at [275, 324] on input "75887489" at bounding box center [444, 328] width 465 height 21
type input "7"
paste input "75887489ST46"
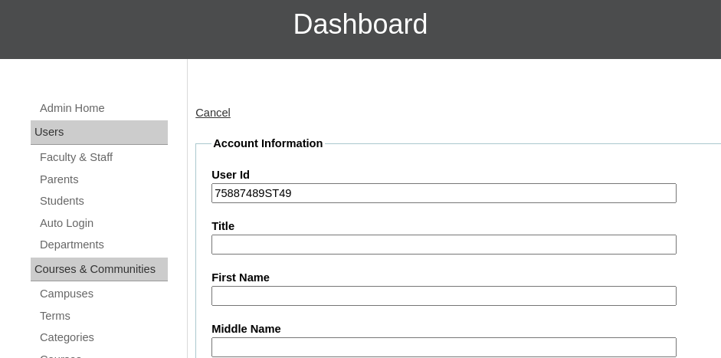
scroll to position [153, 0]
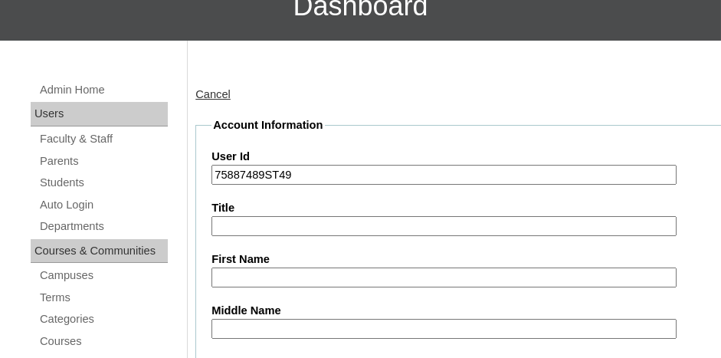
type input "75887489ST49"
click at [268, 225] on input "Title" at bounding box center [444, 226] width 465 height 21
click at [284, 274] on input "First Name" at bounding box center [444, 278] width 465 height 21
type input "a"
type input "Abigail"
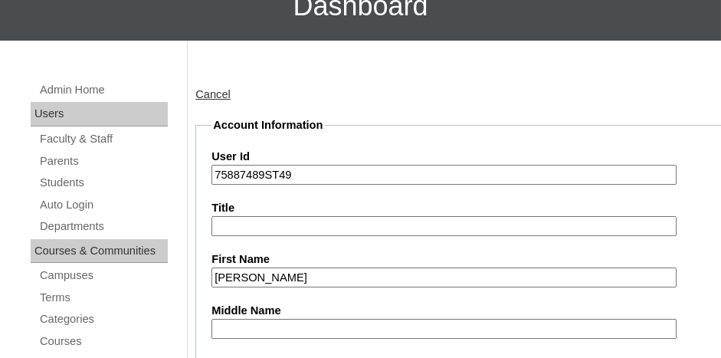
scroll to position [350, 0]
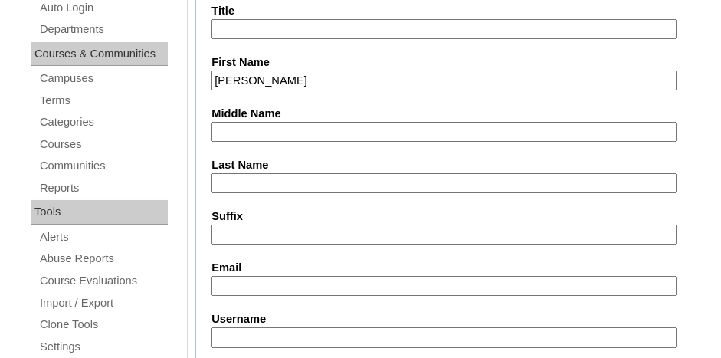
type input "m"
type input "Middleton"
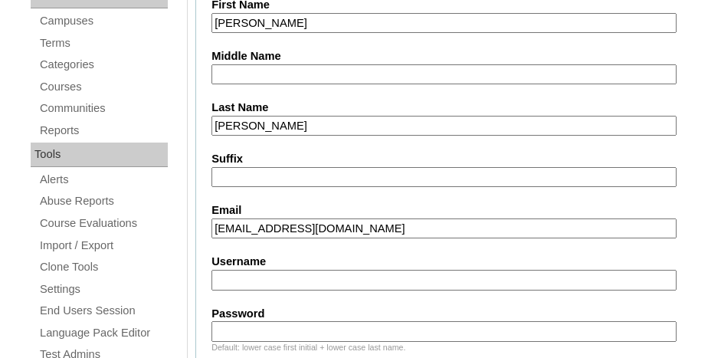
scroll to position [427, 0]
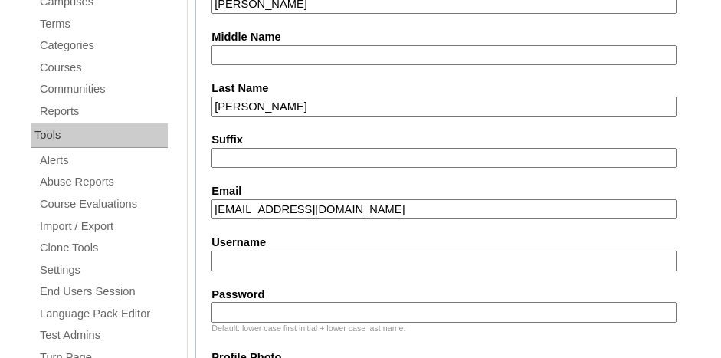
type input "amiddleton@acanc.org"
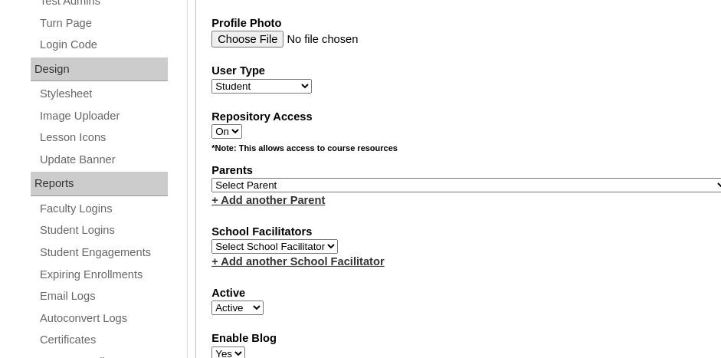
scroll to position [810, 0]
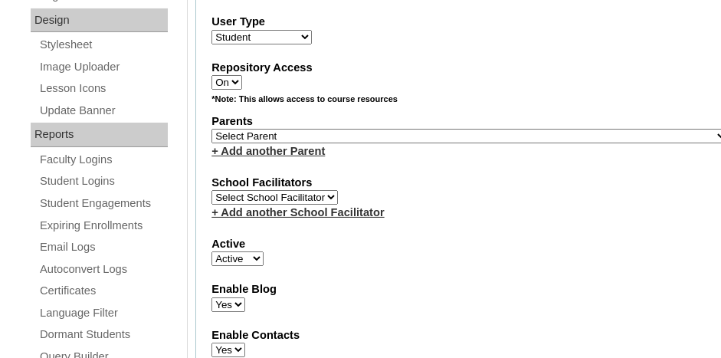
click at [402, 130] on select "Select Parent , [GEOGRAPHIC_DATA], Ma 1, 1 23-24 accountMorgan, [PERSON_NAME] 6…" at bounding box center [470, 136] width 517 height 15
select select "36907"
click at [212, 129] on select "Select Parent , Fautanu, Ma 1, 1 23-24 accountMorgan, Jason 6th Street Mennonit…" at bounding box center [470, 136] width 517 height 15
click at [386, 242] on div "Active Active Inactive" at bounding box center [470, 251] width 517 height 31
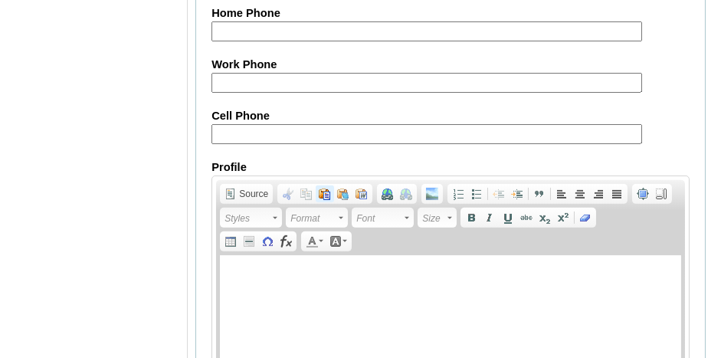
scroll to position [2009, 0]
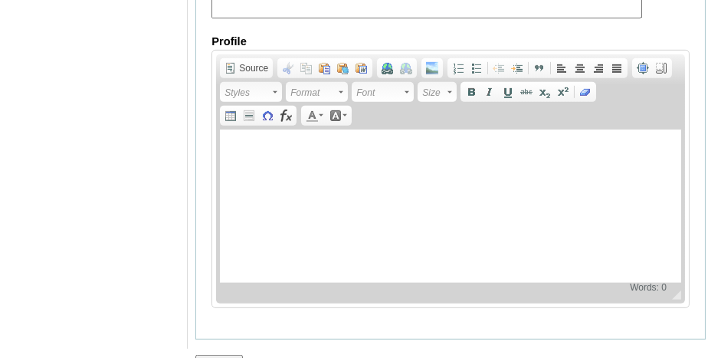
click at [222, 355] on input "Submit" at bounding box center [219, 363] width 48 height 17
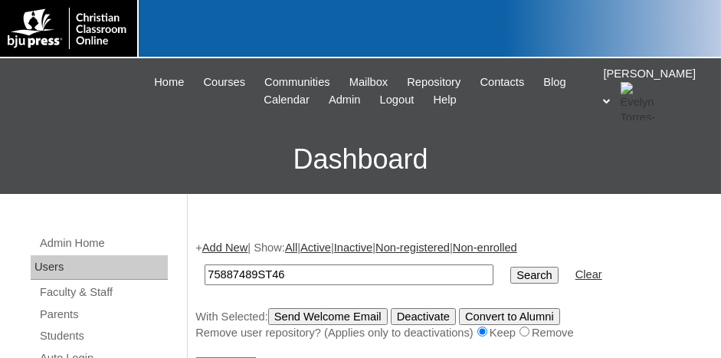
type input "75887489ST46"
click at [511, 270] on input "Search" at bounding box center [535, 275] width 48 height 17
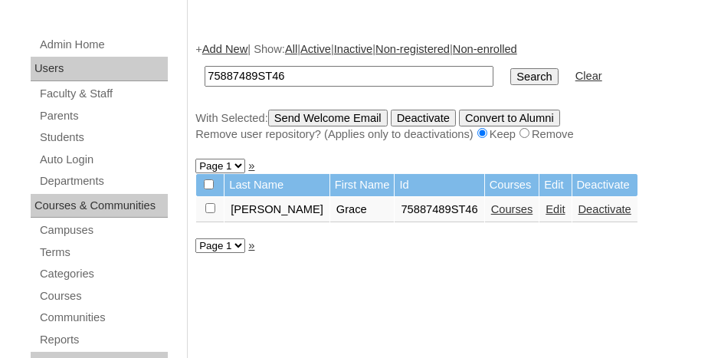
scroll to position [230, 0]
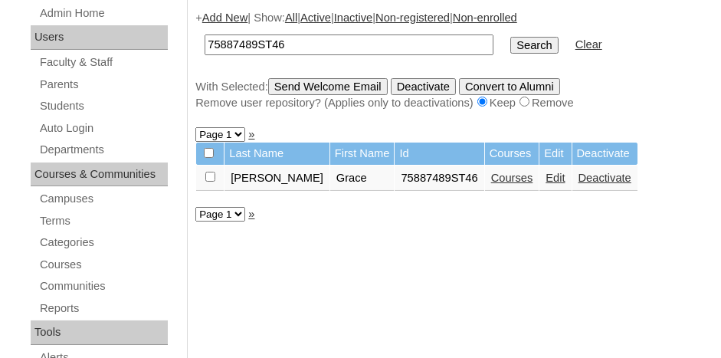
drag, startPoint x: 210, startPoint y: 176, endPoint x: 219, endPoint y: 175, distance: 9.3
click at [210, 177] on input "checkbox" at bounding box center [210, 177] width 10 height 10
checkbox input "true"
click at [491, 176] on link "Courses" at bounding box center [512, 178] width 42 height 12
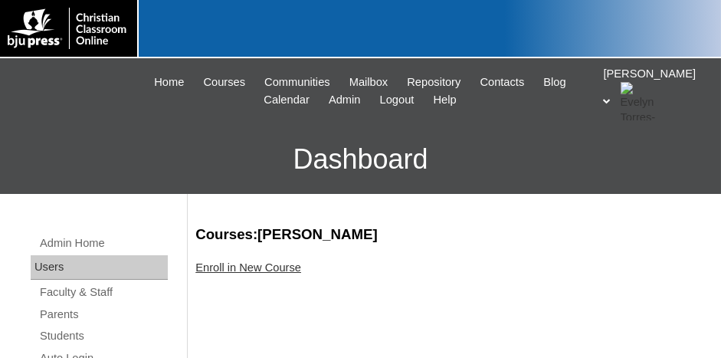
click at [273, 268] on link "Enroll in New Course" at bounding box center [248, 267] width 106 height 12
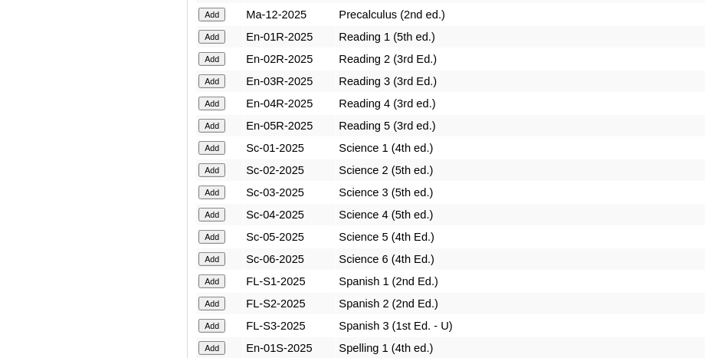
scroll to position [2070, 0]
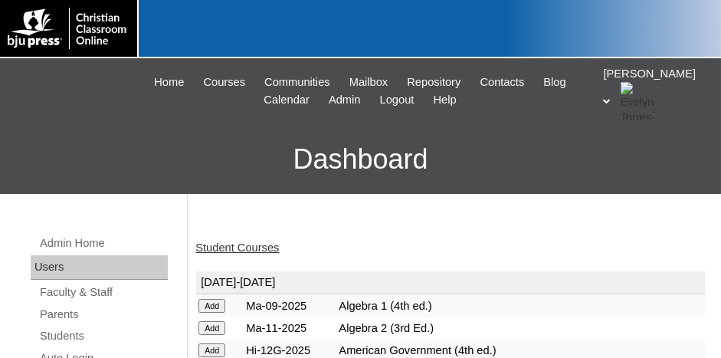
click at [250, 246] on link "Student Courses" at bounding box center [237, 247] width 84 height 12
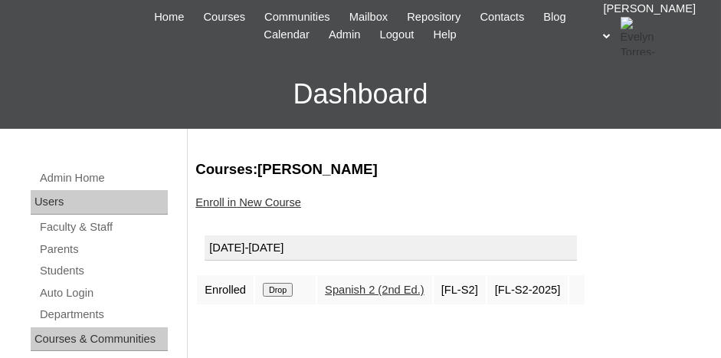
scroll to position [153, 0]
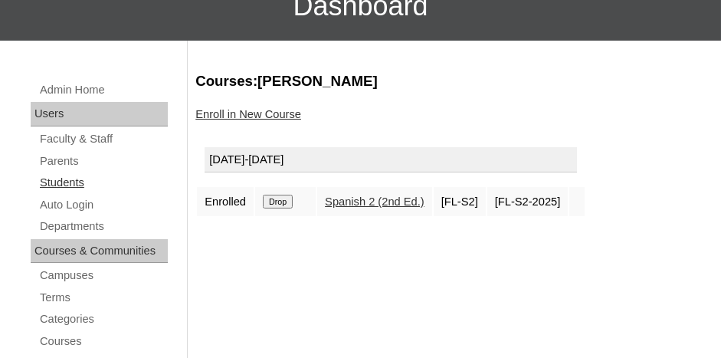
click at [74, 182] on link "Students" at bounding box center [103, 182] width 130 height 19
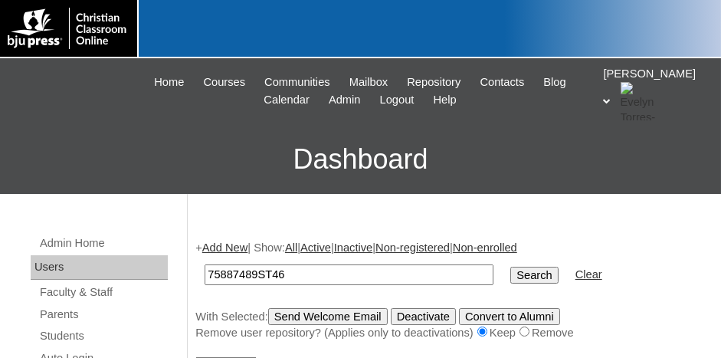
type input "75887489ST46"
click at [511, 267] on input "Search" at bounding box center [535, 275] width 48 height 17
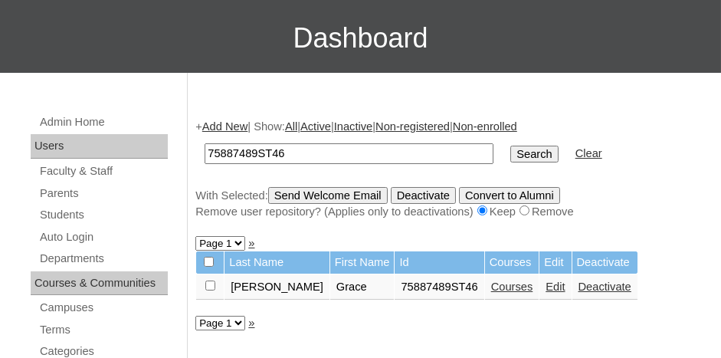
scroll to position [153, 0]
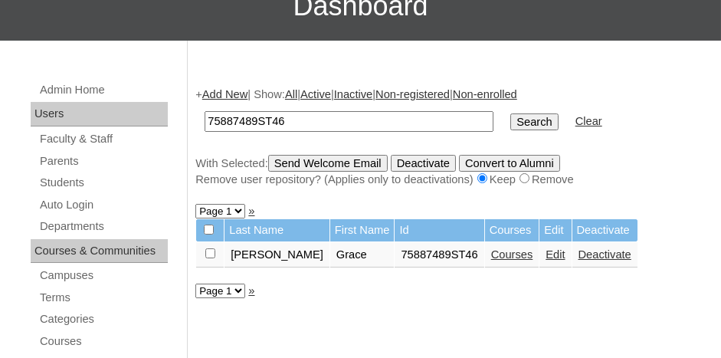
click at [491, 249] on link "Courses" at bounding box center [512, 254] width 42 height 12
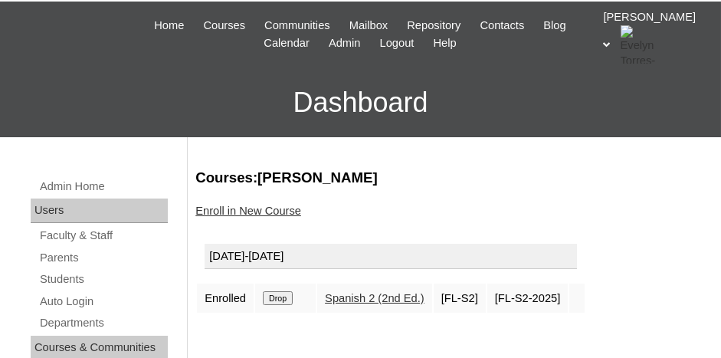
scroll to position [77, 0]
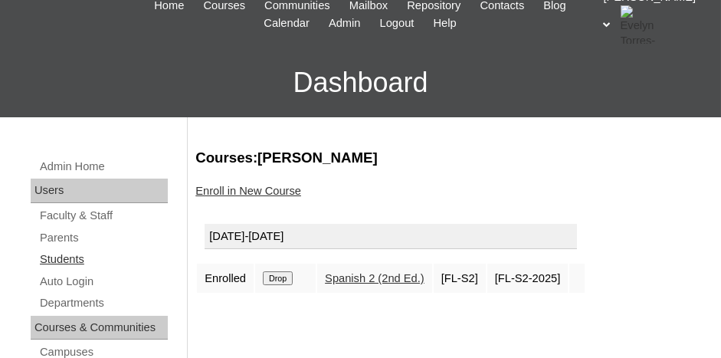
click at [73, 258] on link "Students" at bounding box center [103, 259] width 130 height 19
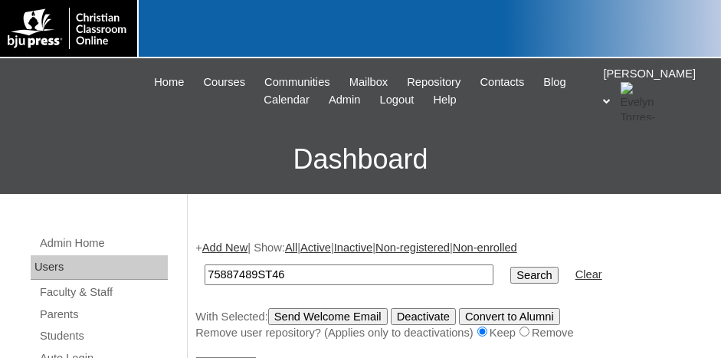
type input "75887489ST46"
click at [511, 267] on input "Search" at bounding box center [535, 275] width 48 height 17
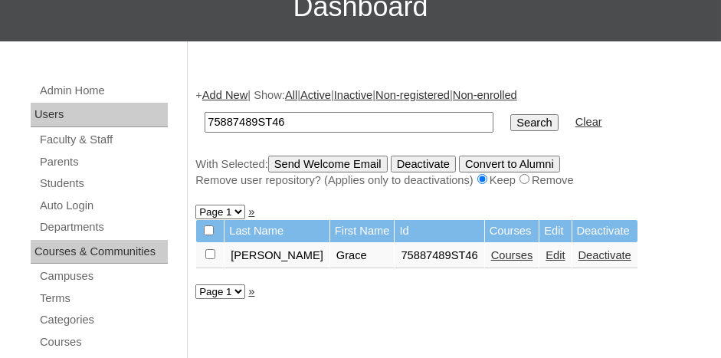
scroll to position [153, 0]
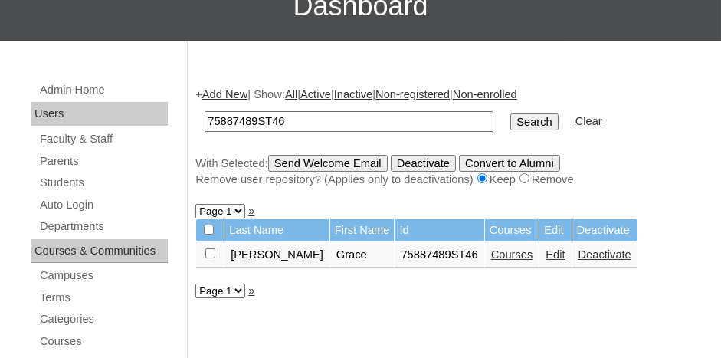
click at [209, 252] on input "checkbox" at bounding box center [210, 253] width 10 height 10
checkbox input "true"
click at [314, 155] on input "Send Welcome Email" at bounding box center [328, 163] width 120 height 17
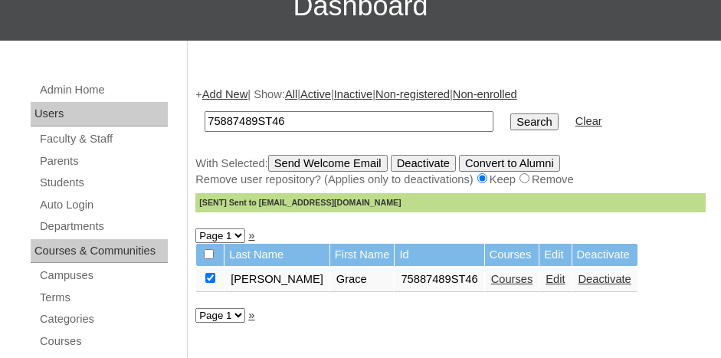
click at [335, 113] on input "75887489ST46" at bounding box center [349, 121] width 289 height 21
type input "75887489ST49"
click at [511, 113] on input "Search" at bounding box center [535, 121] width 48 height 17
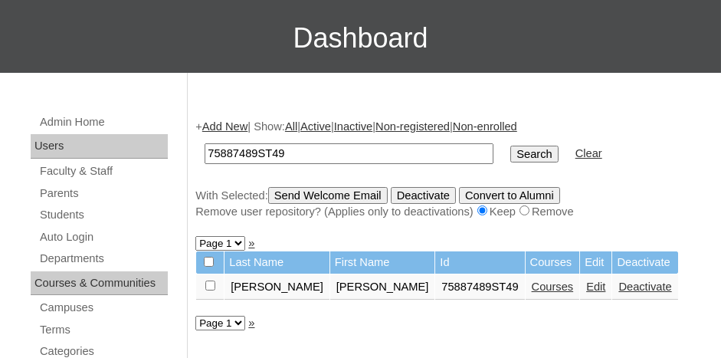
scroll to position [153, 0]
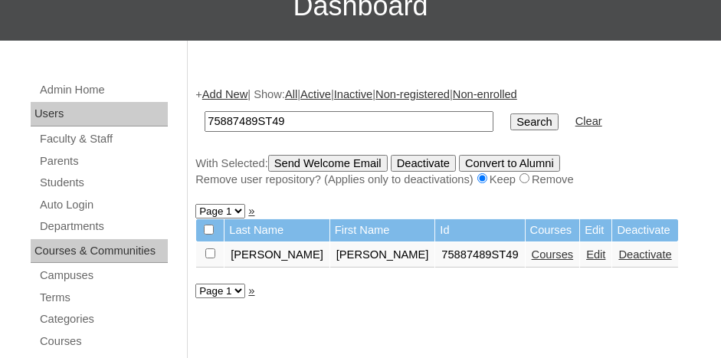
click at [532, 251] on link "Courses" at bounding box center [553, 254] width 42 height 12
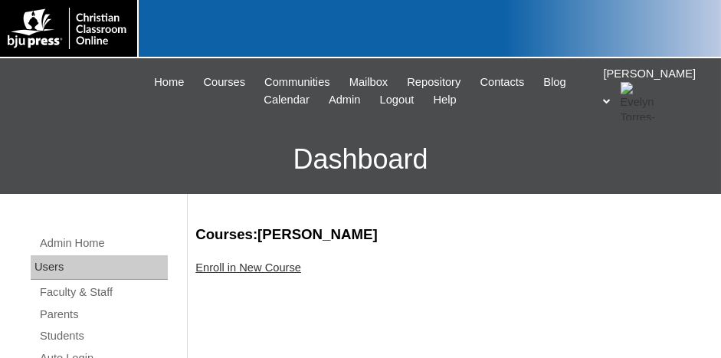
scroll to position [153, 0]
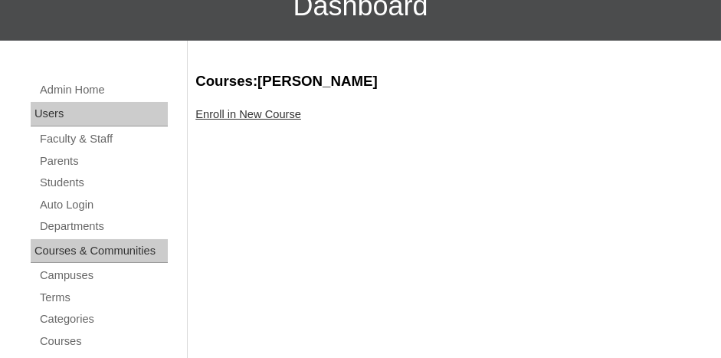
click at [273, 120] on div "Enroll in New Course" at bounding box center [450, 115] width 511 height 16
click at [264, 113] on link "Enroll in New Course" at bounding box center [248, 114] width 106 height 12
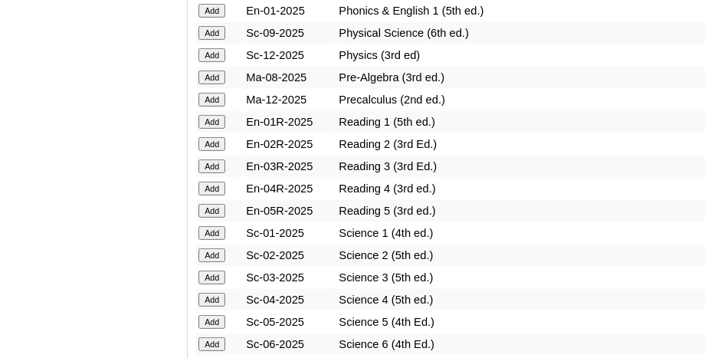
scroll to position [1840, 0]
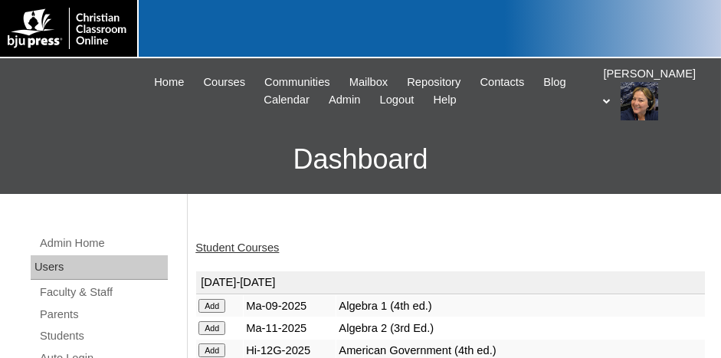
click at [245, 245] on link "Student Courses" at bounding box center [237, 247] width 84 height 12
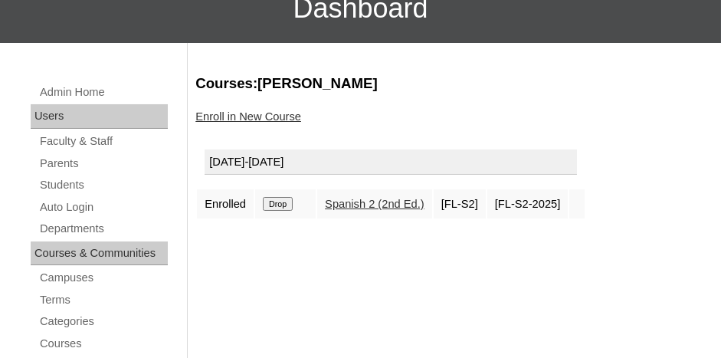
scroll to position [153, 0]
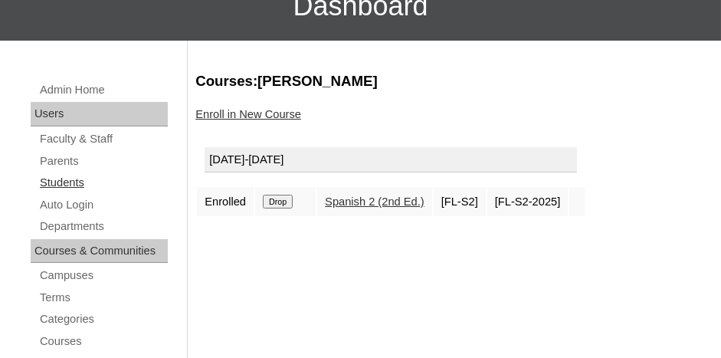
click at [74, 182] on link "Students" at bounding box center [103, 182] width 130 height 19
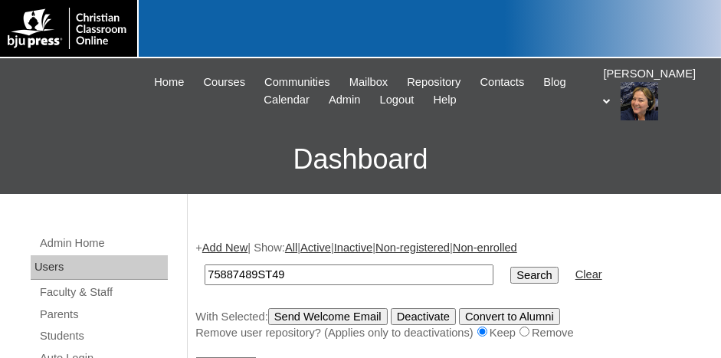
type input "75887489ST49"
click at [511, 267] on input "Search" at bounding box center [535, 275] width 48 height 17
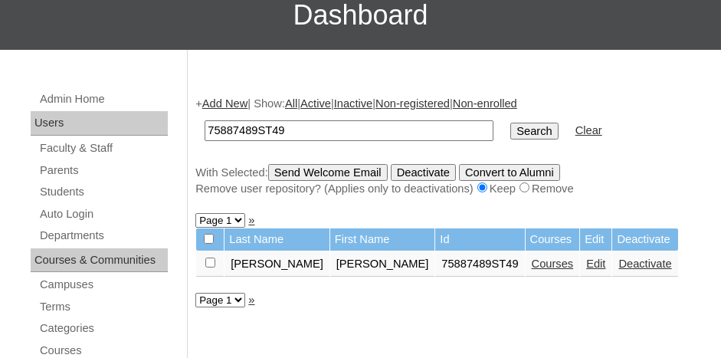
scroll to position [153, 0]
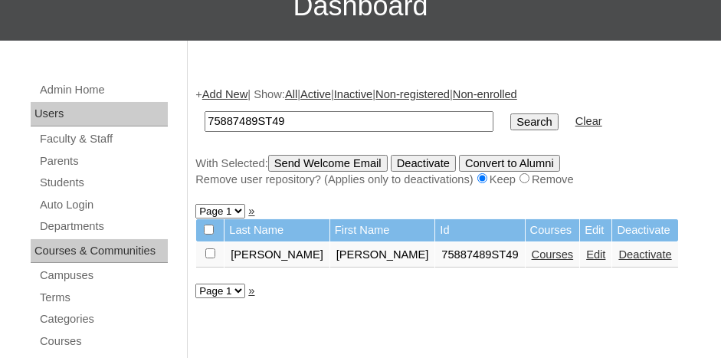
click at [210, 248] on input "checkbox" at bounding box center [210, 253] width 10 height 10
checkbox input "true"
click at [532, 252] on link "Courses" at bounding box center [553, 254] width 42 height 12
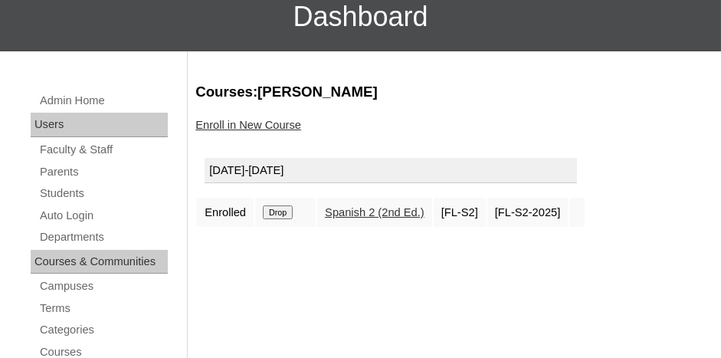
scroll to position [153, 0]
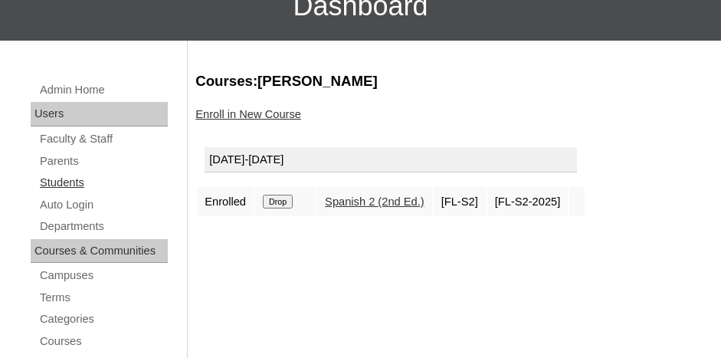
click at [70, 182] on link "Students" at bounding box center [103, 182] width 130 height 19
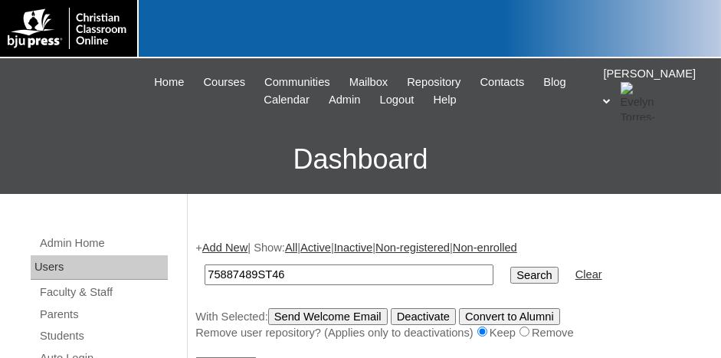
type input "75887489ST46"
click at [511, 267] on input "Search" at bounding box center [535, 275] width 48 height 17
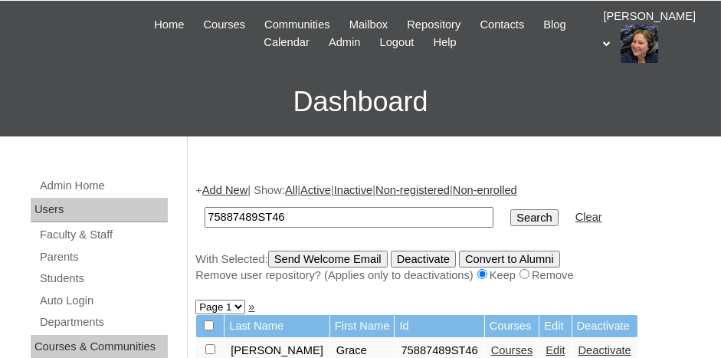
scroll to position [153, 0]
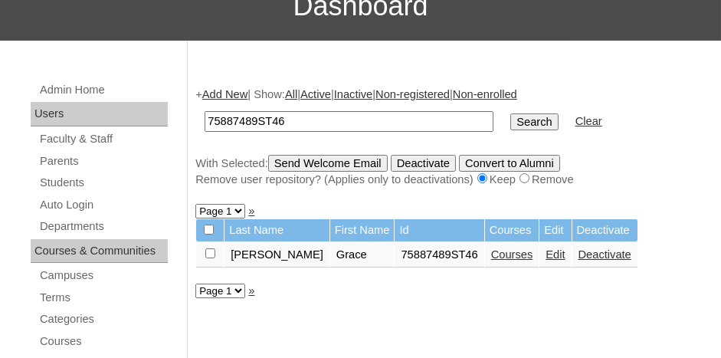
click at [491, 252] on link "Courses" at bounding box center [512, 254] width 42 height 12
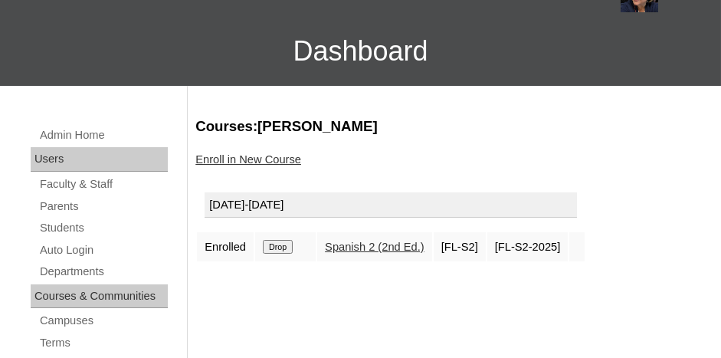
scroll to position [153, 0]
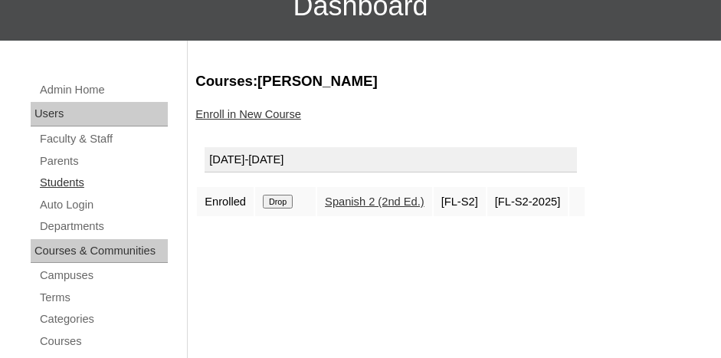
click at [80, 177] on link "Students" at bounding box center [103, 182] width 130 height 19
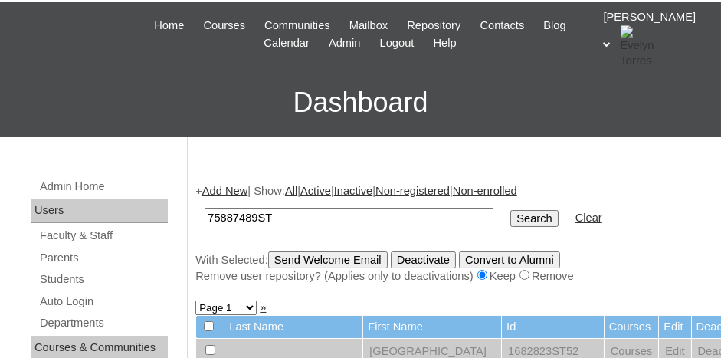
scroll to position [77, 0]
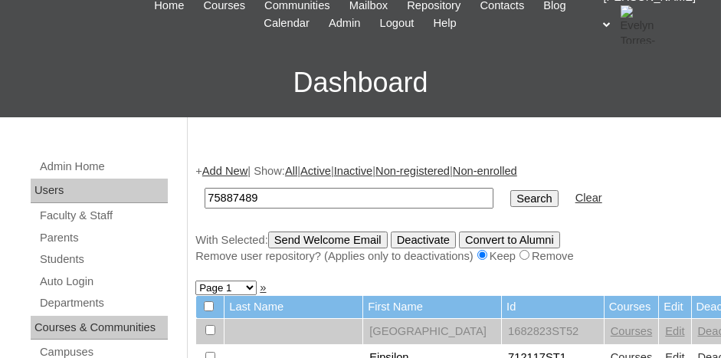
type input "75887489"
click at [511, 190] on input "Search" at bounding box center [535, 198] width 48 height 17
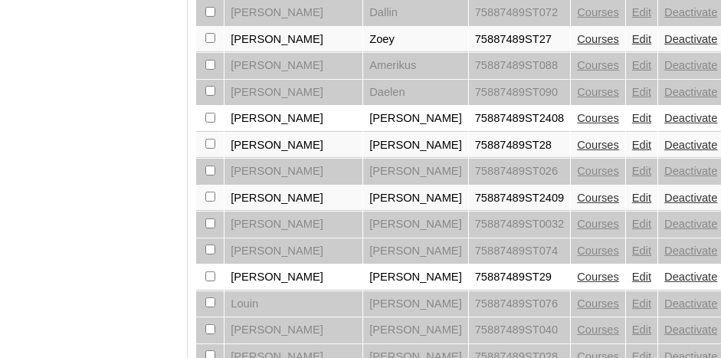
scroll to position [1365, 0]
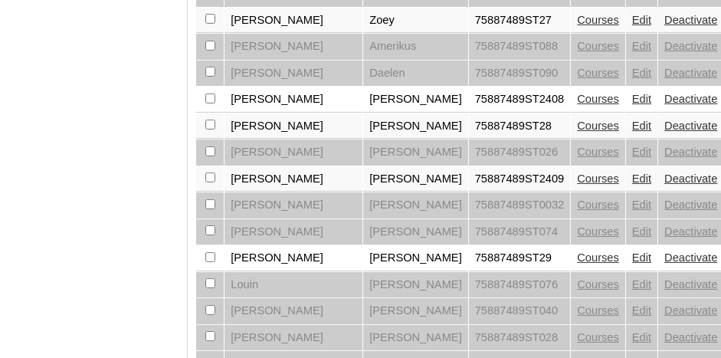
select select "admin_students.php?q=75887489&submit=Search&page=2"
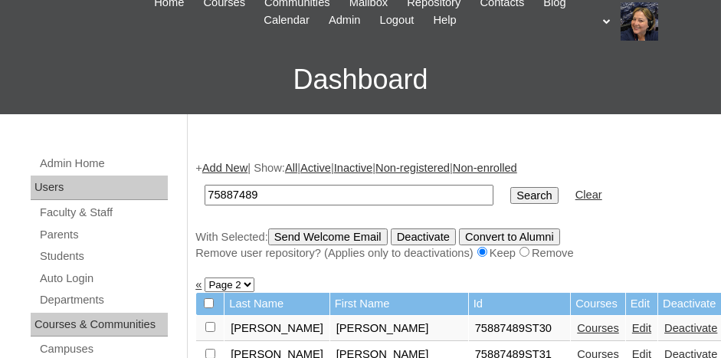
scroll to position [77, 0]
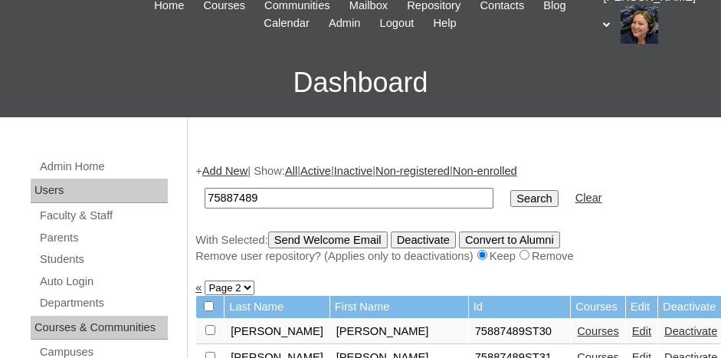
click at [225, 173] on link "Add New" at bounding box center [224, 171] width 45 height 12
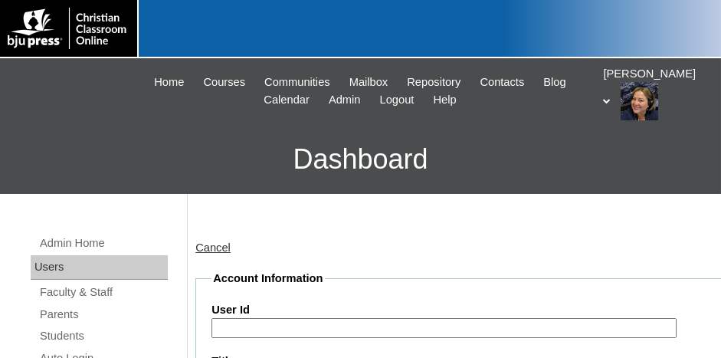
click at [275, 321] on input "User Id" at bounding box center [444, 328] width 465 height 21
paste input "75887489ST46"
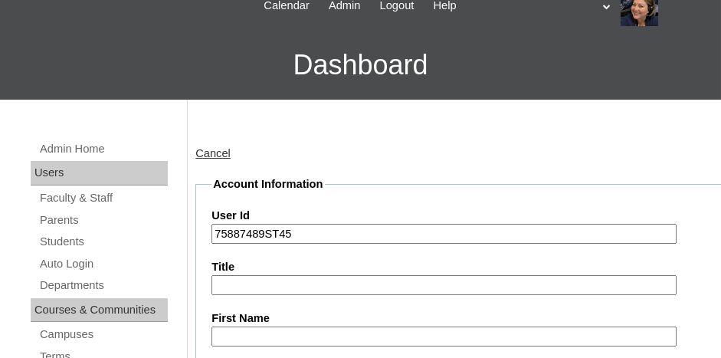
scroll to position [153, 0]
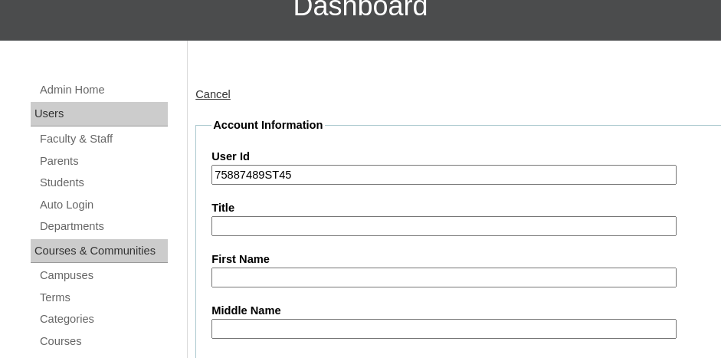
type input "75887489ST45"
drag, startPoint x: 274, startPoint y: 273, endPoint x: 296, endPoint y: 271, distance: 22.3
click at [274, 273] on input "First Name" at bounding box center [444, 278] width 465 height 21
click at [234, 272] on input "First Name" at bounding box center [444, 278] width 465 height 21
type input "Ali"
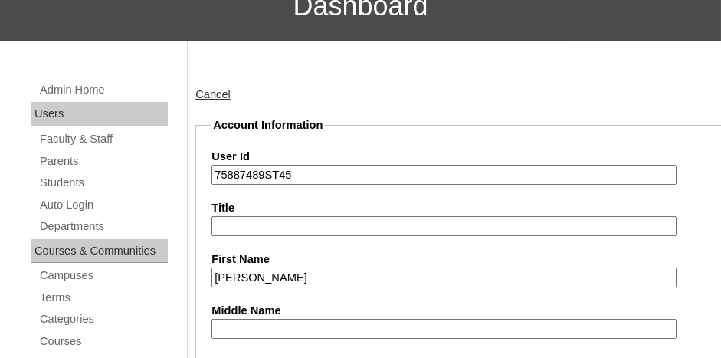
scroll to position [350, 0]
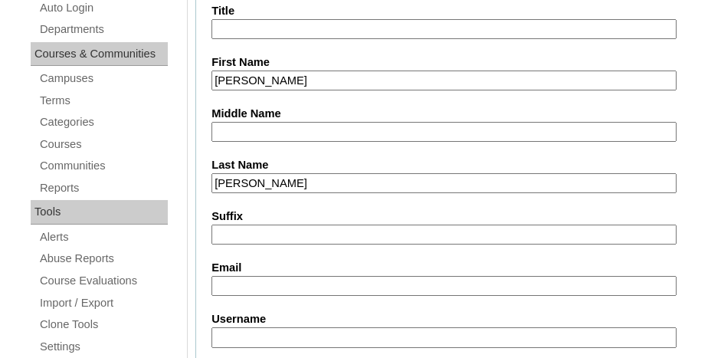
type input "Lindsay"
type input "alindsay@acanc.org"
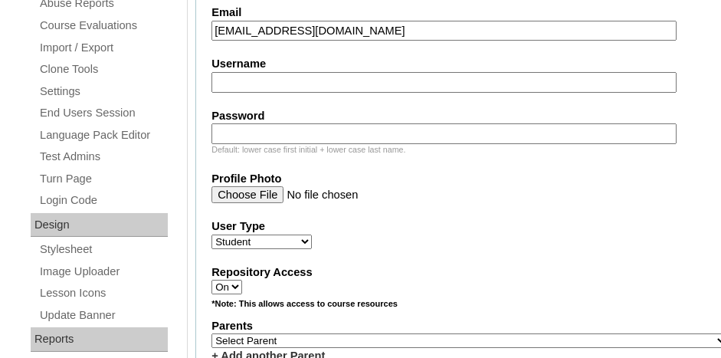
scroll to position [707, 0]
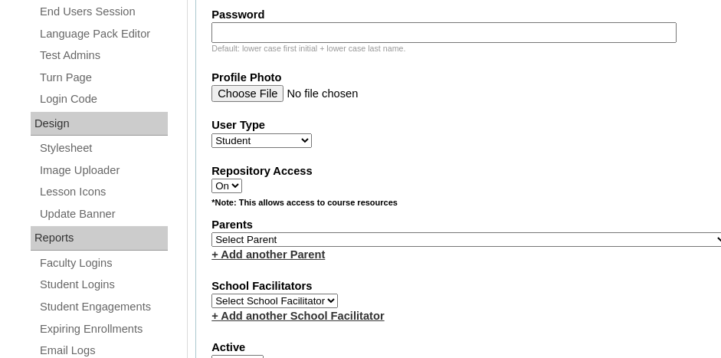
click at [366, 232] on select "Select Parent , Fautanu, Ma 1, 1 23-24 accountMorgan, Jason 6th Street Mennonit…" at bounding box center [470, 239] width 517 height 15
select select "36907"
click at [212, 232] on select "Select Parent , Fautanu, Ma 1, 1 23-24 accountMorgan, Jason 6th Street Mennonit…" at bounding box center [470, 239] width 517 height 15
click at [414, 247] on div "+ Add another Parent" at bounding box center [470, 255] width 517 height 16
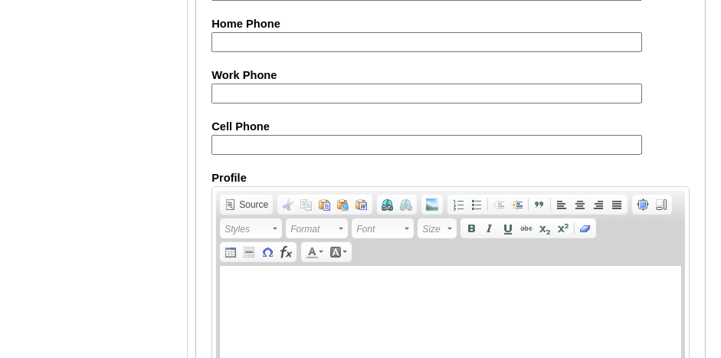
scroll to position [2022, 0]
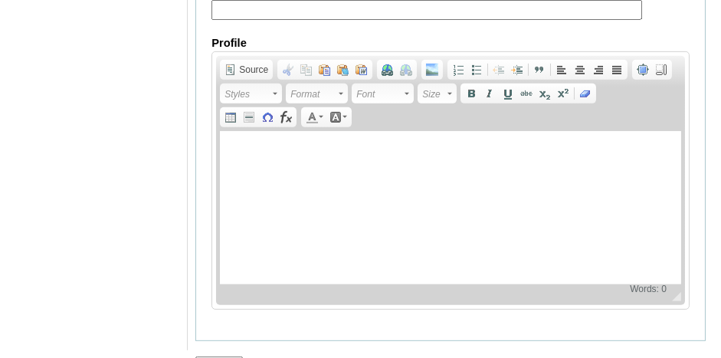
click at [226, 356] on input "Submit" at bounding box center [219, 364] width 48 height 17
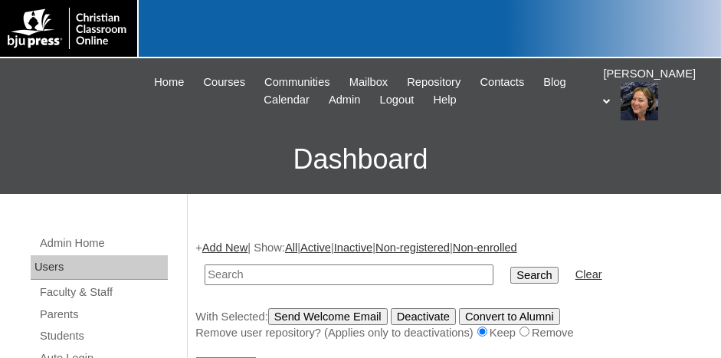
click at [225, 241] on link "Add New" at bounding box center [224, 247] width 45 height 12
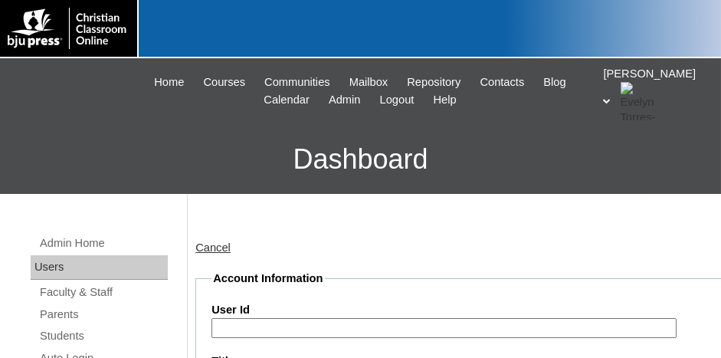
click at [310, 329] on input "User Id" at bounding box center [444, 328] width 465 height 21
paste input "75887489ST46"
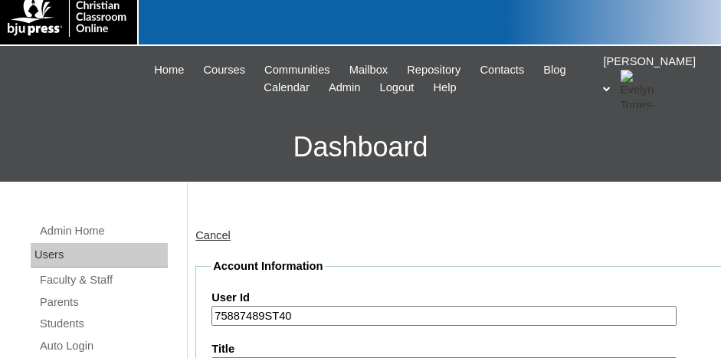
scroll to position [77, 0]
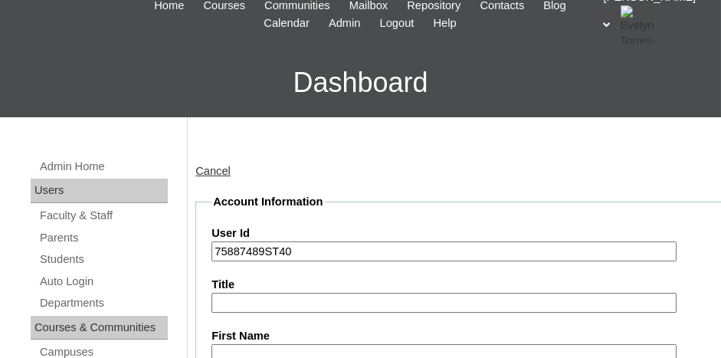
type input "75887489ST40"
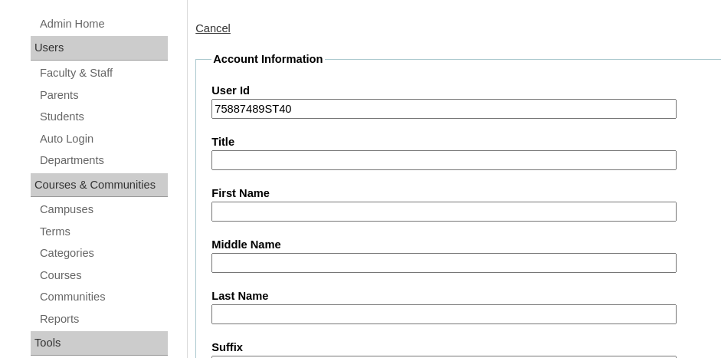
scroll to position [230, 0]
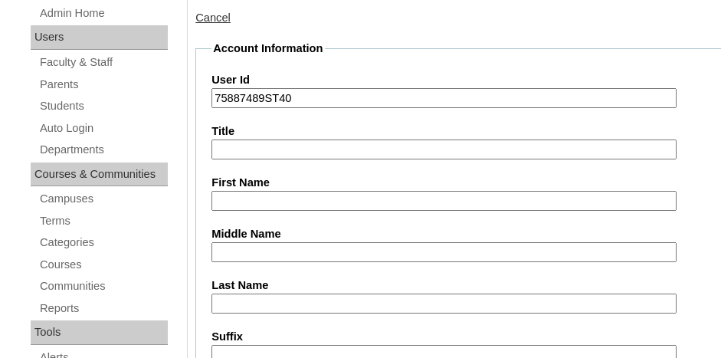
click at [258, 192] on input "First Name" at bounding box center [444, 201] width 465 height 21
type input "Connor"
type input "d"
type input "Dew"
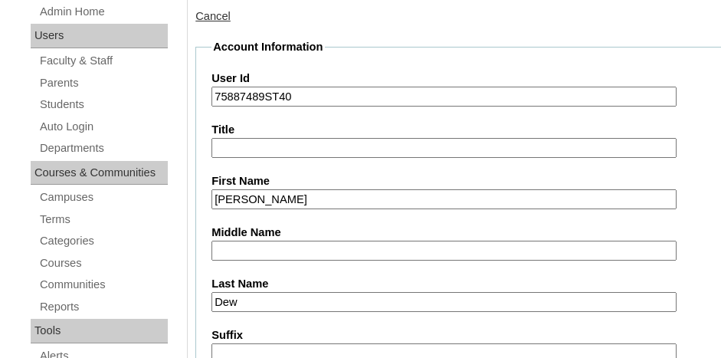
scroll to position [452, 0]
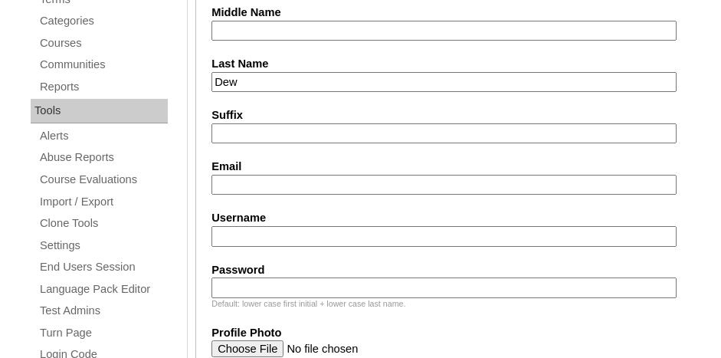
click at [266, 175] on input "Email" at bounding box center [444, 185] width 465 height 21
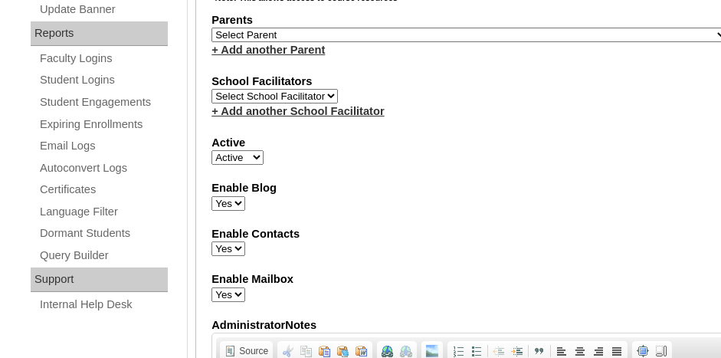
scroll to position [835, 0]
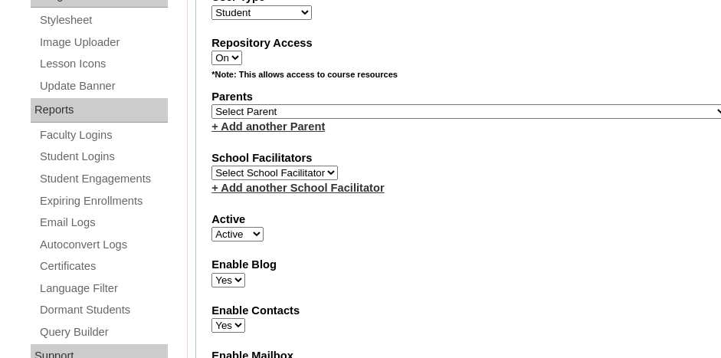
type input "connordew@acanc.org"
click at [393, 104] on select "Select Parent , Fautanu, Ma 1, 1 23-24 accountMorgan, Jason 6th Street Mennonit…" at bounding box center [470, 111] width 517 height 15
select select "36907"
click at [393, 104] on select "Select Parent , Fautanu, Ma 1, 1 23-24 accountMorgan, Jason 6th Street Mennonit…" at bounding box center [470, 111] width 517 height 15
click at [431, 180] on div "+ Add another School Facilitator" at bounding box center [470, 188] width 517 height 16
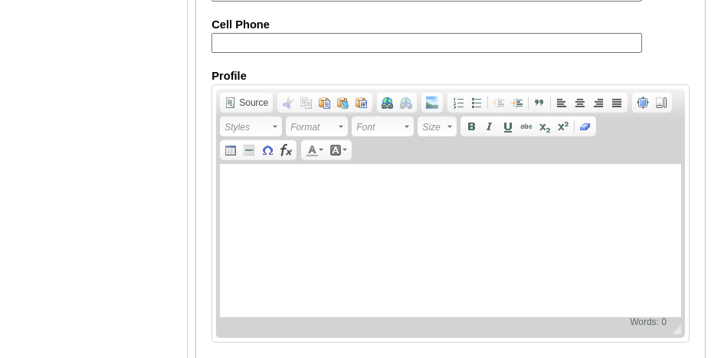
scroll to position [2022, 0]
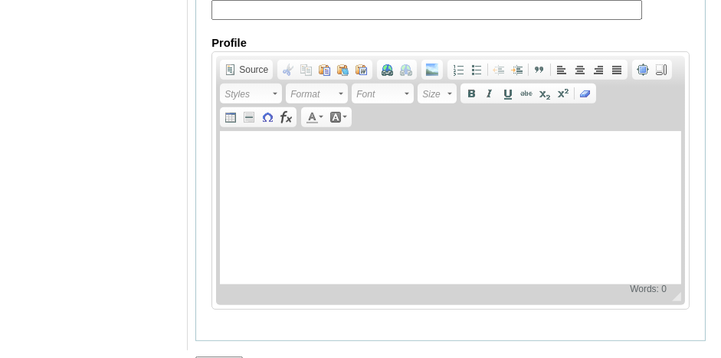
click at [232, 356] on input "Submit" at bounding box center [219, 364] width 48 height 17
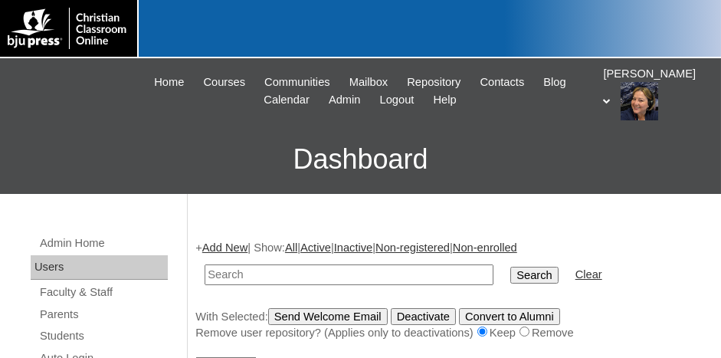
click at [210, 250] on link "Add New" at bounding box center [224, 247] width 45 height 12
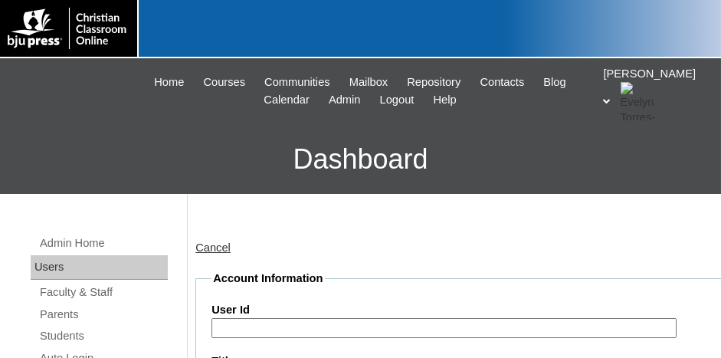
click at [315, 332] on input "User Id" at bounding box center [444, 328] width 465 height 21
paste input "75887489ST46"
drag, startPoint x: 292, startPoint y: 326, endPoint x: 215, endPoint y: 323, distance: 76.7
click at [214, 323] on input "75887489ST38" at bounding box center [444, 328] width 465 height 21
type input "75887489ST38"
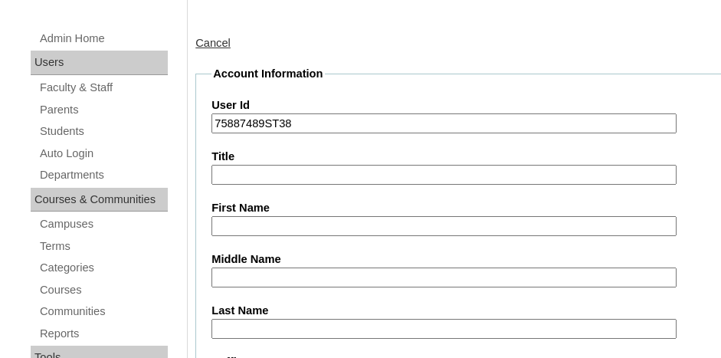
scroll to position [230, 0]
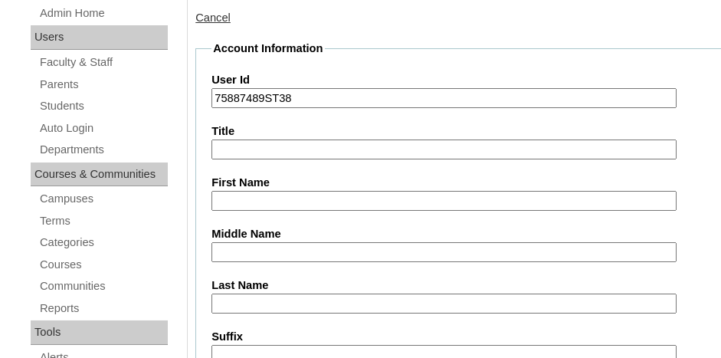
click at [271, 195] on input "First Name" at bounding box center [444, 201] width 465 height 21
type input "Layton"
type input "Bruce"
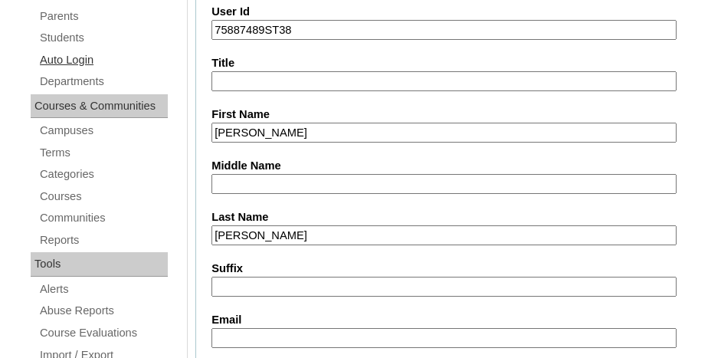
scroll to position [222, 0]
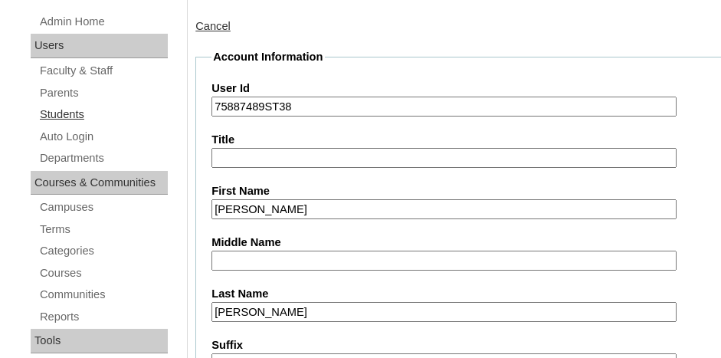
click at [69, 113] on link "Students" at bounding box center [103, 114] width 130 height 19
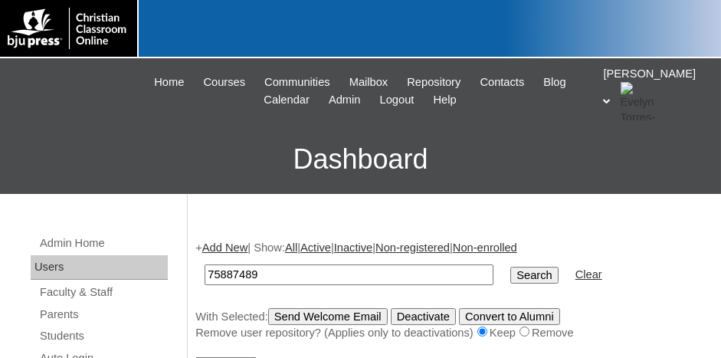
type input "75887489"
click at [511, 267] on input "Search" at bounding box center [535, 275] width 48 height 17
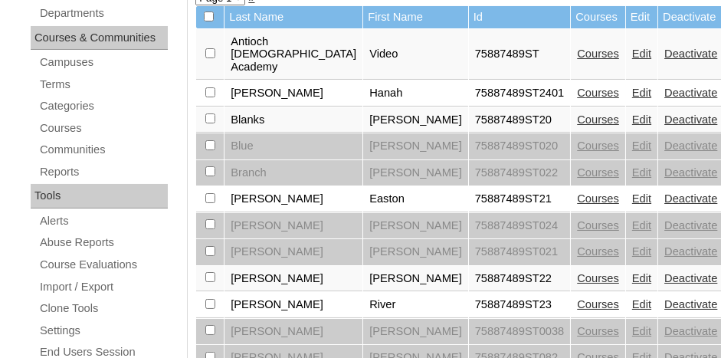
scroll to position [383, 0]
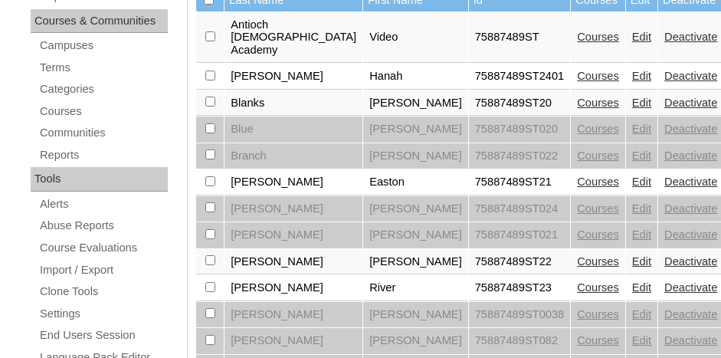
click at [577, 255] on link "Courses" at bounding box center [598, 261] width 42 height 12
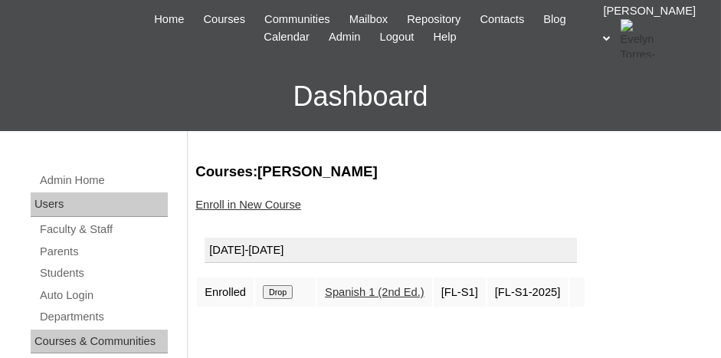
scroll to position [153, 0]
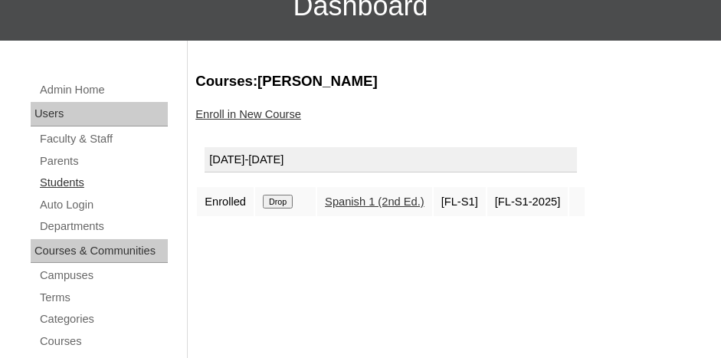
click at [51, 178] on link "Students" at bounding box center [103, 182] width 130 height 19
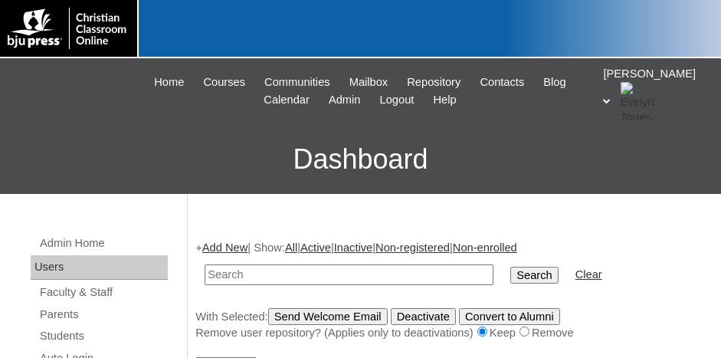
click at [230, 245] on link "Add New" at bounding box center [224, 247] width 45 height 12
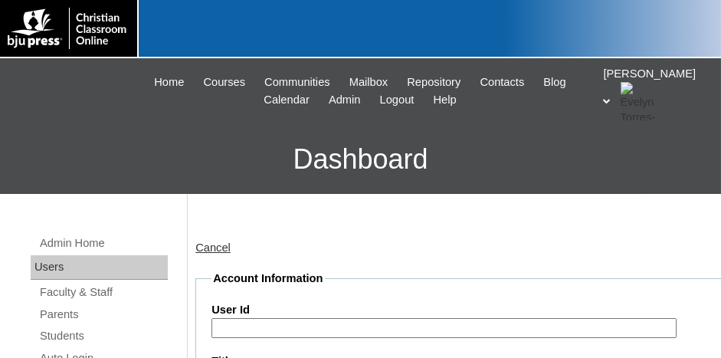
click at [280, 321] on input "User Id" at bounding box center [444, 328] width 465 height 21
paste input "75887489ST38"
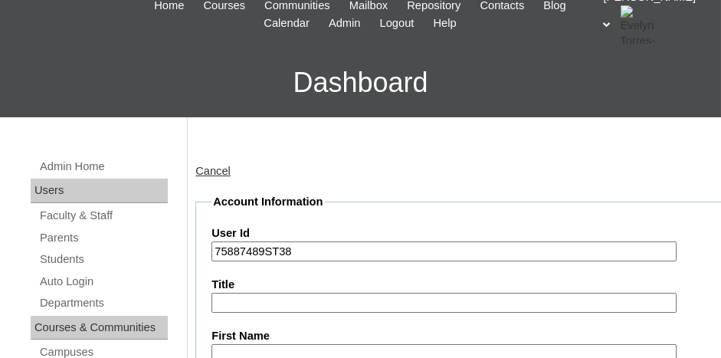
scroll to position [153, 0]
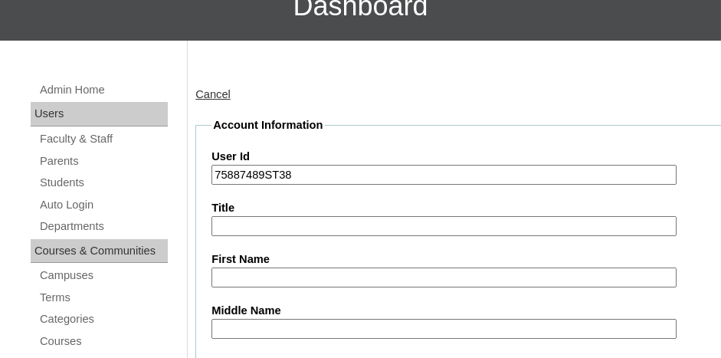
type input "75887489ST38"
click at [337, 280] on input "First Name" at bounding box center [444, 278] width 465 height 21
click at [338, 280] on input "Layto" at bounding box center [444, 278] width 465 height 21
type input "Layton"
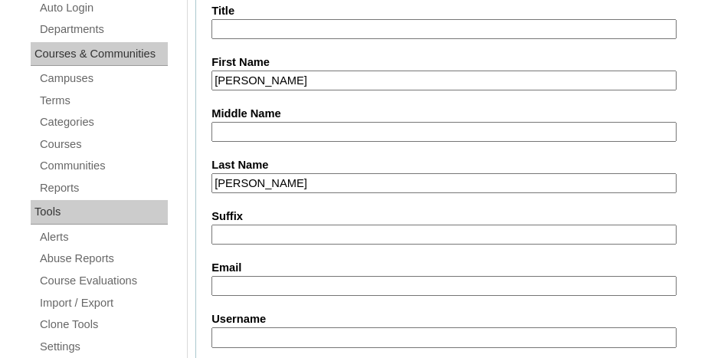
type input "Bruce"
click at [222, 276] on input "Email" at bounding box center [444, 286] width 465 height 21
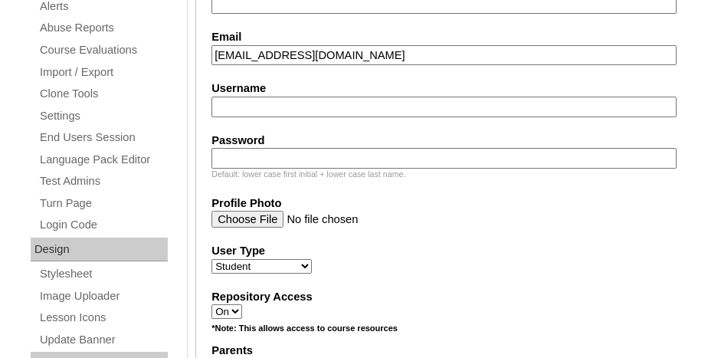
scroll to position [657, 0]
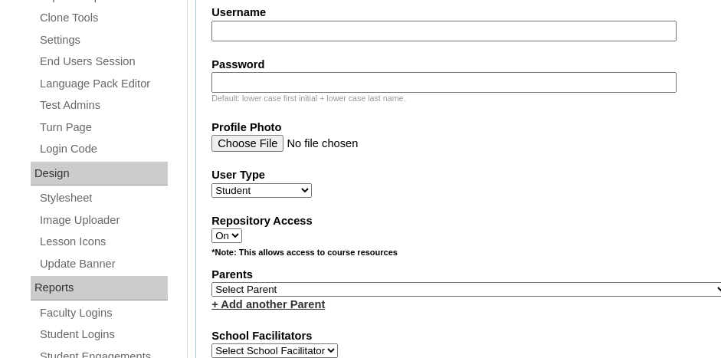
type input "laytonbruce@acanc.org"
click at [331, 282] on select "Select Parent , Fautanu, Ma 1, 1 23-24 accountMorgan, Jason 6th Street Mennonit…" at bounding box center [470, 289] width 517 height 15
select select "36907"
click at [212, 282] on select "Select Parent , Fautanu, Ma 1, 1 23-24 accountMorgan, Jason 6th Street Mennonit…" at bounding box center [470, 289] width 517 height 15
click at [453, 303] on fieldset "Account Information User Id 75887489ST38 Title First Name Layton Middle Name La…" at bounding box center [469, 245] width 549 height 1263
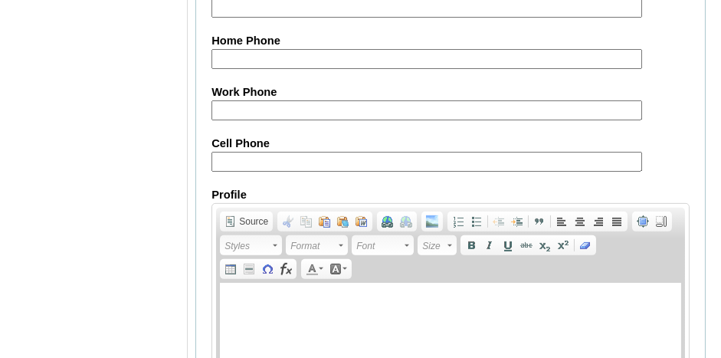
scroll to position [2009, 0]
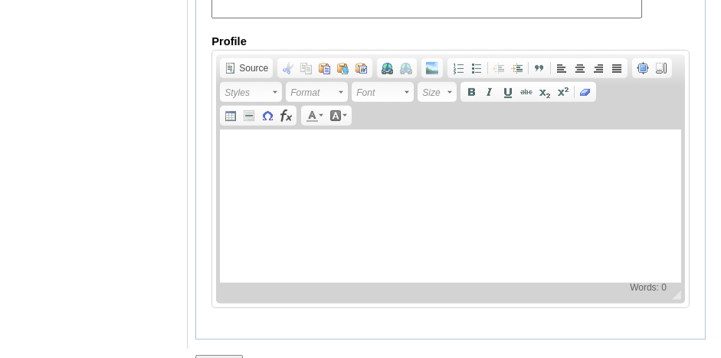
click at [229, 355] on input "Submit" at bounding box center [219, 363] width 48 height 17
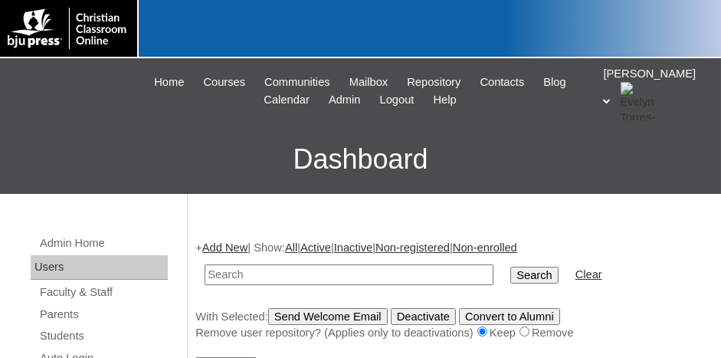
click at [268, 279] on input "text" at bounding box center [349, 274] width 289 height 21
paste input "75887489ST38"
type input "75887489ST38"
click at [511, 276] on input "Search" at bounding box center [535, 275] width 48 height 17
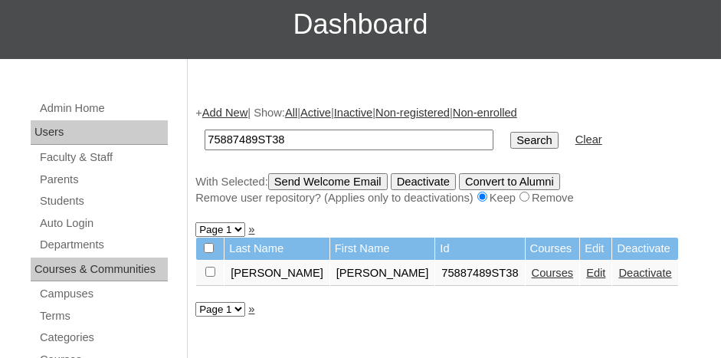
scroll to position [153, 0]
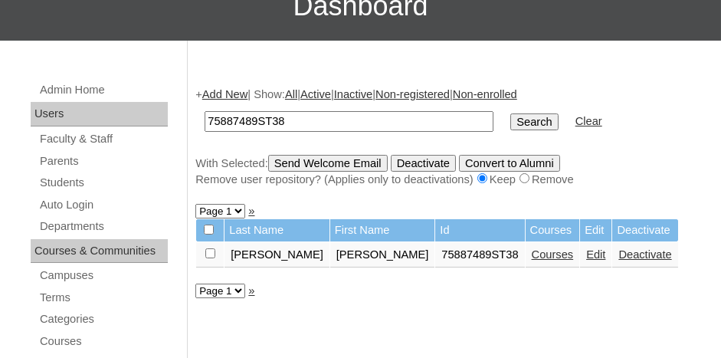
click at [211, 250] on input "checkbox" at bounding box center [210, 253] width 10 height 10
checkbox input "true"
click at [532, 251] on link "Courses" at bounding box center [553, 254] width 42 height 12
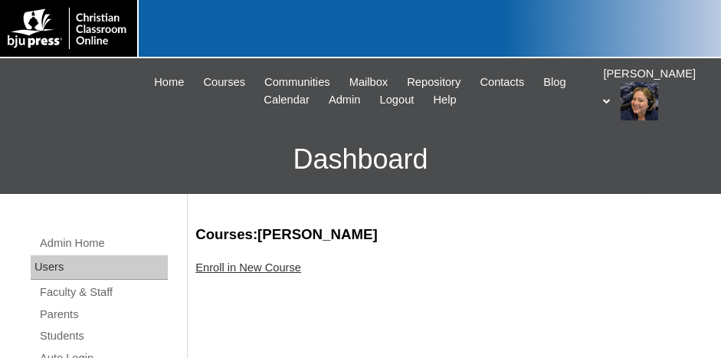
click at [277, 263] on link "Enroll in New Course" at bounding box center [248, 267] width 106 height 12
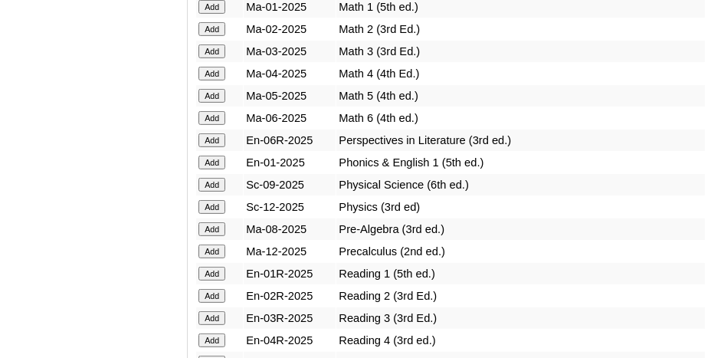
scroll to position [1840, 0]
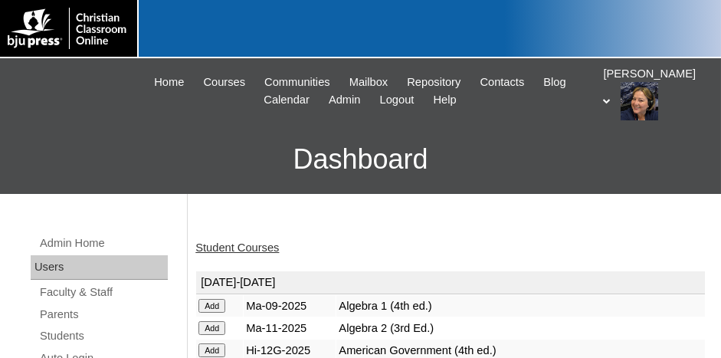
click at [234, 249] on link "Student Courses" at bounding box center [237, 247] width 84 height 12
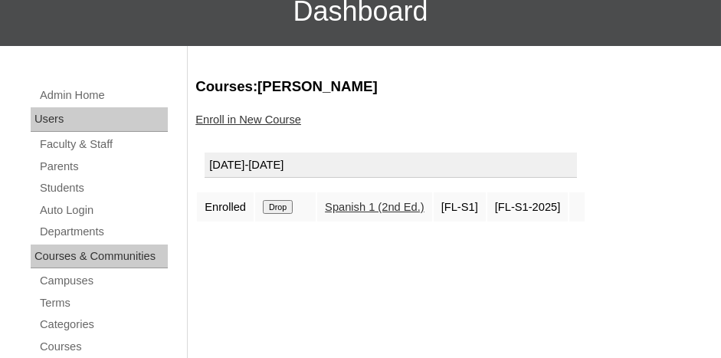
scroll to position [153, 0]
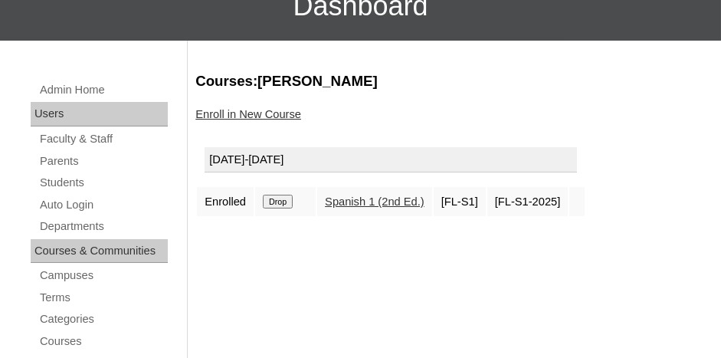
click at [275, 199] on input "Drop" at bounding box center [278, 202] width 30 height 14
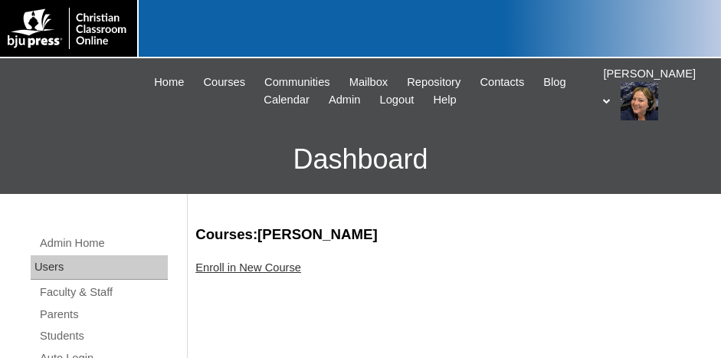
click at [237, 268] on link "Enroll in New Course" at bounding box center [248, 267] width 106 height 12
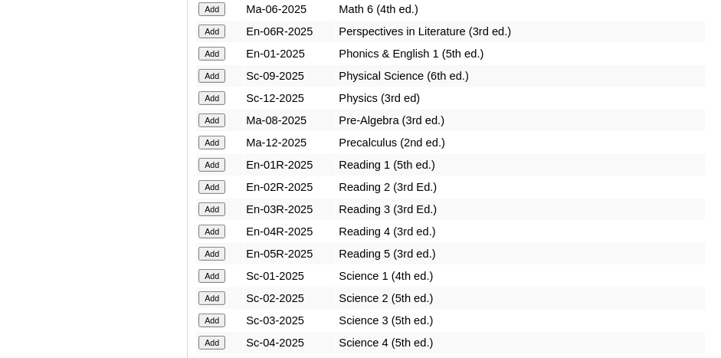
scroll to position [1840, 0]
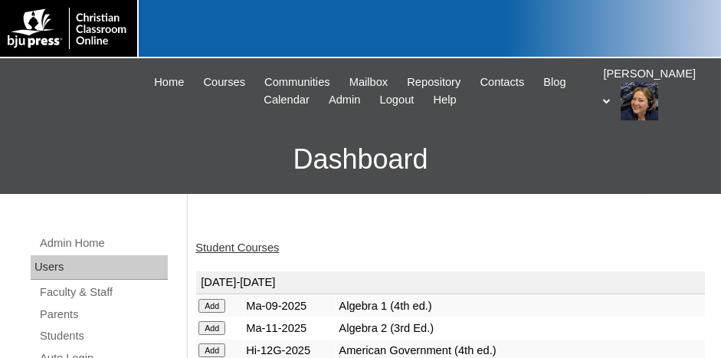
click at [245, 244] on link "Student Courses" at bounding box center [237, 247] width 84 height 12
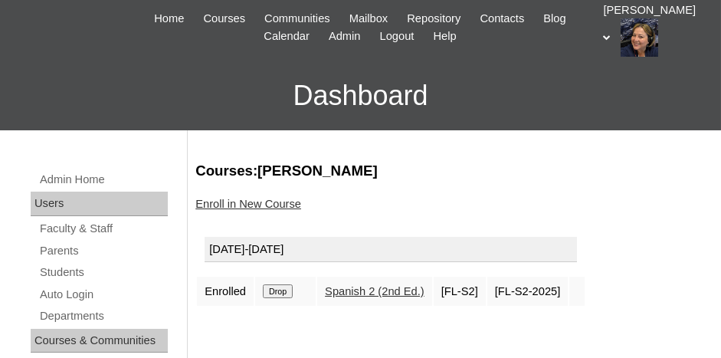
scroll to position [153, 0]
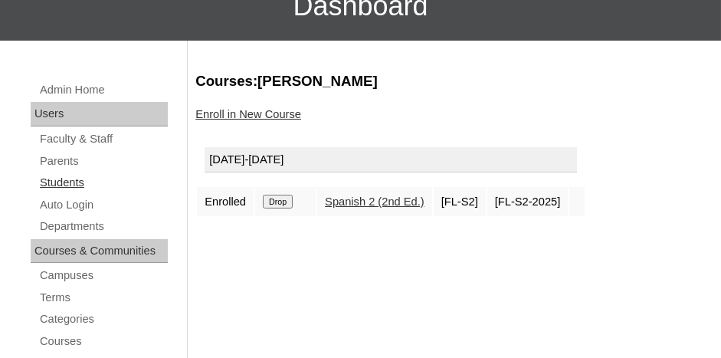
click at [62, 184] on link "Students" at bounding box center [103, 182] width 130 height 19
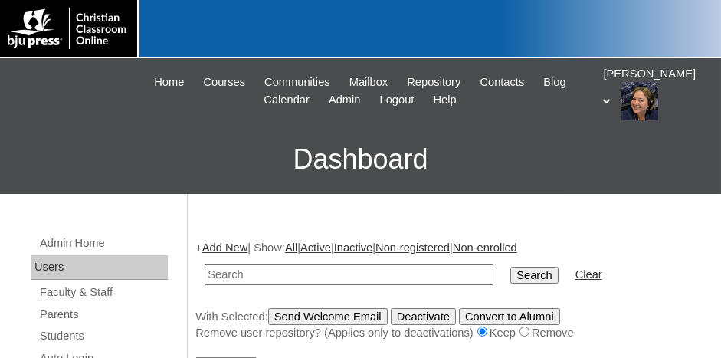
click at [311, 270] on input "text" at bounding box center [349, 274] width 289 height 21
paste input "75887489ST38"
type input "75887489ST41"
click at [511, 267] on input "Search" at bounding box center [535, 275] width 48 height 17
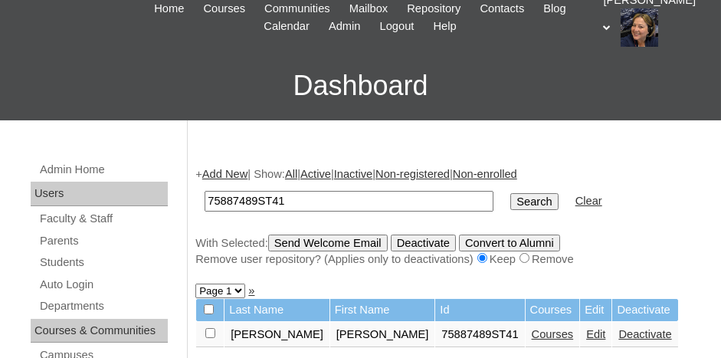
scroll to position [153, 0]
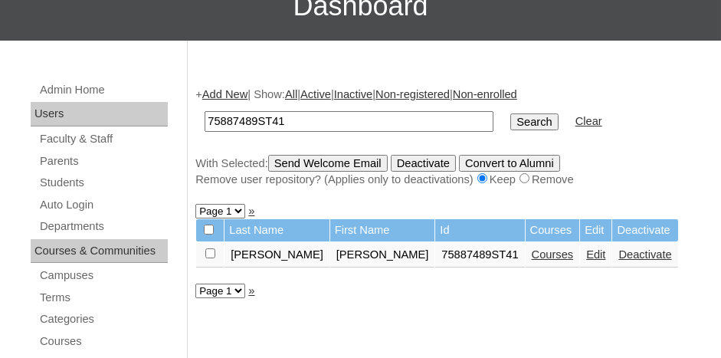
click at [208, 251] on input "checkbox" at bounding box center [210, 253] width 10 height 10
checkbox input "true"
click at [532, 250] on link "Courses" at bounding box center [553, 254] width 42 height 12
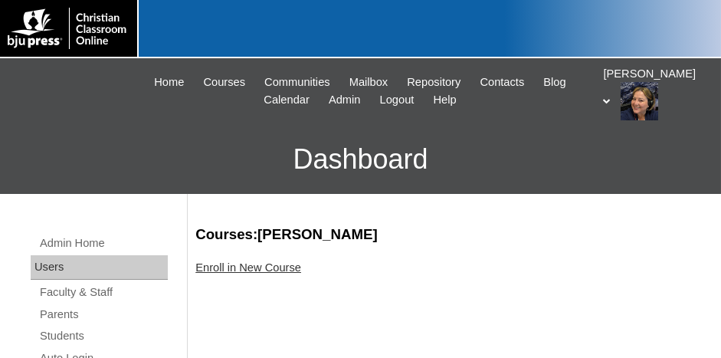
click at [240, 267] on link "Enroll in New Course" at bounding box center [248, 267] width 106 height 12
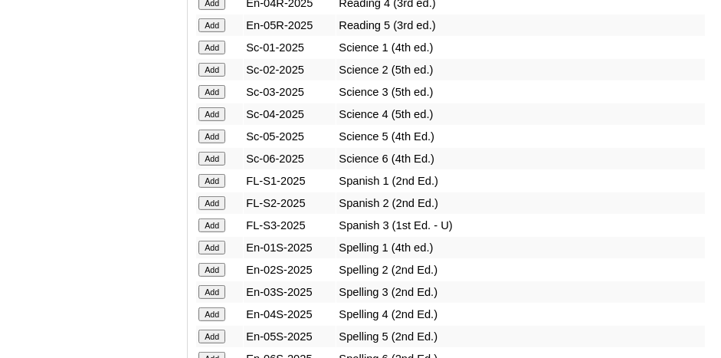
scroll to position [1993, 0]
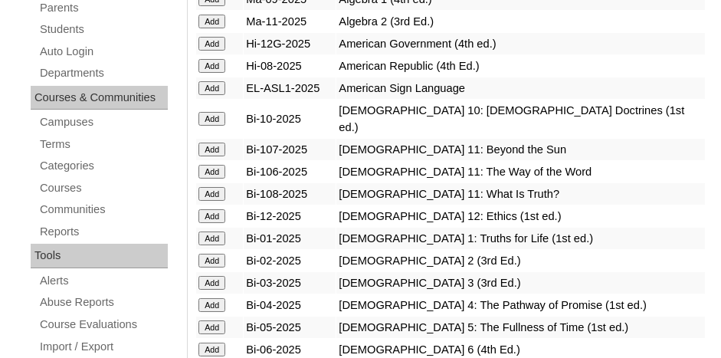
scroll to position [0, 0]
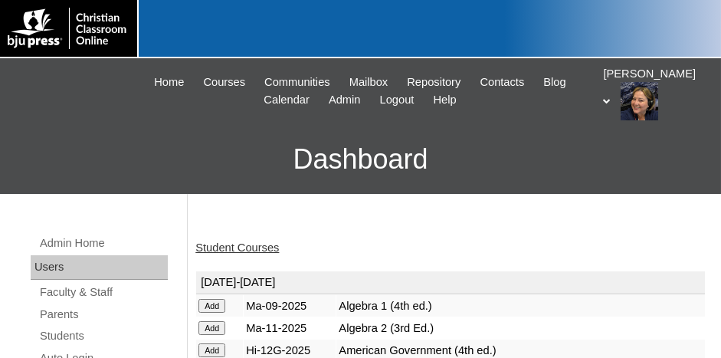
click at [251, 246] on link "Student Courses" at bounding box center [237, 247] width 84 height 12
click at [258, 248] on link "Student Courses" at bounding box center [237, 247] width 84 height 12
